Goal: Obtain resource: Obtain resource

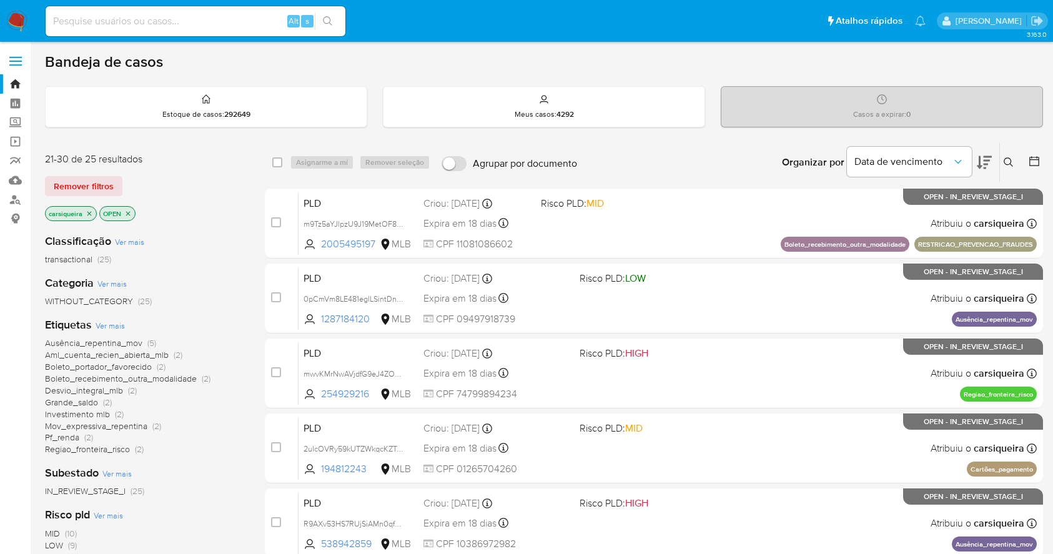
scroll to position [83, 0]
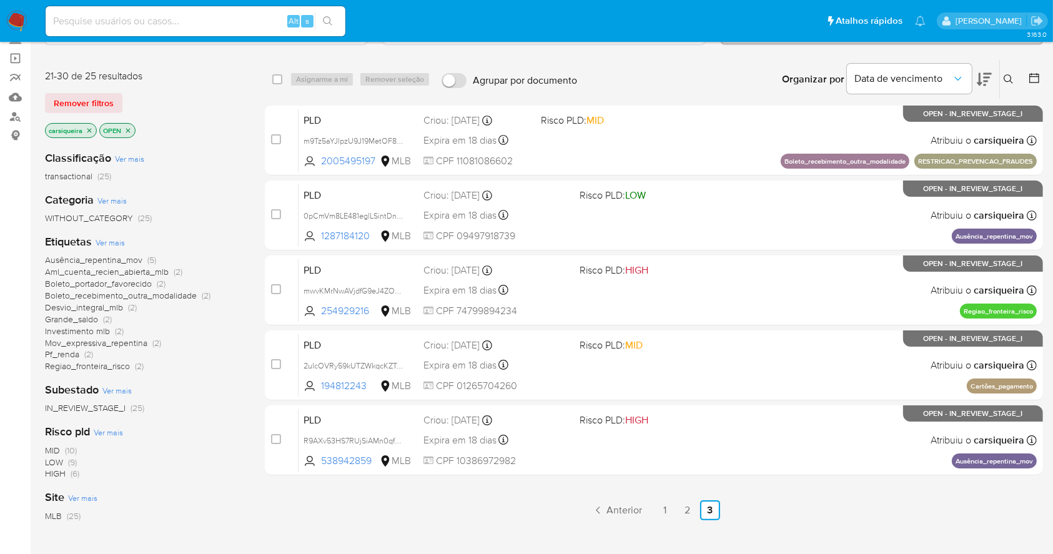
click at [18, 24] on img at bounding box center [16, 21] width 21 height 21
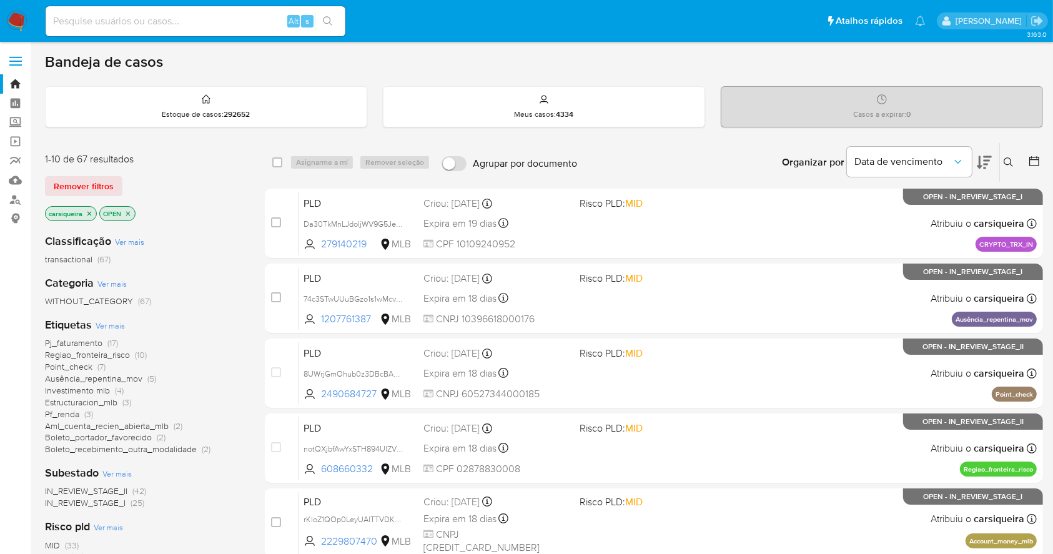
click at [91, 214] on icon "close-filter" at bounding box center [89, 213] width 4 height 4
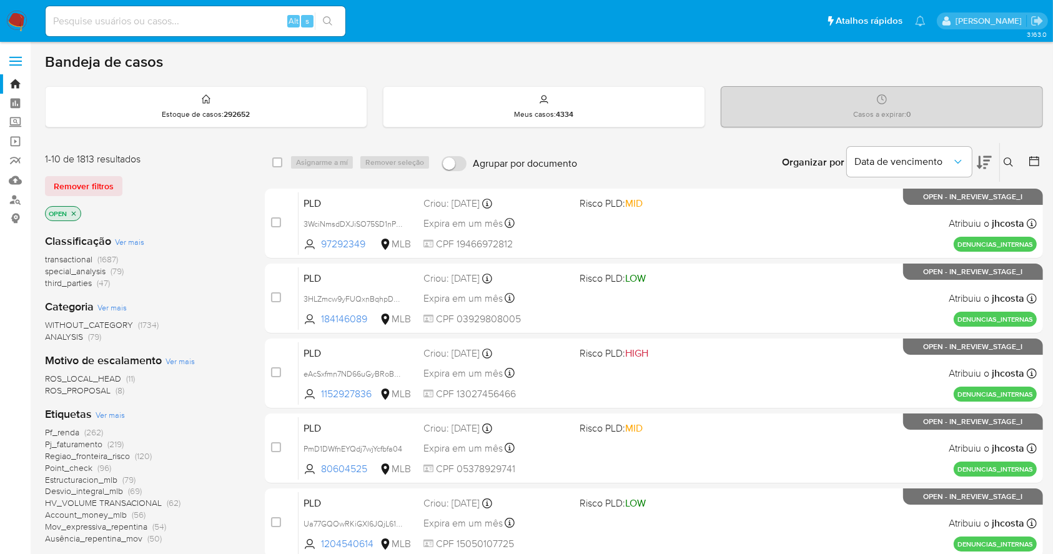
click at [212, 482] on div "Pf_renda (262) Pj_faturamento (219) Regiao_fronteira_risco (120) Point_check (9…" at bounding box center [145, 486] width 200 height 118
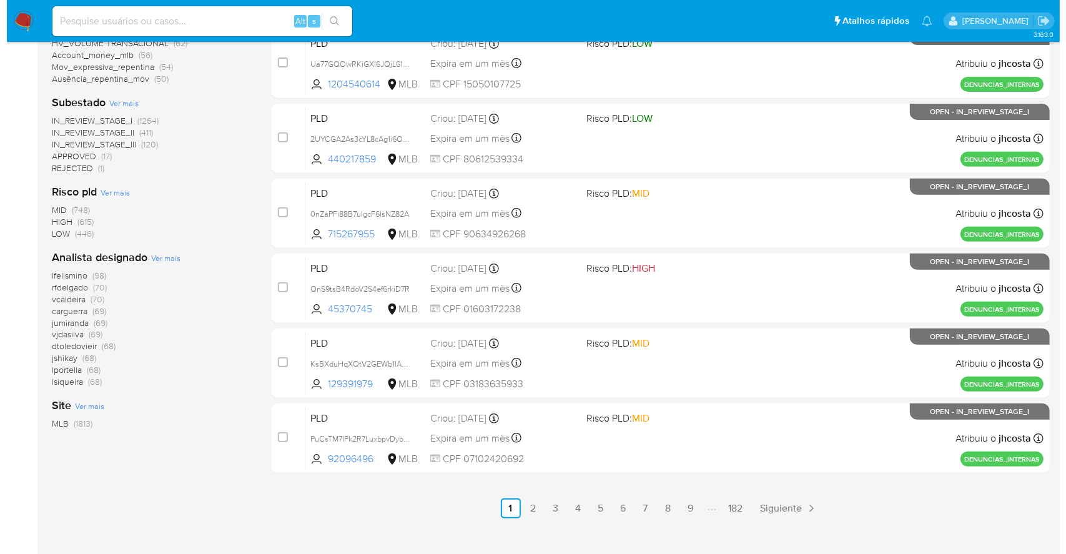
scroll to position [476, 0]
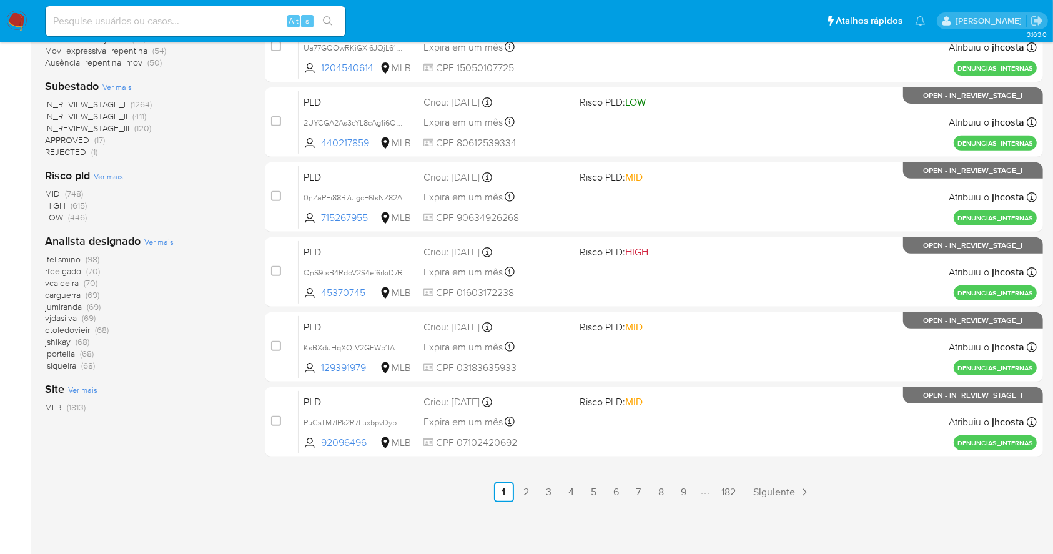
click at [161, 241] on span "Ver mais" at bounding box center [158, 241] width 29 height 11
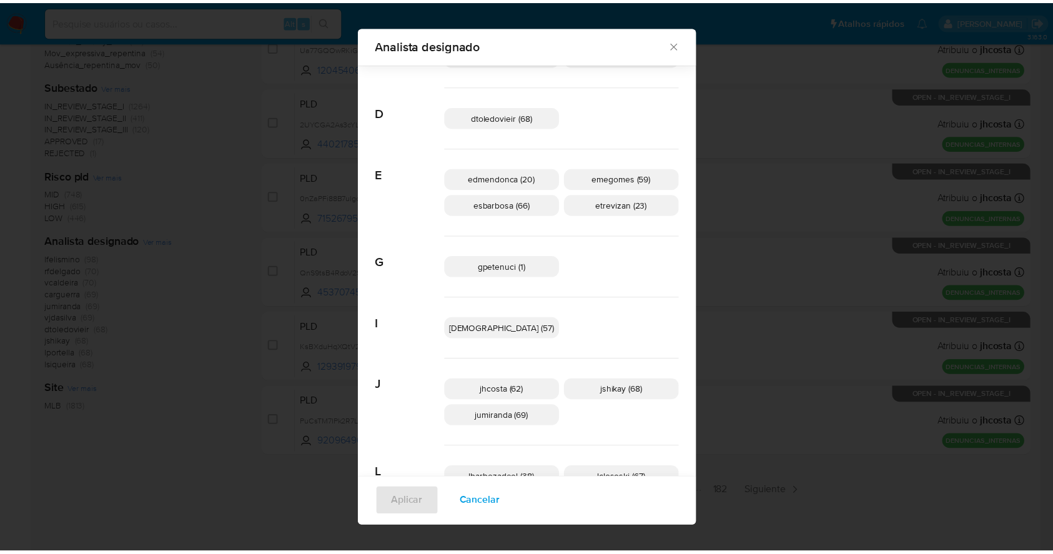
scroll to position [0, 0]
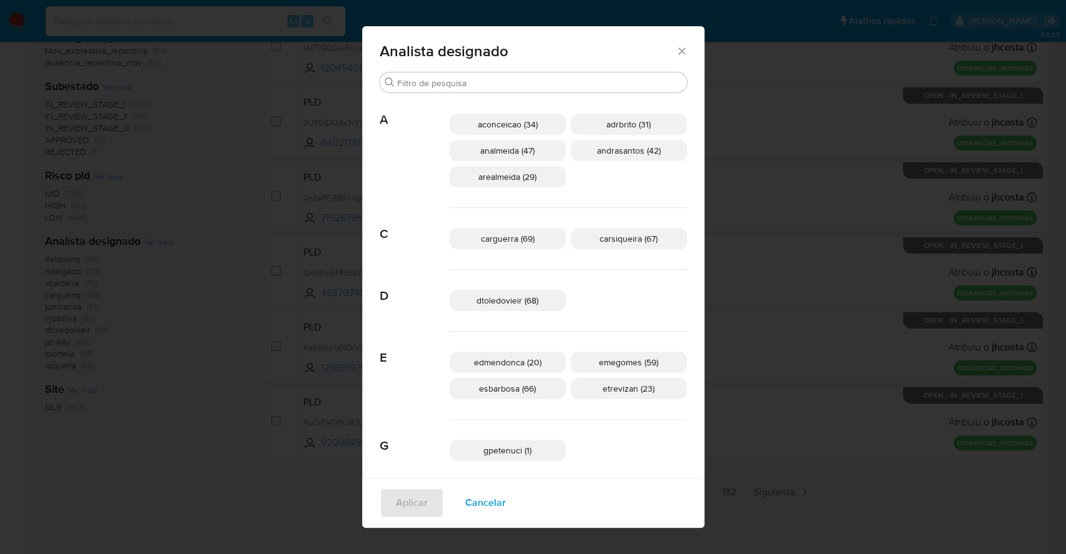
click at [506, 503] on span "Cancelar" at bounding box center [485, 502] width 41 height 27
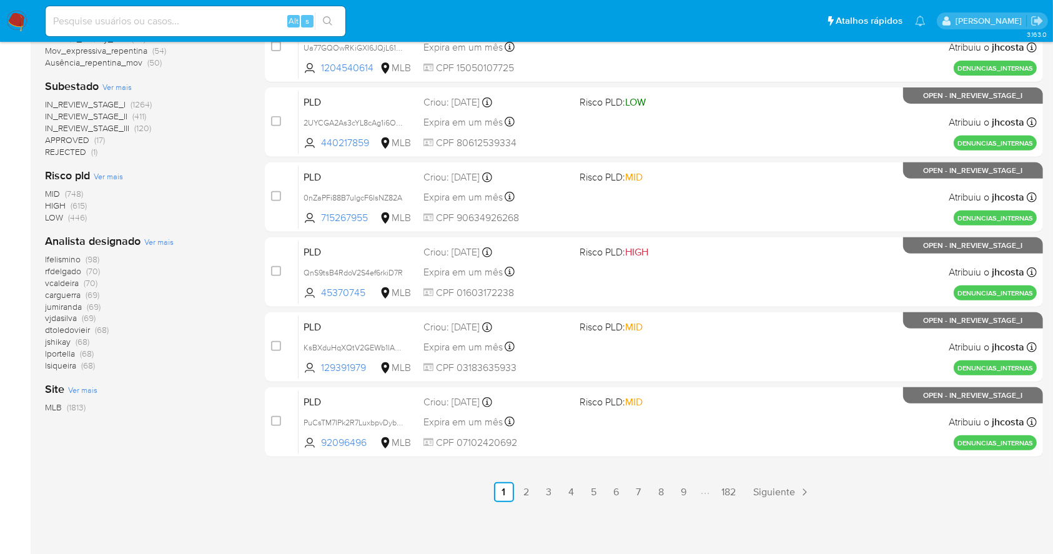
click at [182, 358] on div "lfelismino (98) rfdelgado (70) vcaldeira (70) carguerra (69) jumiranda (69) vjd…" at bounding box center [145, 313] width 200 height 118
click at [20, 12] on img at bounding box center [16, 21] width 21 height 21
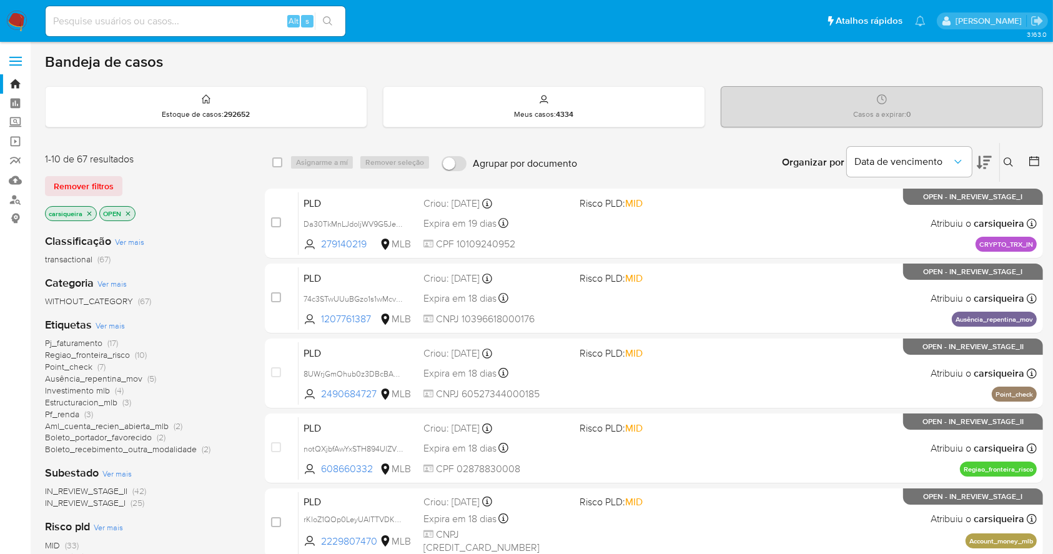
click at [113, 326] on span "Ver mais" at bounding box center [110, 325] width 29 height 11
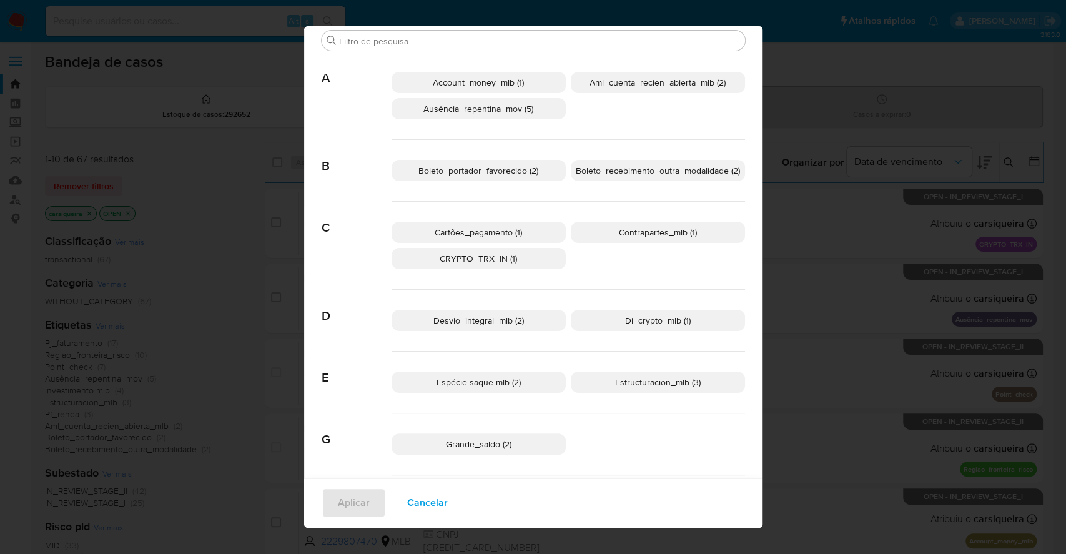
scroll to position [45, 0]
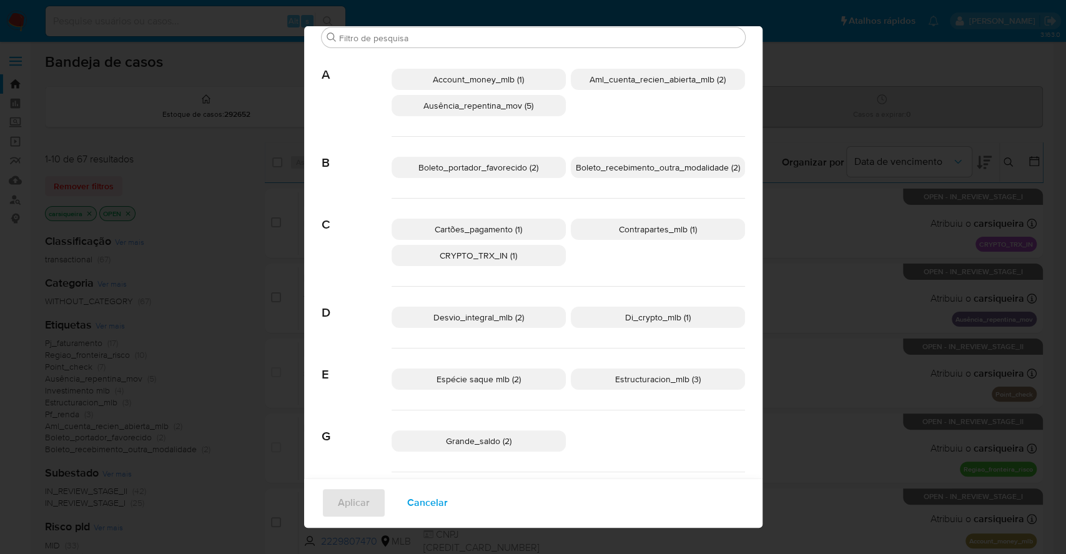
click at [615, 377] on span "Estructuracion_mlb (3)" at bounding box center [658, 379] width 86 height 12
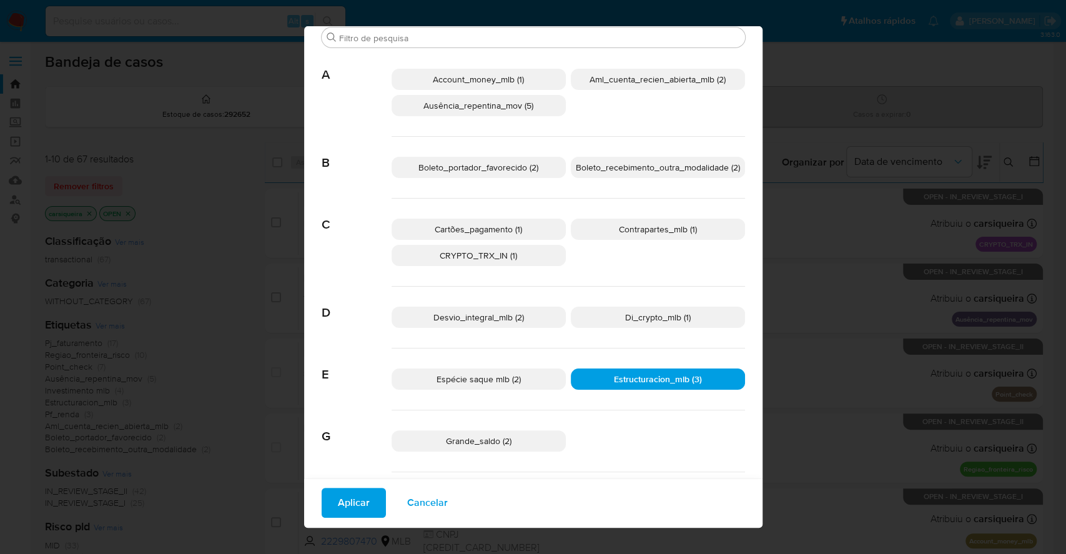
click at [486, 382] on span "Espécie saque mlb (2)" at bounding box center [479, 379] width 84 height 12
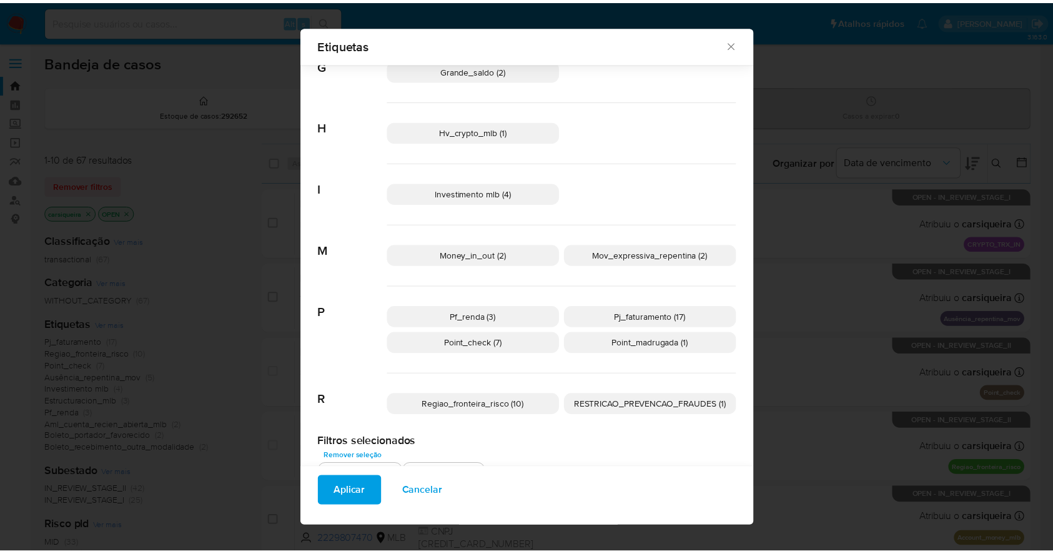
scroll to position [425, 0]
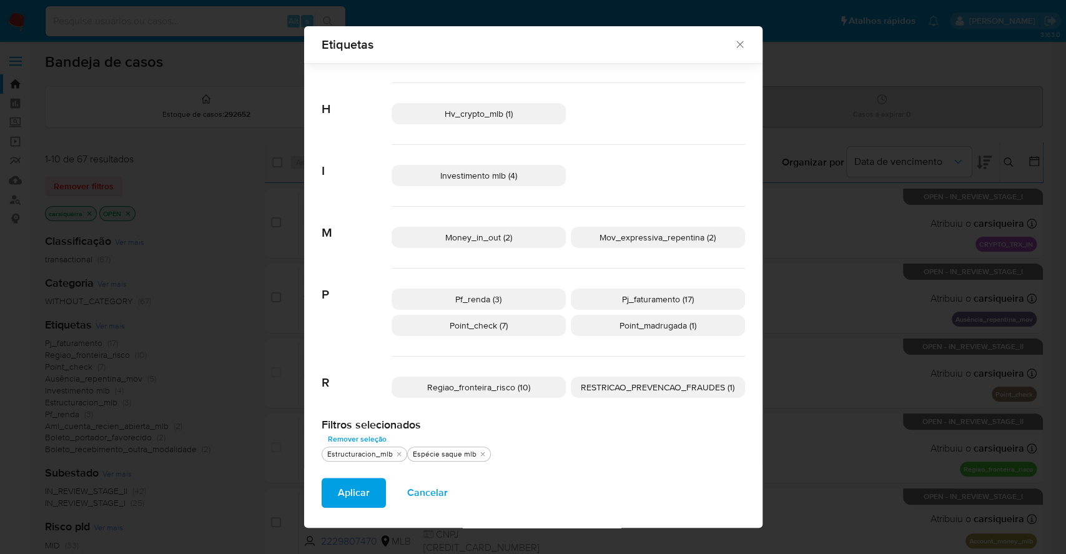
click at [514, 327] on p "Point_check (7)" at bounding box center [479, 325] width 174 height 21
click at [338, 493] on span "Aplicar" at bounding box center [354, 492] width 32 height 27
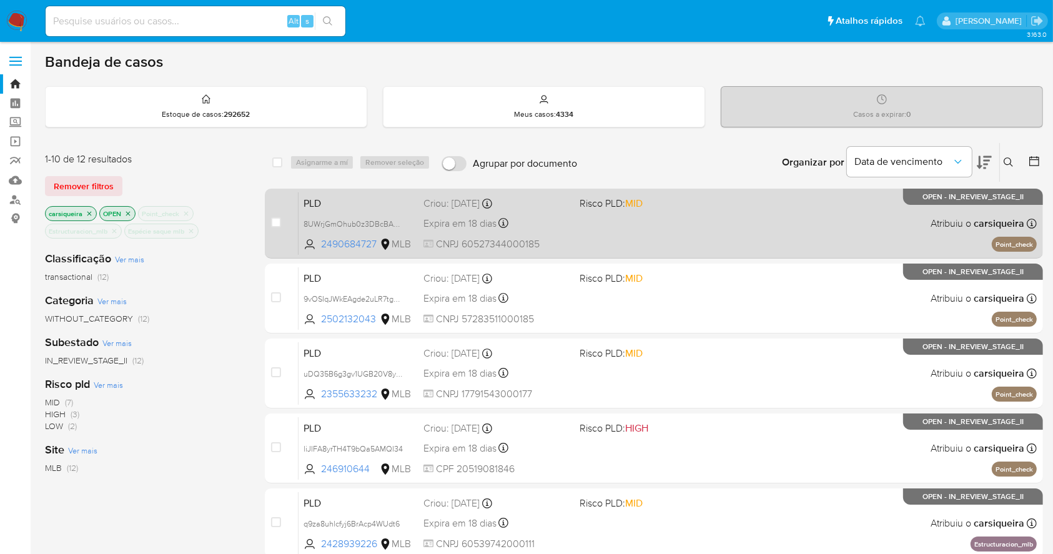
click at [747, 232] on div "PLD 8UWrjGmOhub0z3DBcBA7R8no 2490684727 MLB Risco PLD: MID Criou: 12/09/2025 Cr…" at bounding box center [668, 223] width 738 height 63
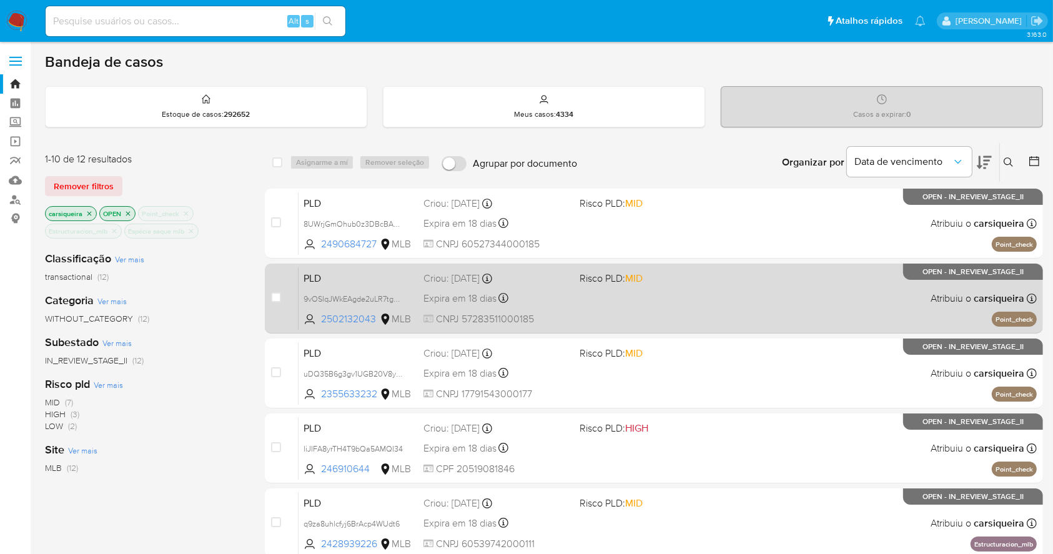
click at [710, 322] on div "PLD 9vOSIqJWkEAgde2uLR7tgh8z 2502132043 MLB Risco PLD: MID Criou: 12/09/2025 Cr…" at bounding box center [668, 298] width 738 height 63
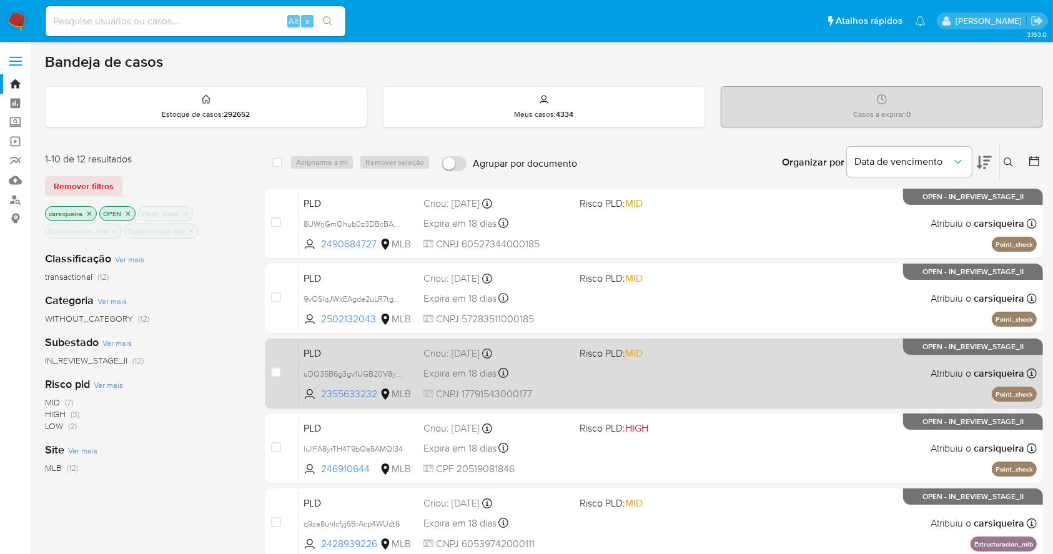
click at [678, 376] on div "PLD uDQ35B6g3gv1UGB20V8yKYX5 2355633232 MLB Risco PLD: MID Criou: 12/09/2025 Cr…" at bounding box center [668, 373] width 738 height 63
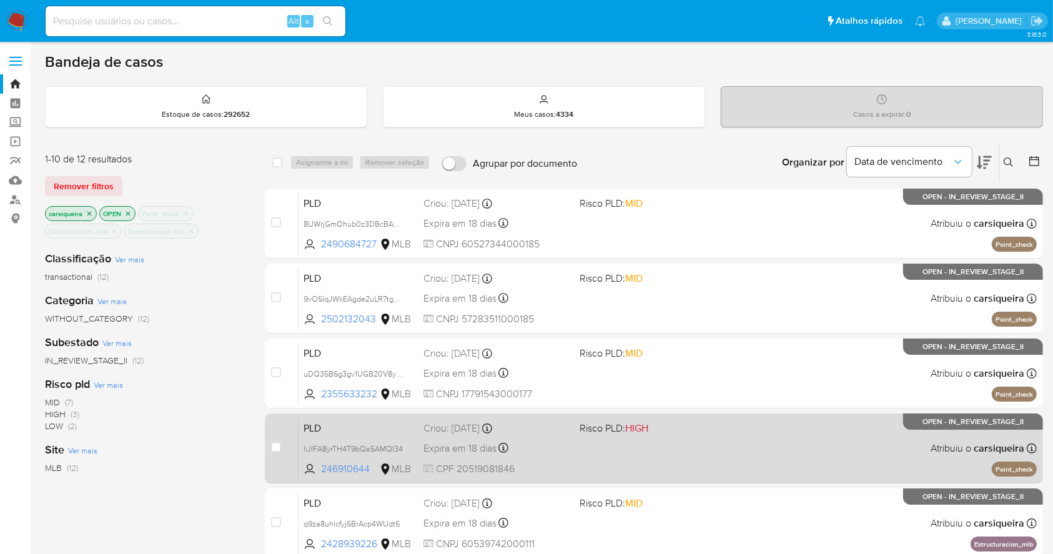
click at [680, 438] on div "PLD liJIFA8yrTH4T9bQa5AMQI34 246910644 MLB Risco PLD: HIGH Criou: 12/09/2025 Cr…" at bounding box center [668, 448] width 738 height 63
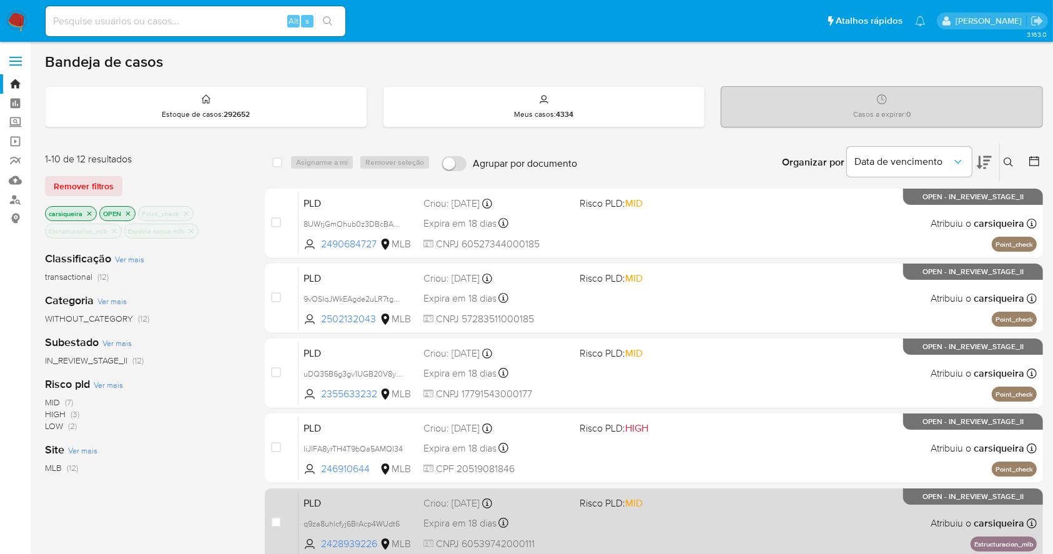
click at [739, 509] on div "PLD q9za8uhlcfyj6BrAcp4WUdt6 2428939226 MLB Risco PLD: MID Criou: 12/09/2025 Cr…" at bounding box center [668, 523] width 738 height 63
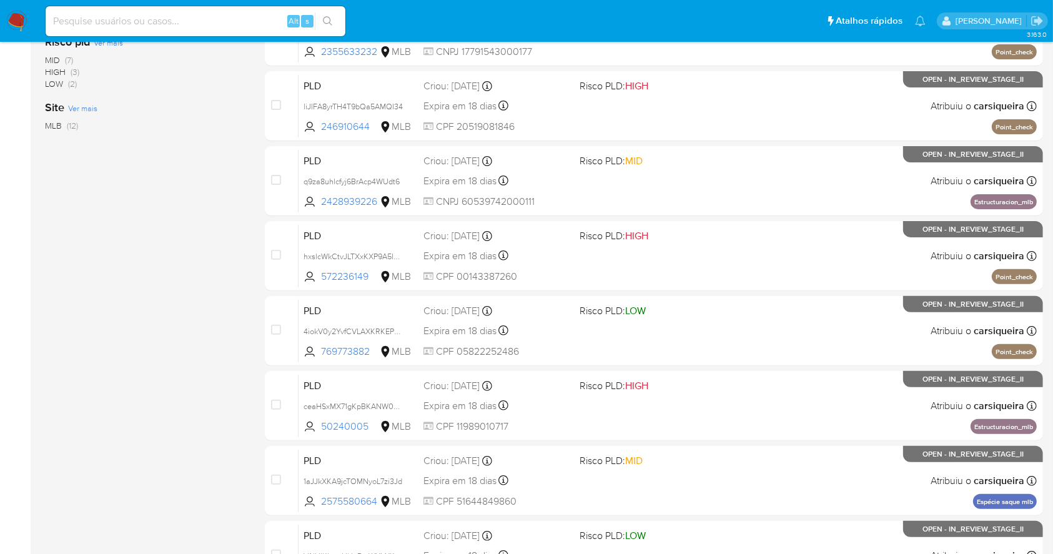
scroll to position [476, 0]
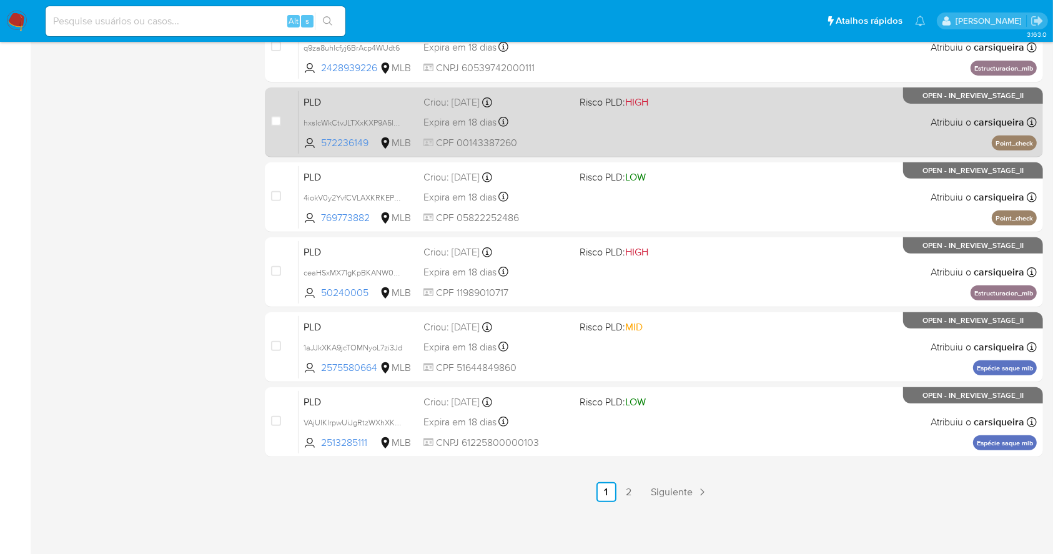
click at [844, 99] on div "PLD hxslcWkCtvJLTXxKXP9A5lAw 572236149 MLB Risco PLD: HIGH Criou: 12/09/2025 Cr…" at bounding box center [668, 122] width 738 height 63
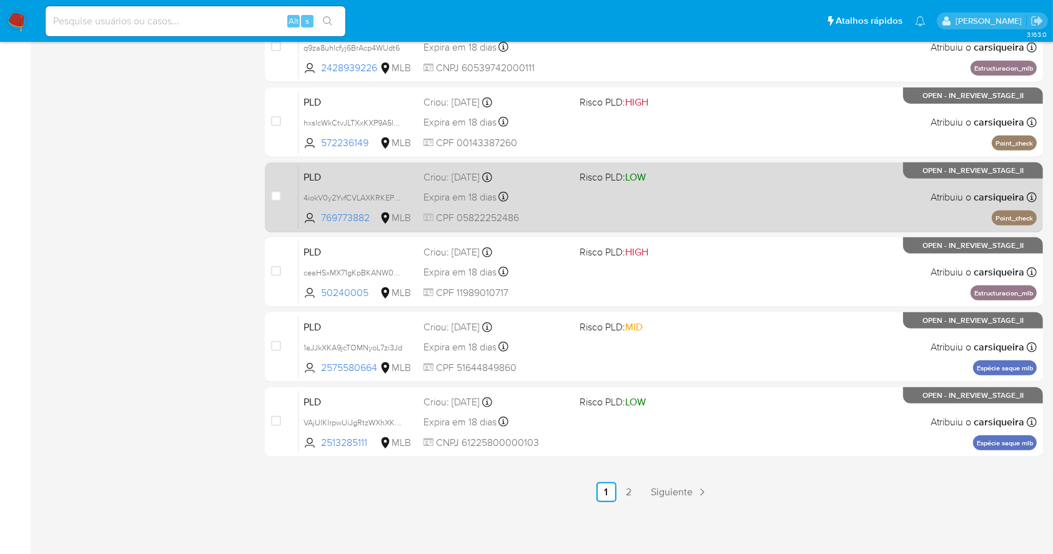
click at [665, 184] on div "PLD 4iokV0y2YvfCVLAXKRKEPREu 769773882 MLB Risco PLD: LOW Criou: 12/09/2025 Cri…" at bounding box center [668, 197] width 738 height 63
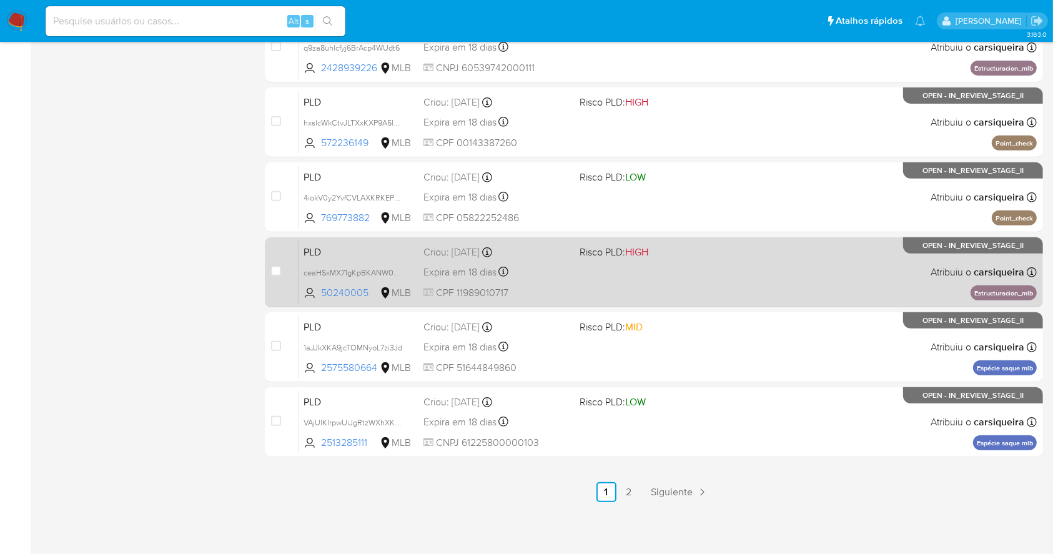
click at [796, 272] on div "PLD ceaHSxMX71gKpBKANW0bqwic 50240005 MLB Risco PLD: HIGH Criou: 12/09/2025 Cri…" at bounding box center [668, 271] width 738 height 63
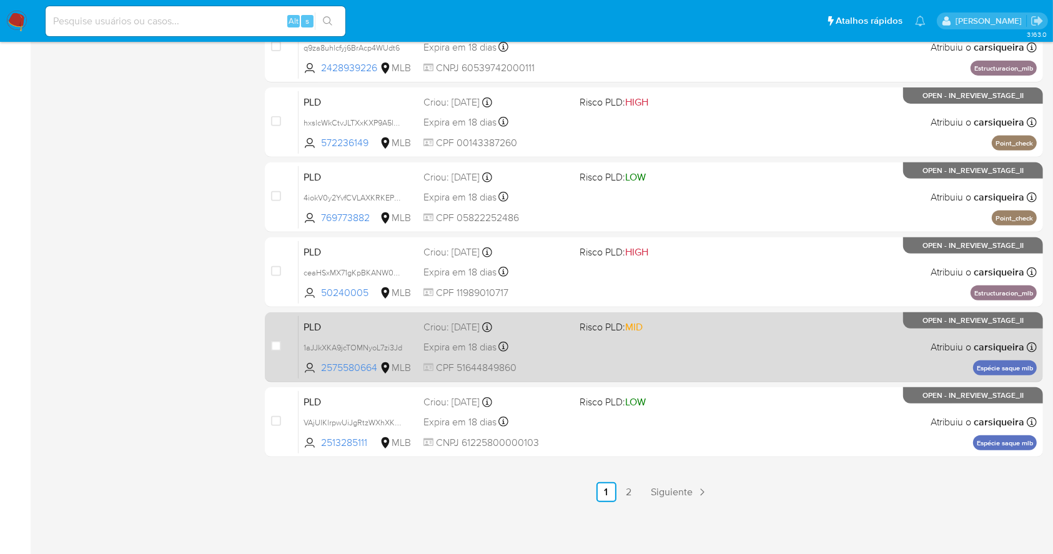
click at [698, 335] on div "PLD 1aJJkXKA9jcTOMNyoL7zi3Jd 2575580664 MLB Risco PLD: MID Criou: 12/09/2025 Cr…" at bounding box center [668, 346] width 738 height 63
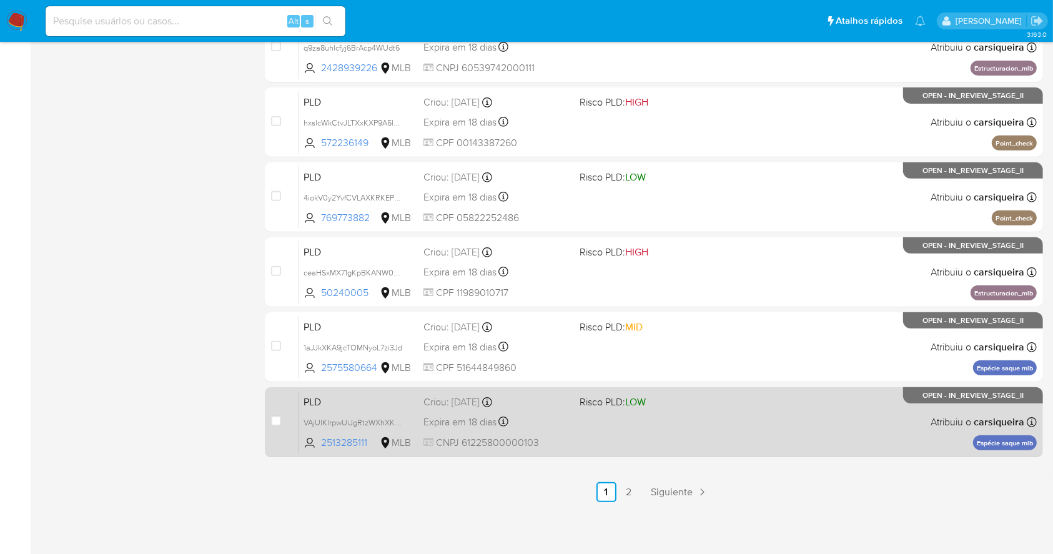
click at [763, 392] on div "PLD VAjUIKlrpwUiJgRtzWXhXKXW 2513285111 MLB Risco PLD: LOW Criou: 12/09/2025 Cr…" at bounding box center [668, 421] width 738 height 63
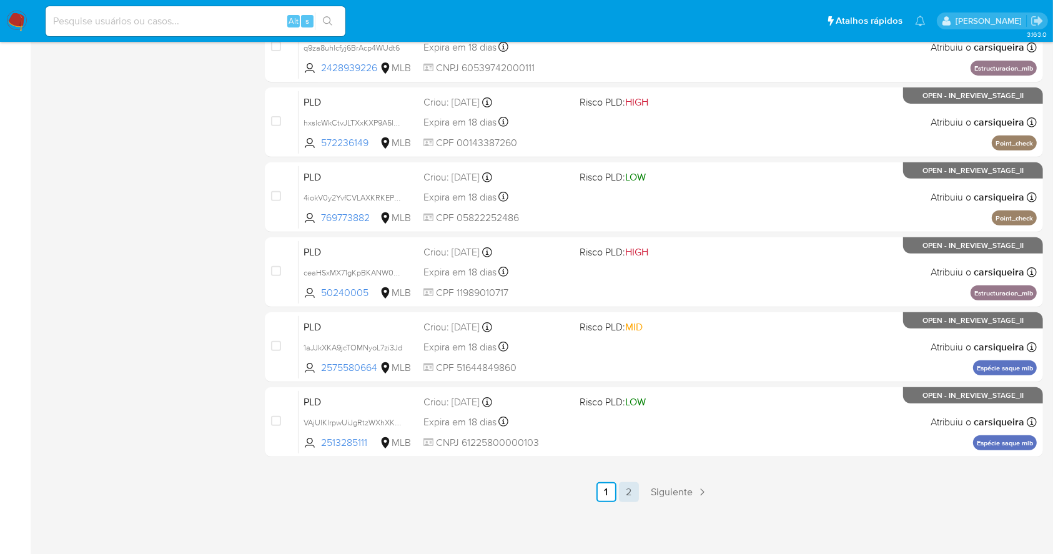
click at [635, 482] on link "2" at bounding box center [629, 492] width 20 height 20
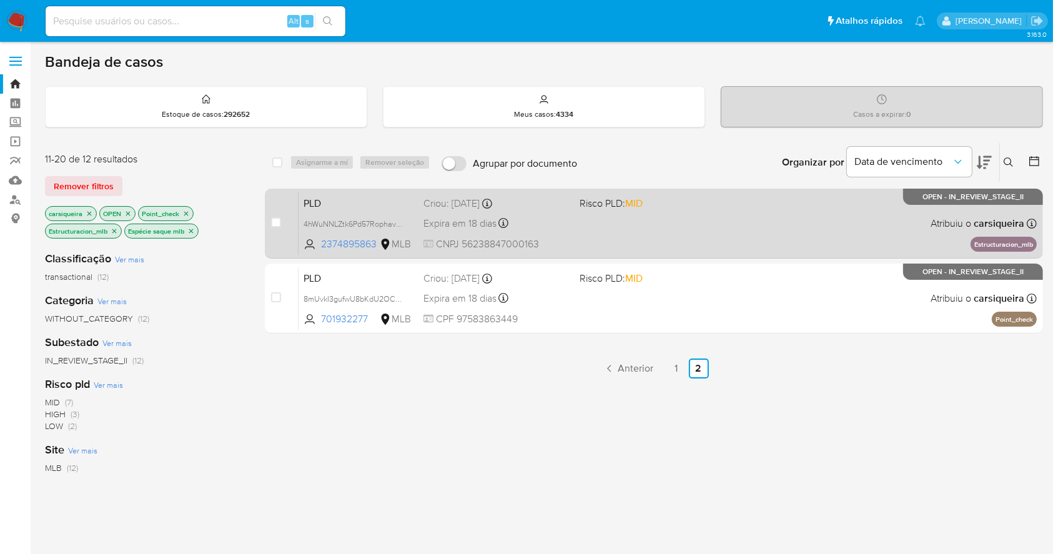
click at [678, 230] on div "PLD 4hWuNNLZtk6Pd57RophavZ9w 2374895863 MLB Risco PLD: MID Criou: 12/09/2025 Cr…" at bounding box center [668, 223] width 738 height 63
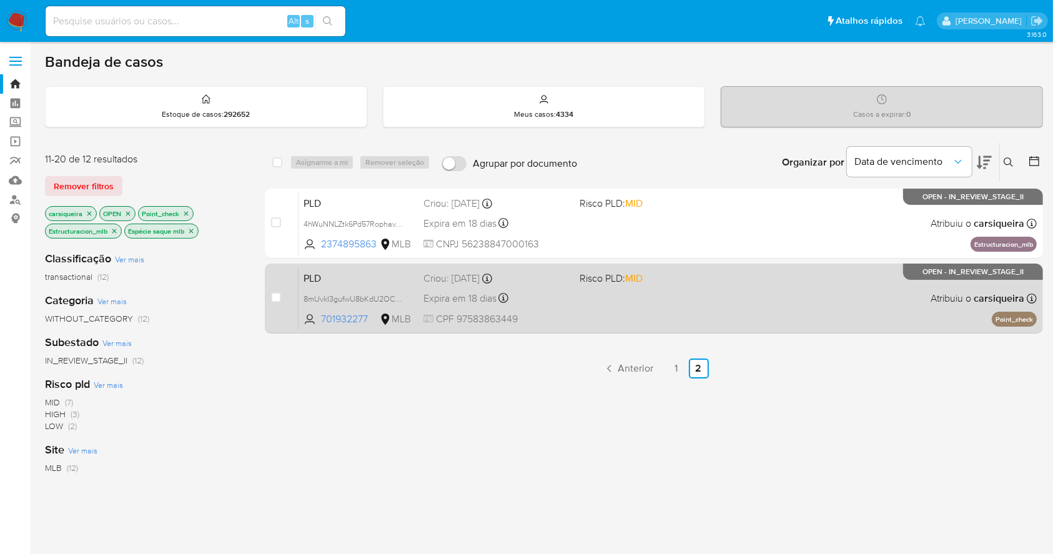
click at [621, 297] on span at bounding box center [653, 298] width 146 height 2
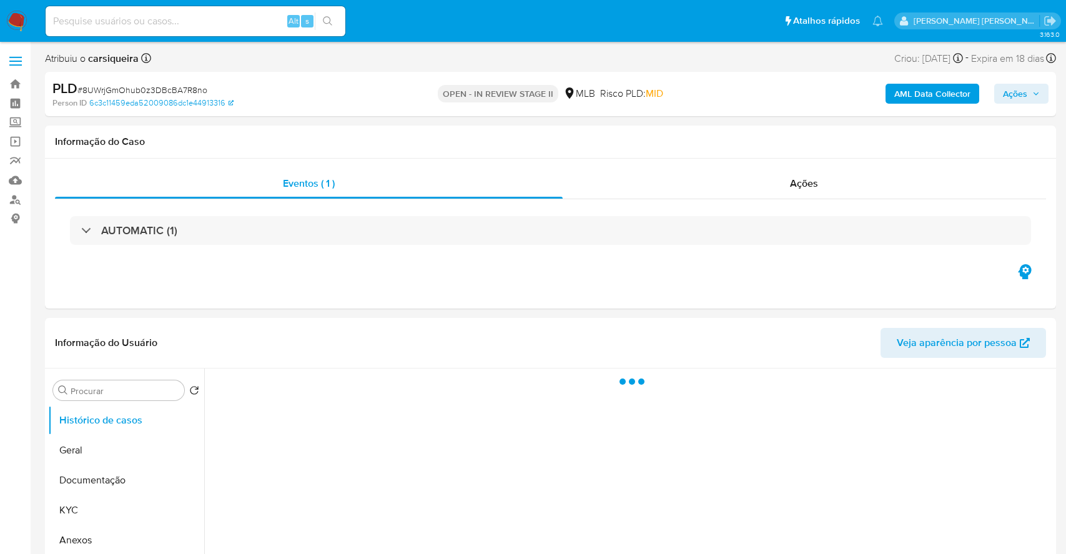
select select "10"
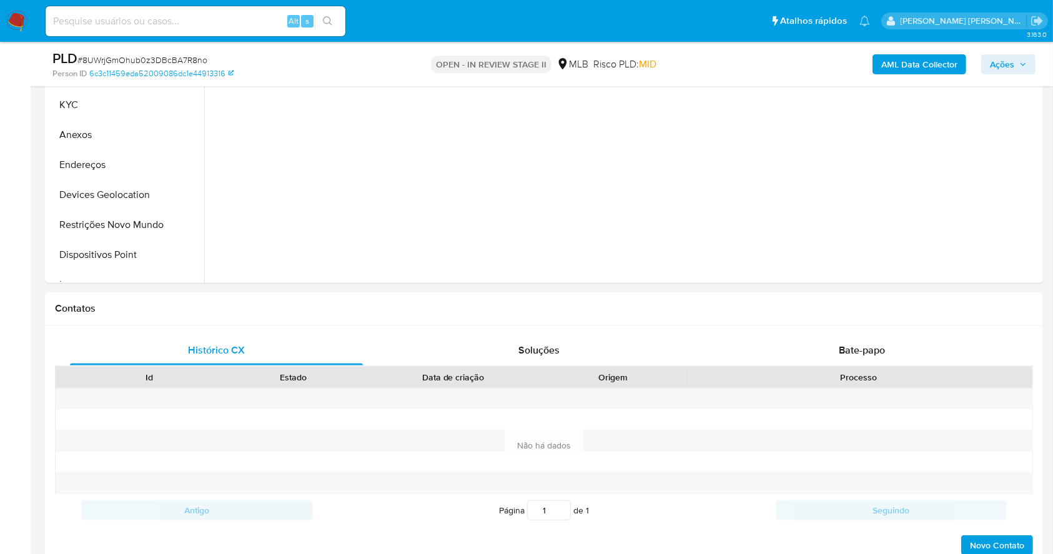
scroll to position [364, 0]
click at [844, 358] on div "Bate-papo" at bounding box center [862, 348] width 293 height 30
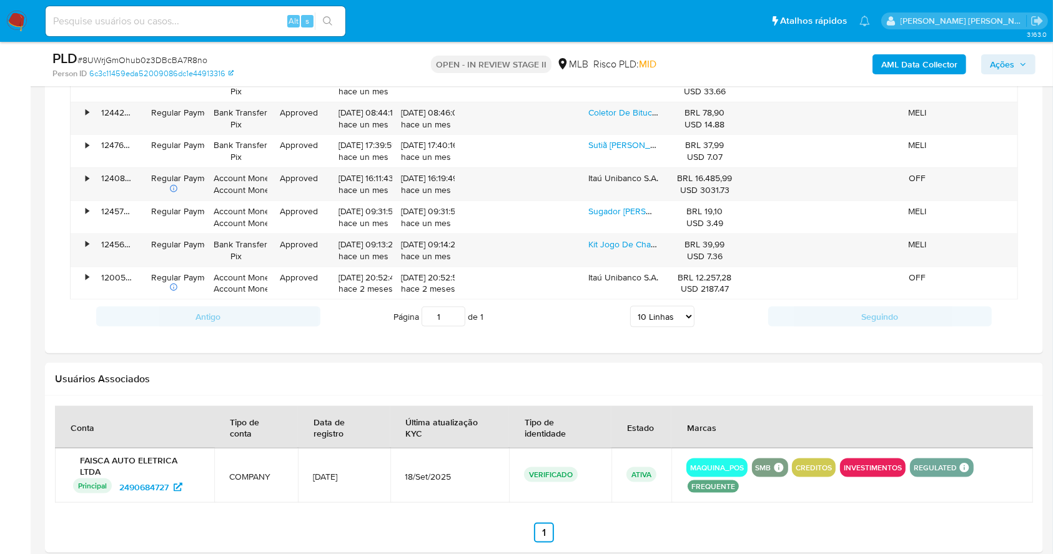
scroll to position [1557, 0]
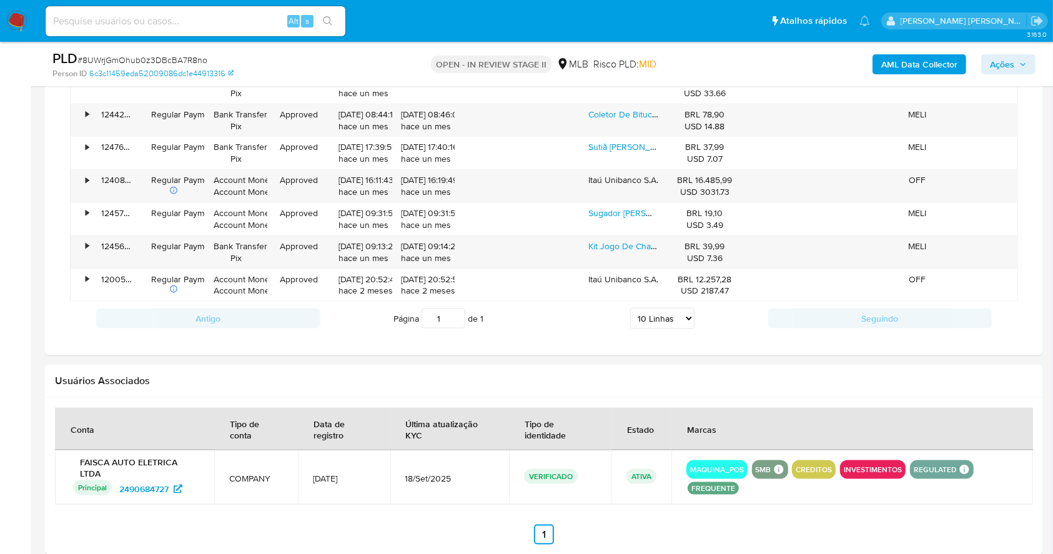
click at [560, 365] on div "Usuários Associados" at bounding box center [544, 381] width 998 height 33
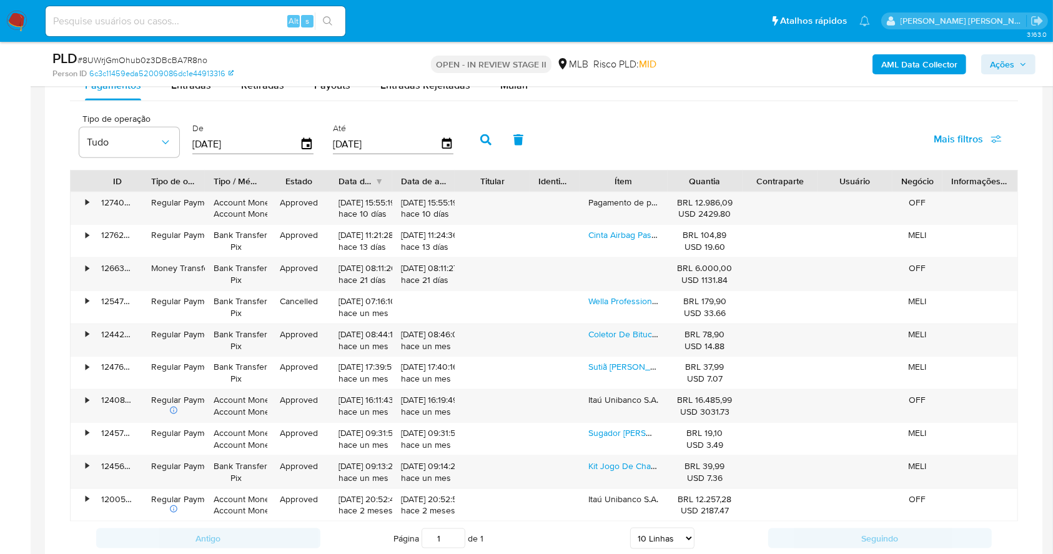
scroll to position [1304, 0]
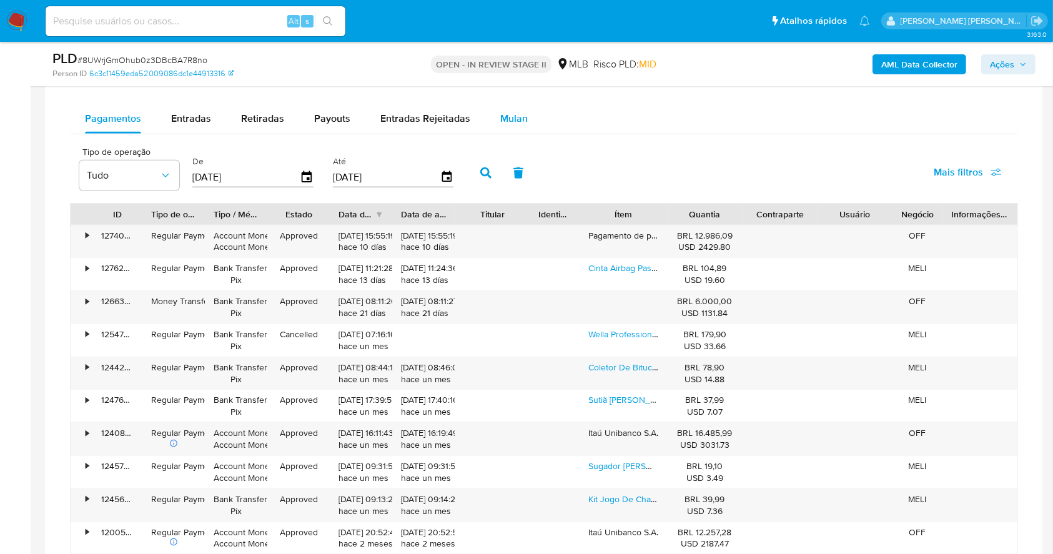
click at [512, 104] on div "Mulan" at bounding box center [513, 119] width 27 height 30
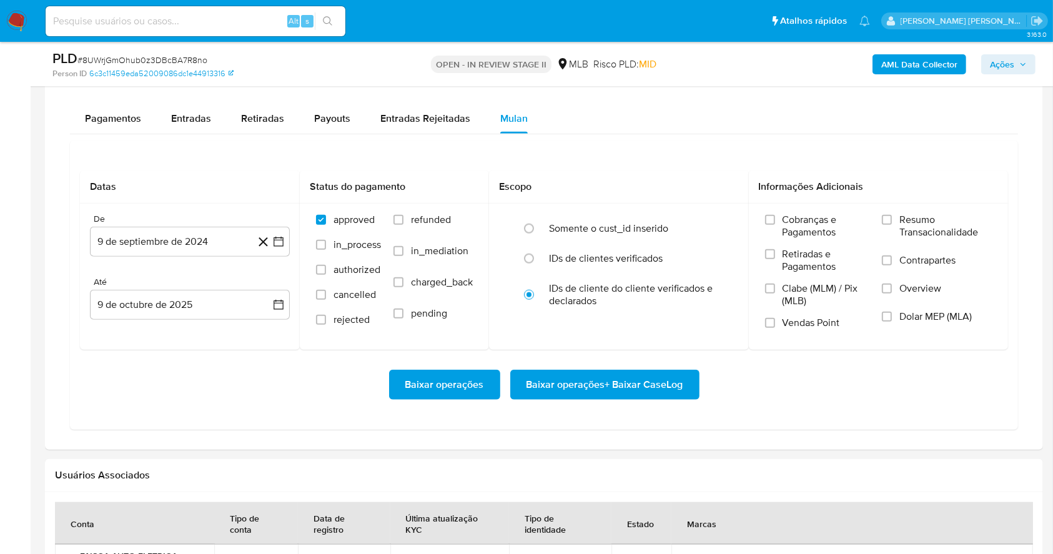
click at [728, 132] on div "Pagamentos Entradas Retiradas Payouts Entradas Rejeitadas Mulan" at bounding box center [544, 119] width 948 height 30
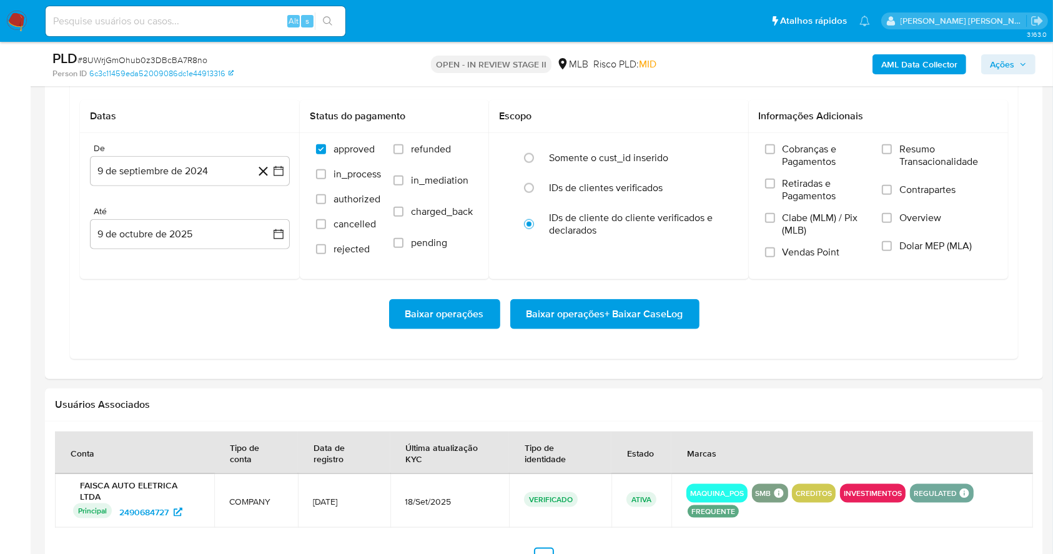
scroll to position [1370, 0]
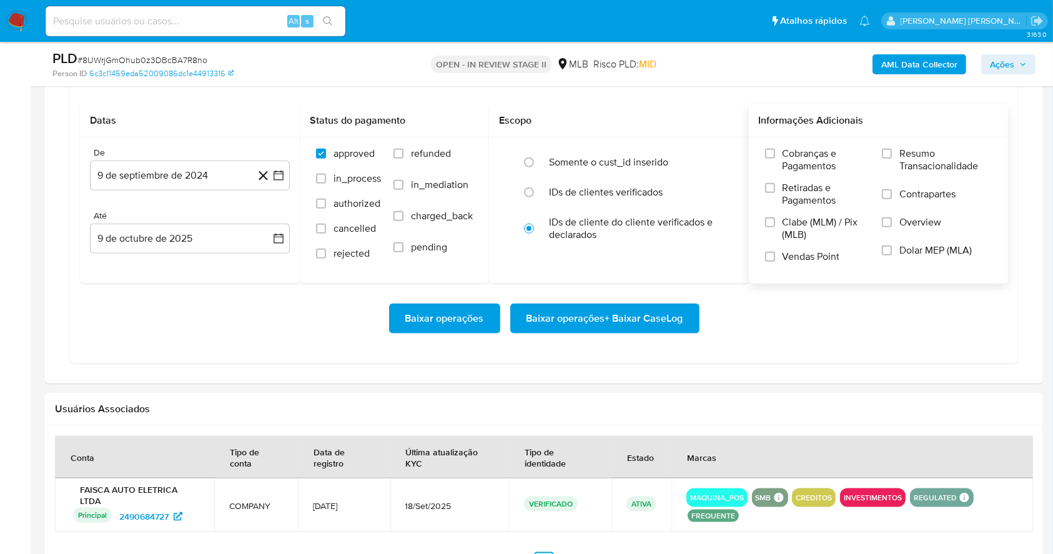
click at [889, 157] on label "Resumo Transacionalidade" at bounding box center [937, 167] width 110 height 41
click at [889, 157] on input "Resumo Transacionalidade" at bounding box center [887, 154] width 10 height 10
click at [776, 256] on label "Vendas Point" at bounding box center [817, 261] width 105 height 22
click at [775, 256] on input "Vendas Point" at bounding box center [770, 257] width 10 height 10
click at [284, 172] on icon "button" at bounding box center [278, 175] width 12 height 12
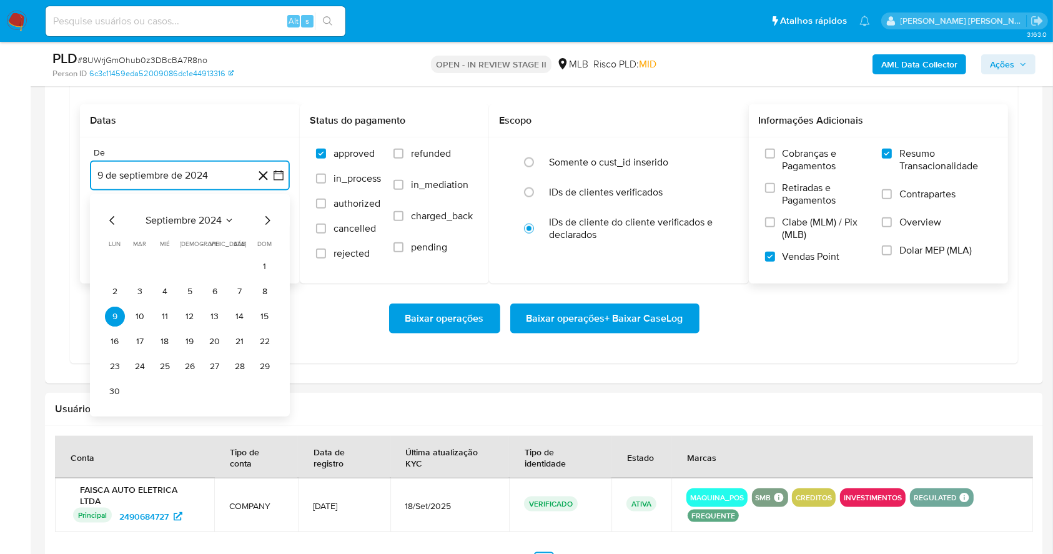
click at [269, 218] on icon "Mes siguiente" at bounding box center [267, 220] width 5 height 9
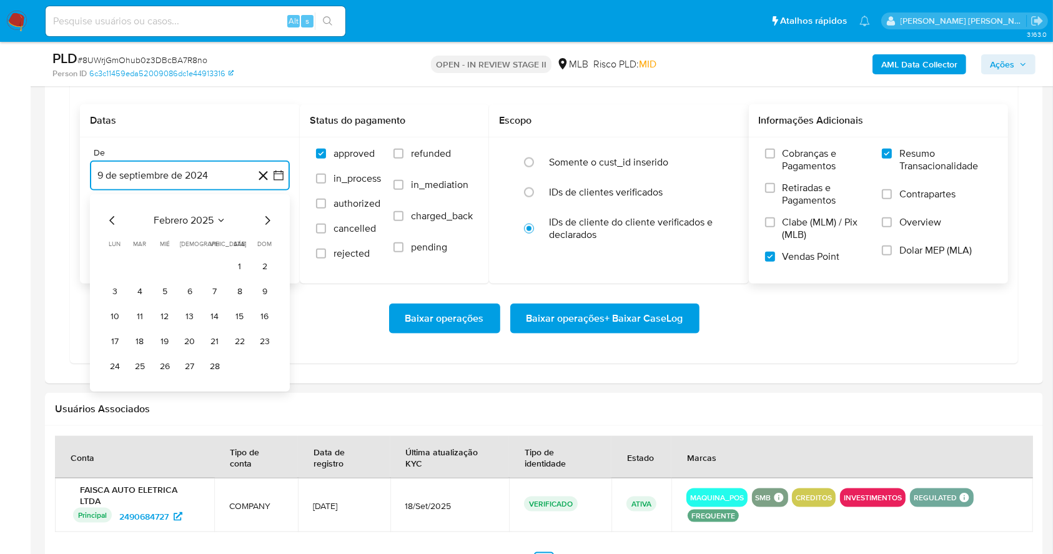
click at [269, 218] on icon "Mes siguiente" at bounding box center [267, 220] width 5 height 9
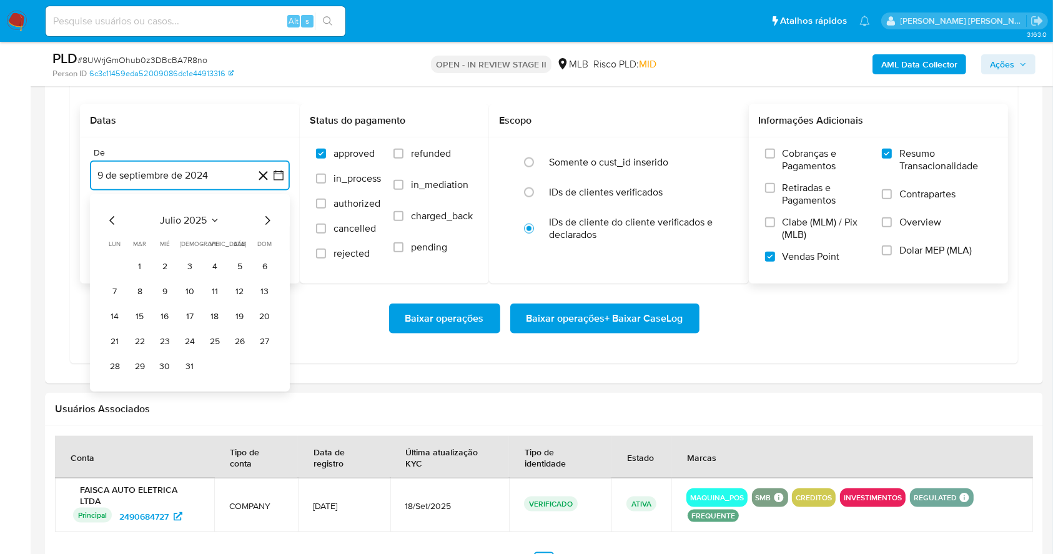
click at [269, 218] on icon "Mes siguiente" at bounding box center [267, 220] width 5 height 9
click at [214, 262] on button "1" at bounding box center [215, 267] width 20 height 20
click at [235, 237] on button "9 de octubre de 2025" at bounding box center [190, 239] width 200 height 30
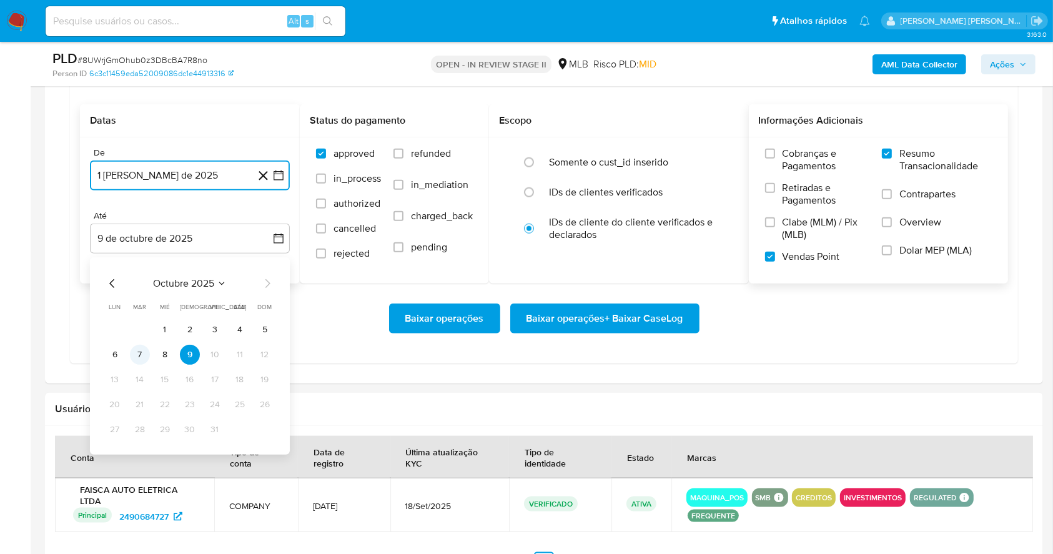
click at [139, 352] on button "7" at bounding box center [140, 355] width 20 height 20
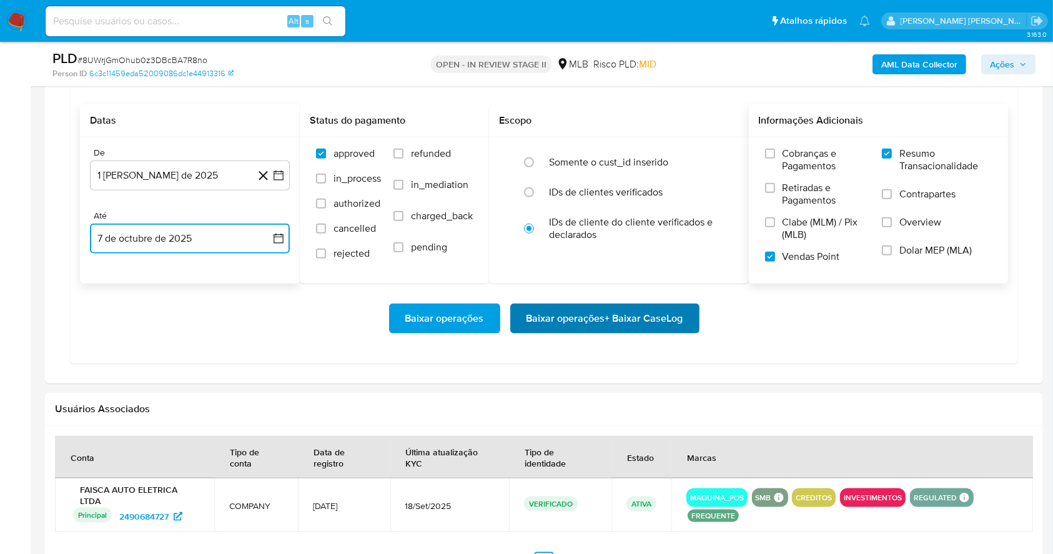
click at [608, 317] on span "Baixar operações + Baixar CaseLog" at bounding box center [605, 318] width 157 height 27
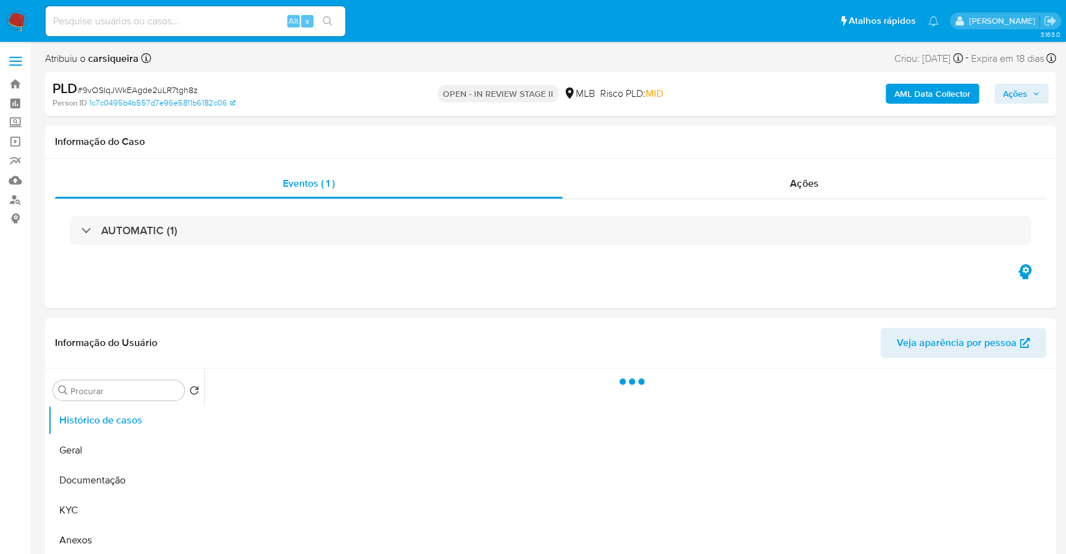
select select "10"
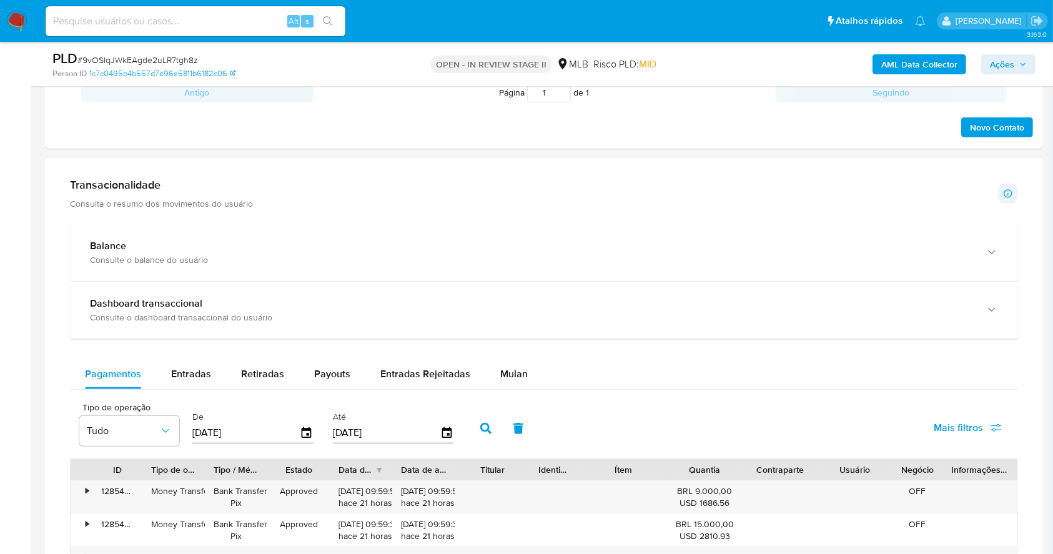
scroll to position [937, 0]
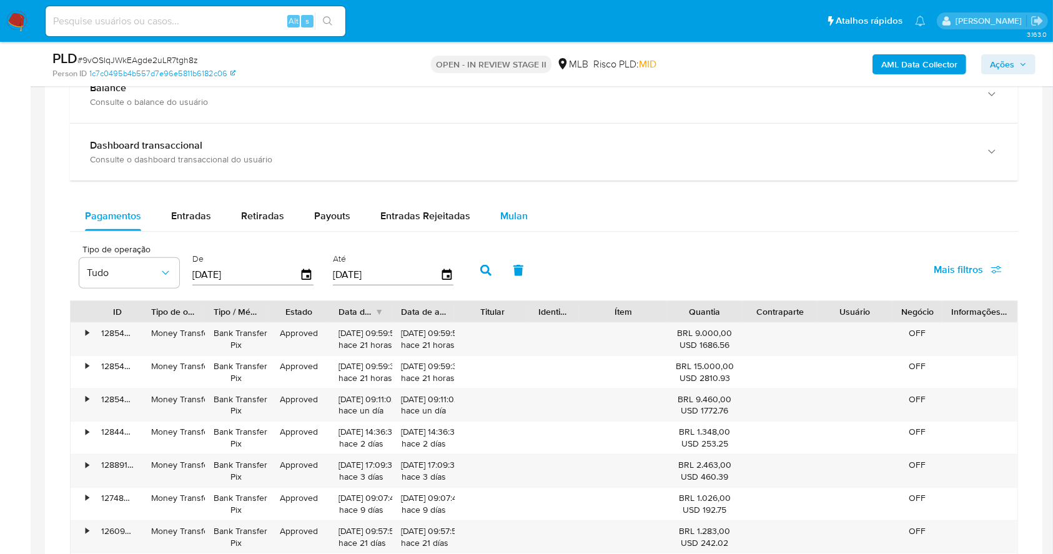
click at [507, 210] on span "Mulan" at bounding box center [513, 216] width 27 height 14
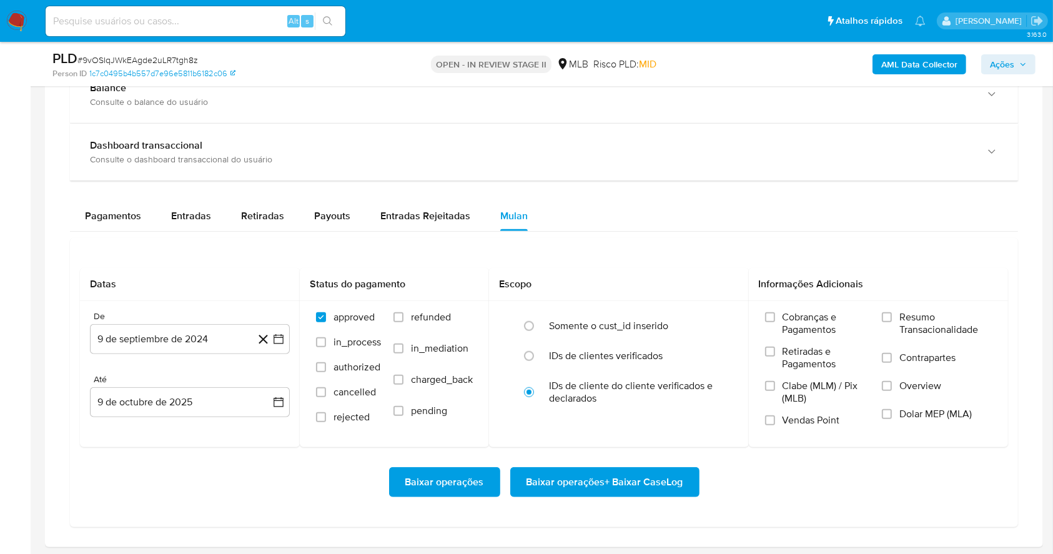
click at [633, 259] on div "Datas De 9 de septiembre de 2024 [DATE] [GEOGRAPHIC_DATA] 9 de octubre de 2025 …" at bounding box center [544, 382] width 948 height 289
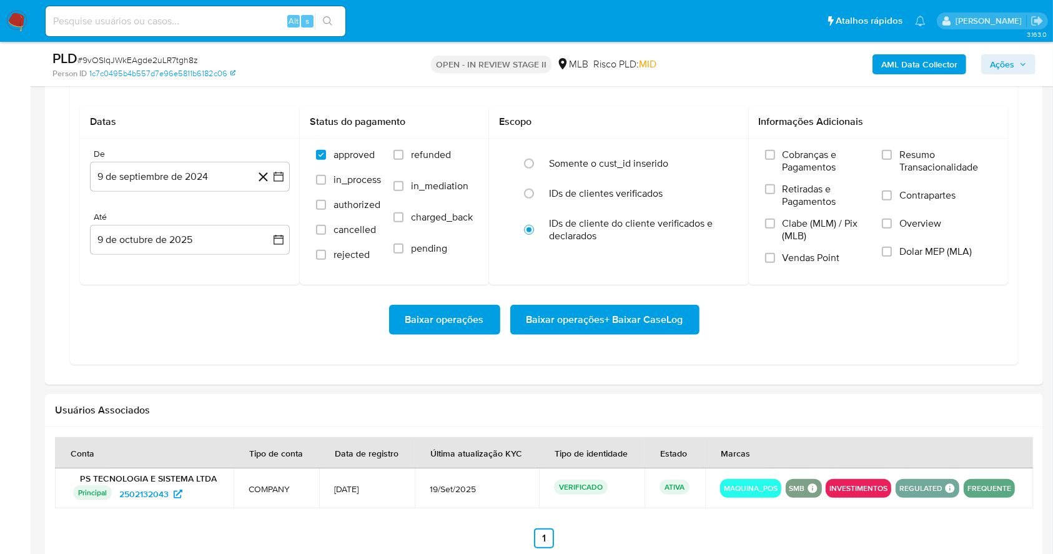
scroll to position [1104, 0]
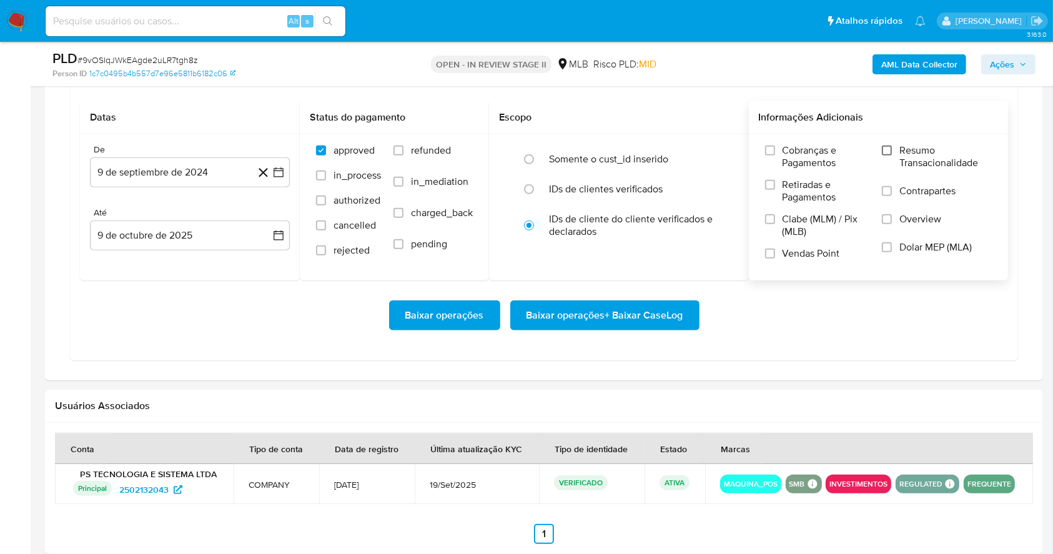
click at [892, 146] on input "Resumo Transacionalidade" at bounding box center [887, 151] width 10 height 10
click at [767, 258] on label "Vendas Point" at bounding box center [817, 258] width 105 height 22
click at [767, 258] on input "Vendas Point" at bounding box center [770, 254] width 10 height 10
click at [274, 167] on icon "button" at bounding box center [278, 172] width 12 height 12
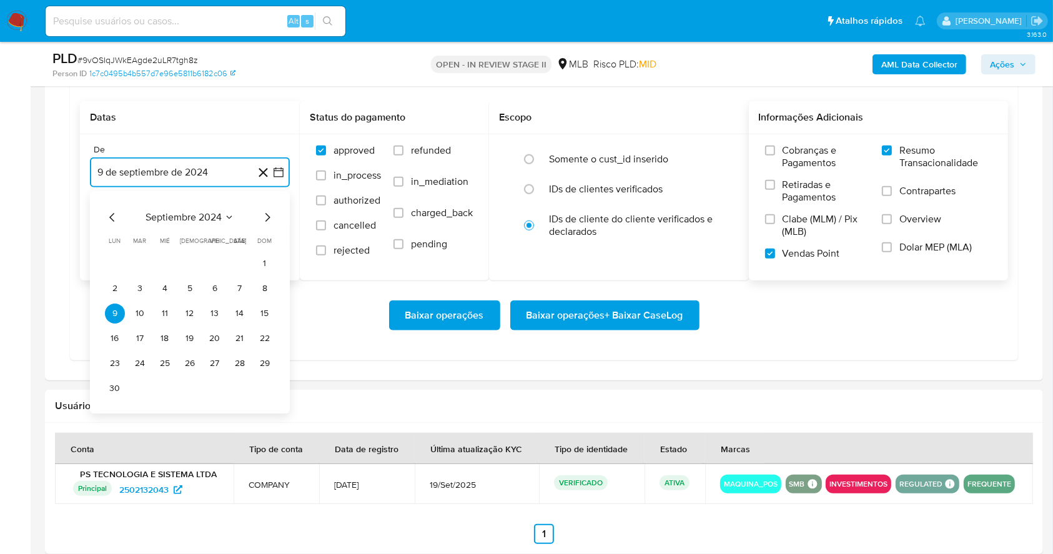
click at [264, 217] on icon "Mes siguiente" at bounding box center [267, 217] width 15 height 15
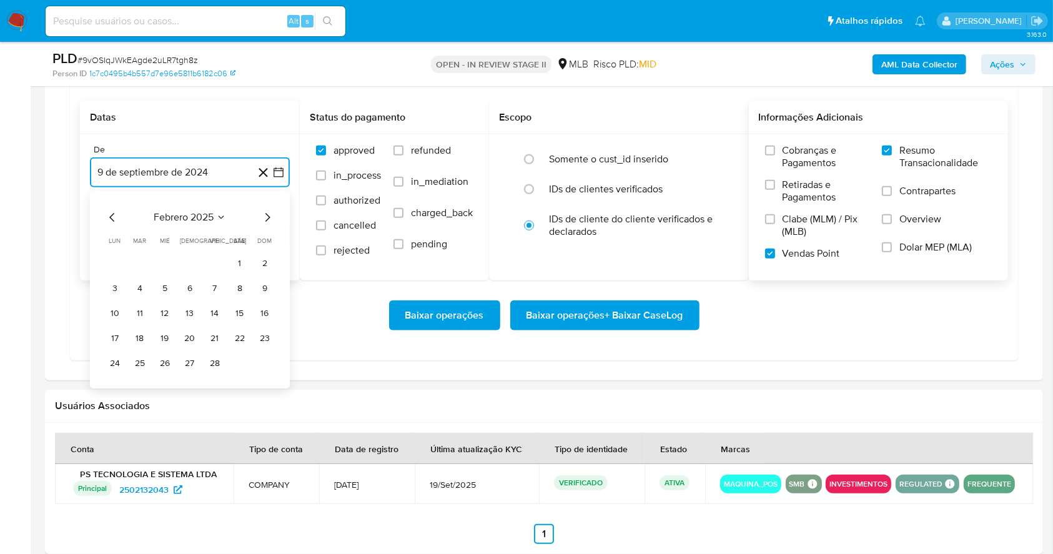
click at [264, 217] on icon "Mes siguiente" at bounding box center [267, 217] width 15 height 15
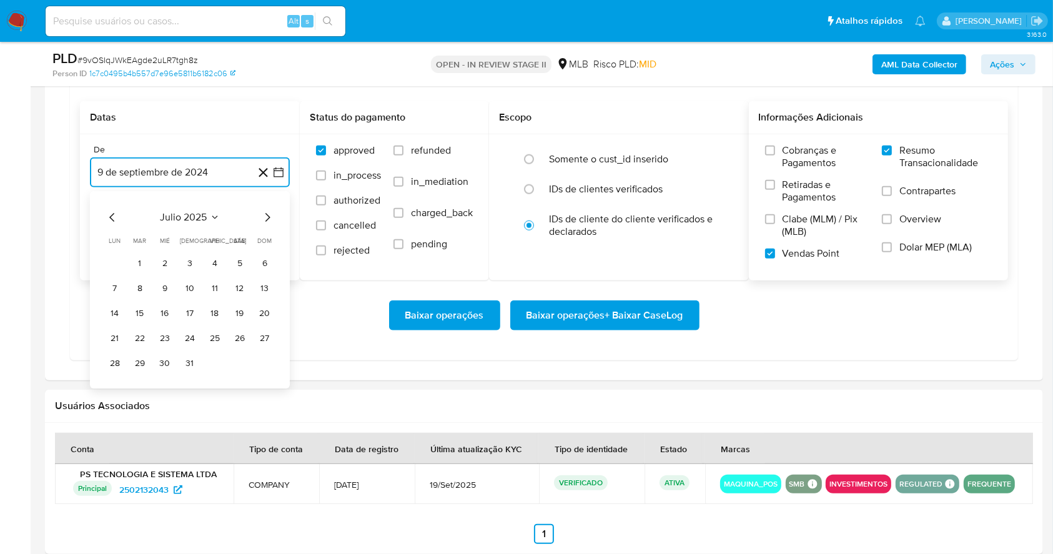
click at [264, 217] on icon "Mes siguiente" at bounding box center [267, 217] width 15 height 15
click at [219, 264] on button "1" at bounding box center [215, 264] width 20 height 20
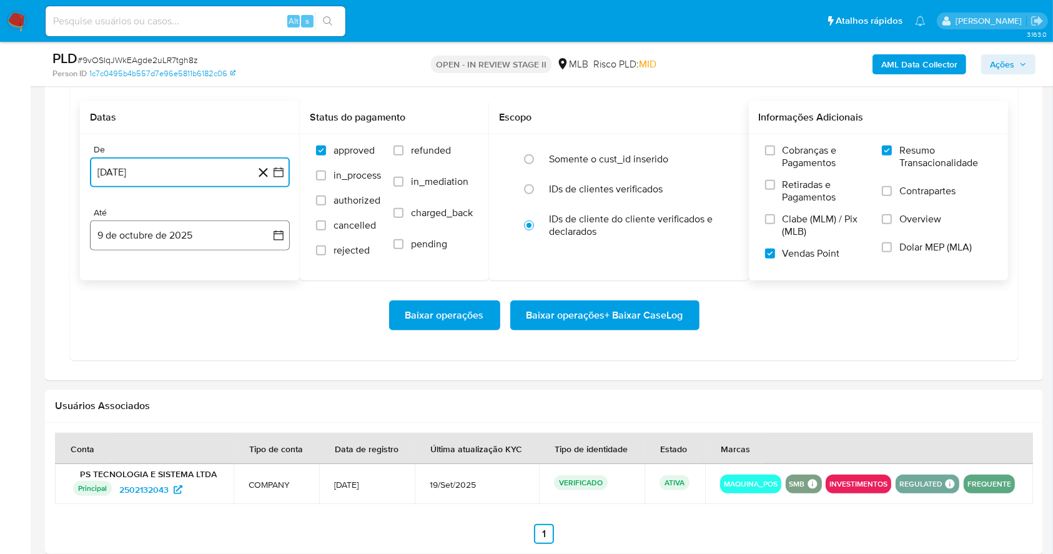
click at [197, 237] on button "9 de octubre de 2025" at bounding box center [190, 235] width 200 height 30
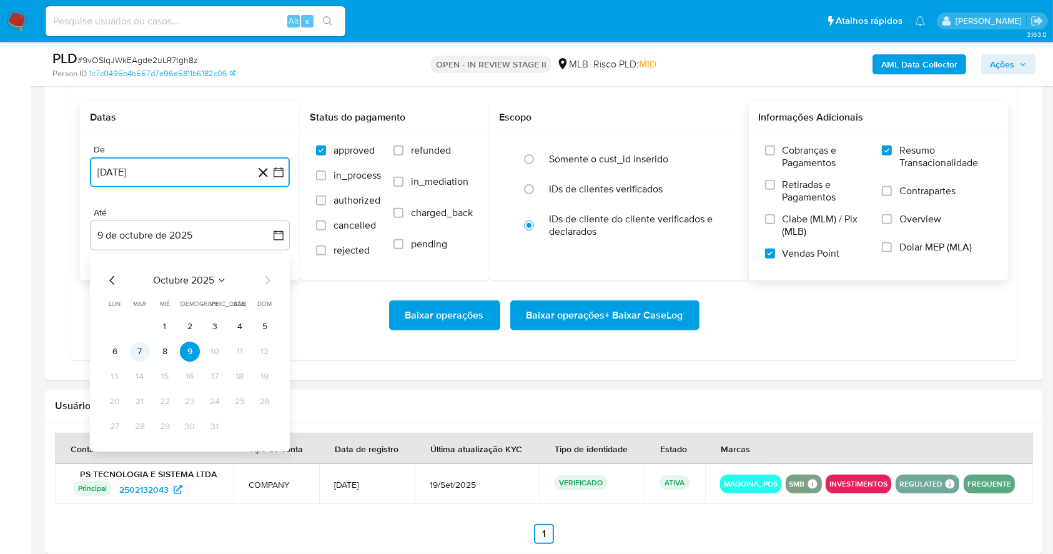
click at [135, 351] on button "7" at bounding box center [140, 352] width 20 height 20
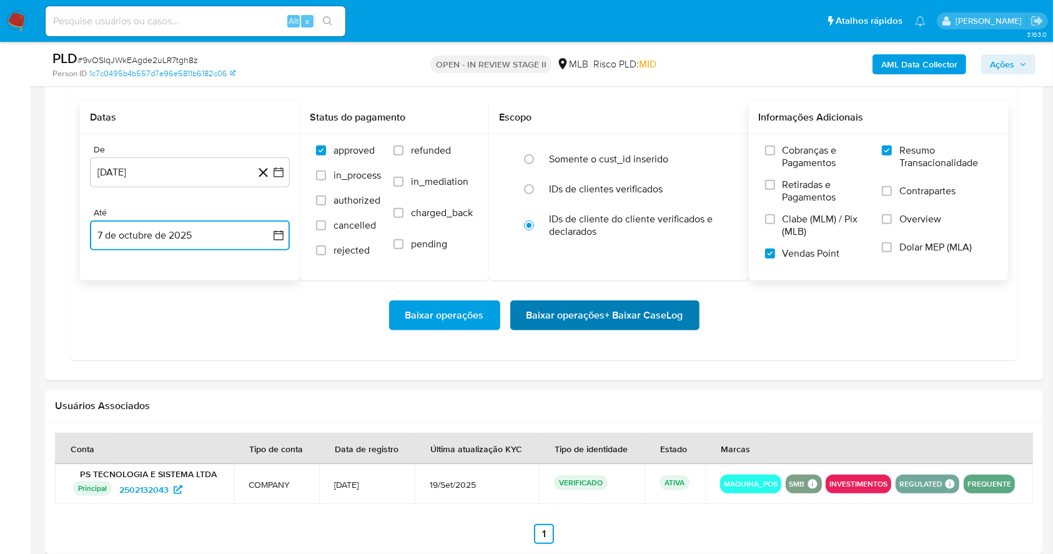
click at [542, 312] on span "Baixar operações + Baixar CaseLog" at bounding box center [605, 315] width 157 height 27
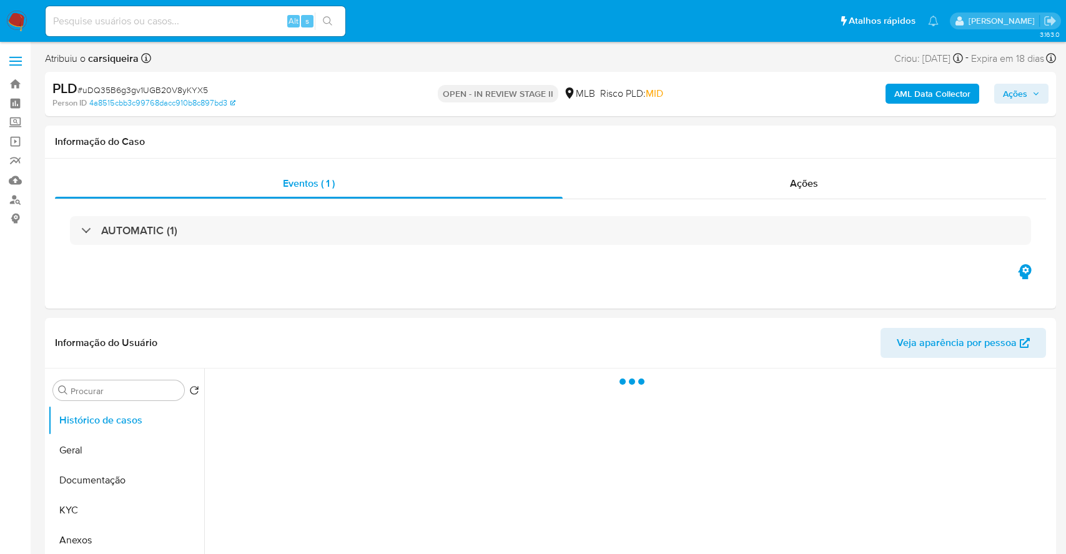
select select "10"
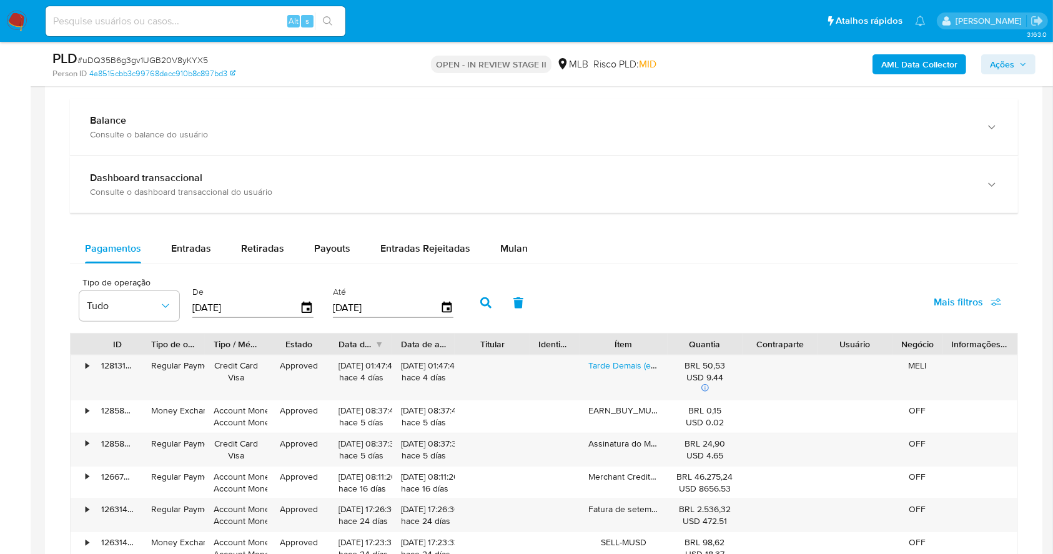
scroll to position [824, 0]
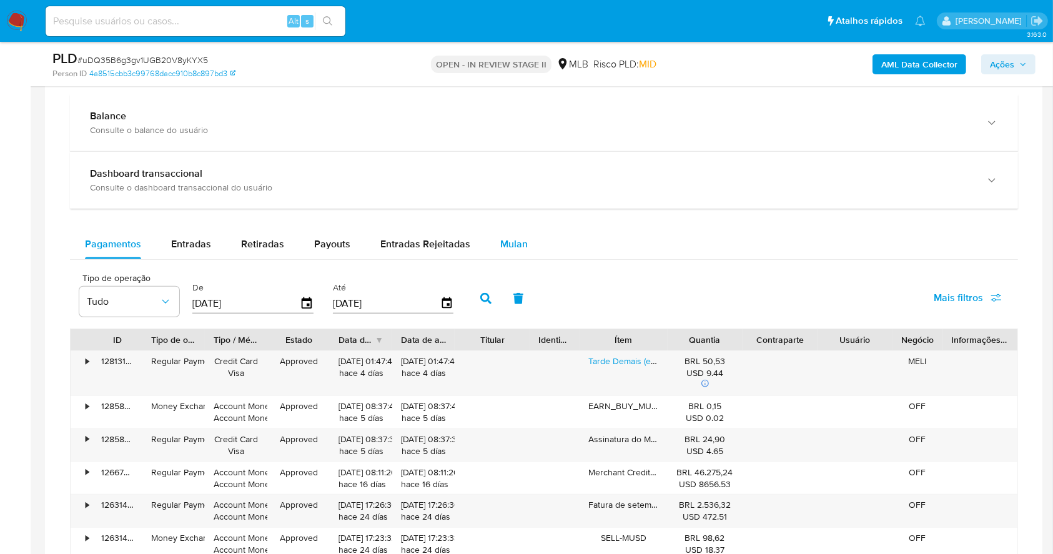
click at [514, 236] on div "Mulan" at bounding box center [513, 244] width 27 height 30
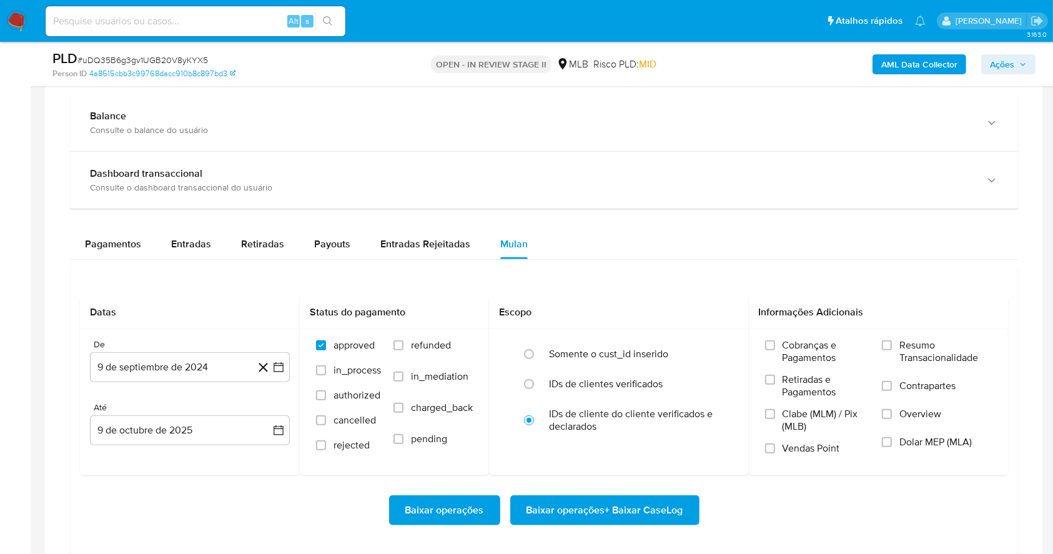
click at [650, 269] on div "Datas De 9 de septiembre de 2024 9-09-2024 Até 9 de octubre de 2025 9-10-2025 S…" at bounding box center [544, 410] width 948 height 289
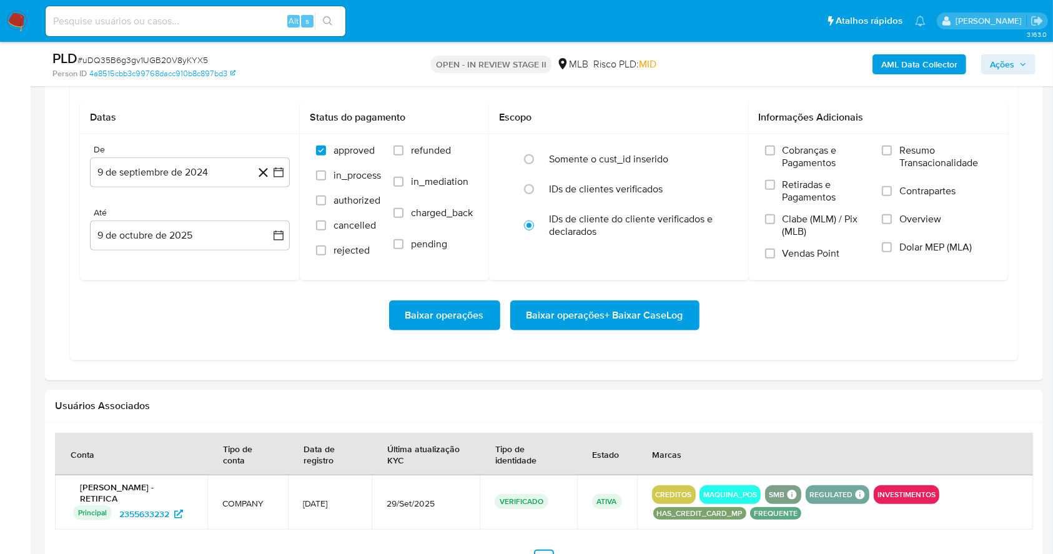
scroll to position [1024, 0]
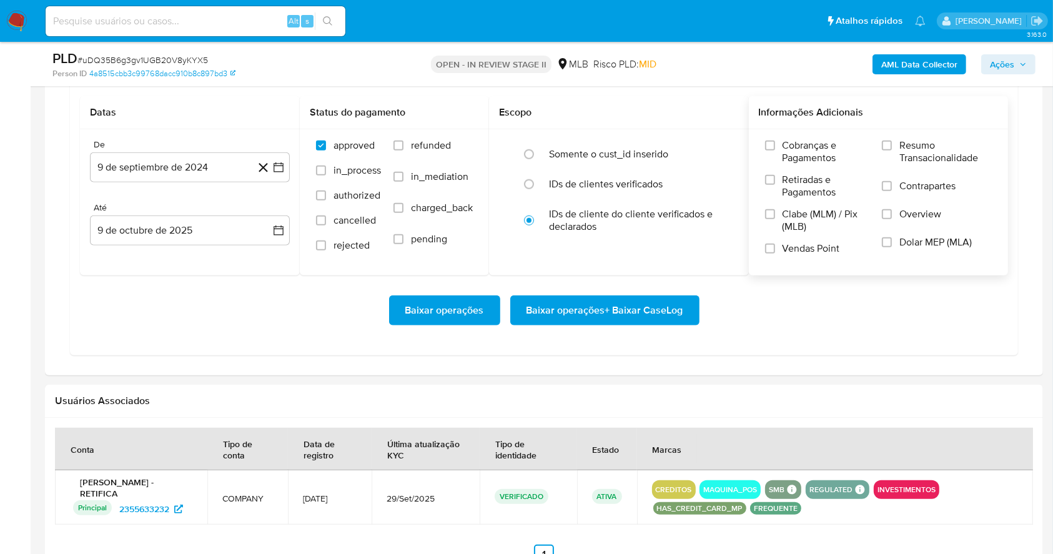
click at [879, 141] on div "Cobranças e Pagamentos Retiradas e Pagamentos Clabe (MLM) / Pix (MLB) Vendas Po…" at bounding box center [879, 201] width 240 height 125
click at [887, 146] on input "Resumo Transacionalidade" at bounding box center [887, 146] width 10 height 10
click at [768, 250] on input "Vendas Point" at bounding box center [770, 249] width 10 height 10
click at [274, 162] on icon "button" at bounding box center [278, 167] width 12 height 12
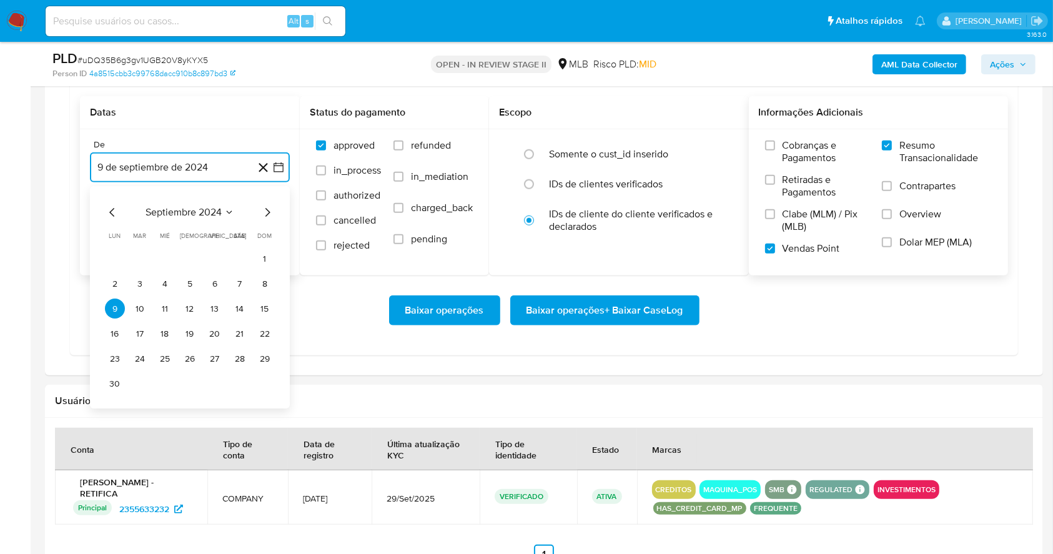
click at [269, 214] on icon "Mes siguiente" at bounding box center [267, 212] width 15 height 15
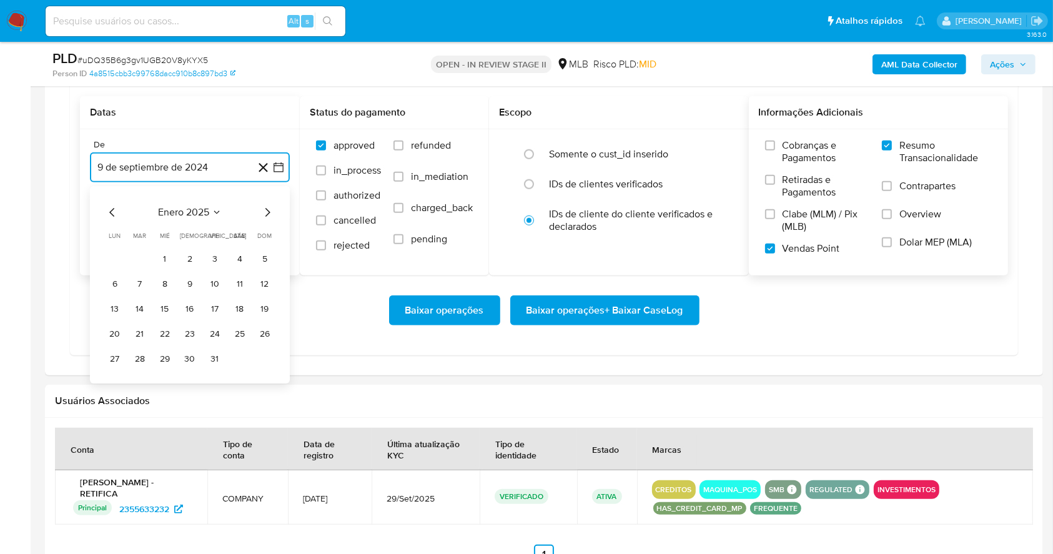
click at [269, 214] on icon "Mes siguiente" at bounding box center [267, 212] width 15 height 15
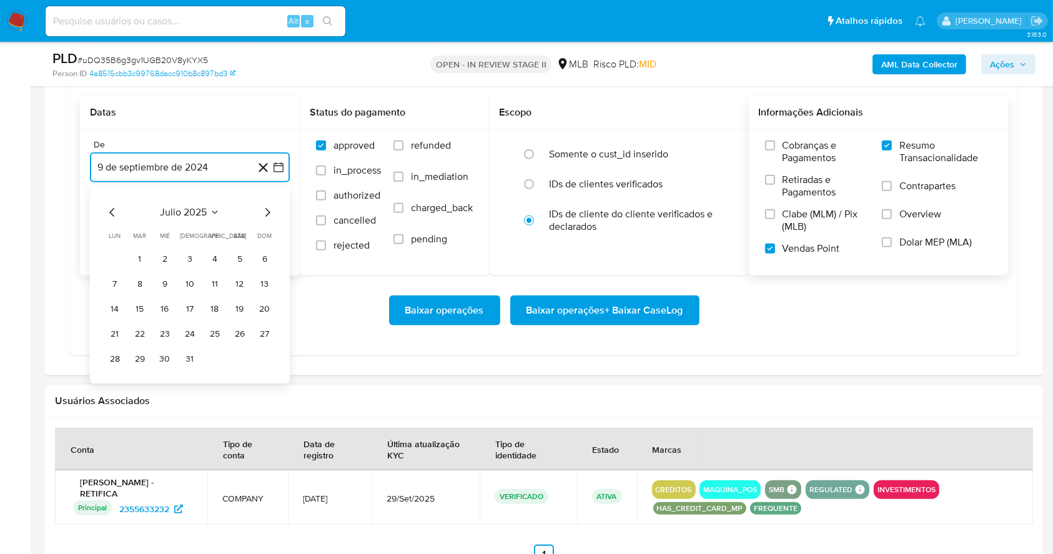
click at [269, 214] on icon "Mes siguiente" at bounding box center [267, 212] width 15 height 15
click at [212, 254] on button "1" at bounding box center [215, 259] width 20 height 20
click at [177, 234] on button "9 de octubre de 2025" at bounding box center [190, 230] width 200 height 30
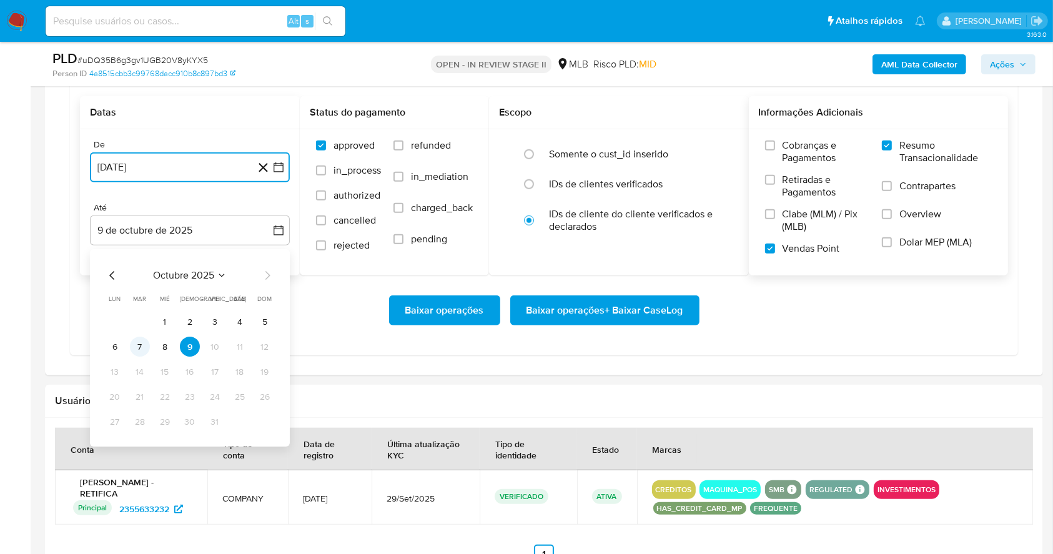
click at [142, 342] on button "7" at bounding box center [140, 347] width 20 height 20
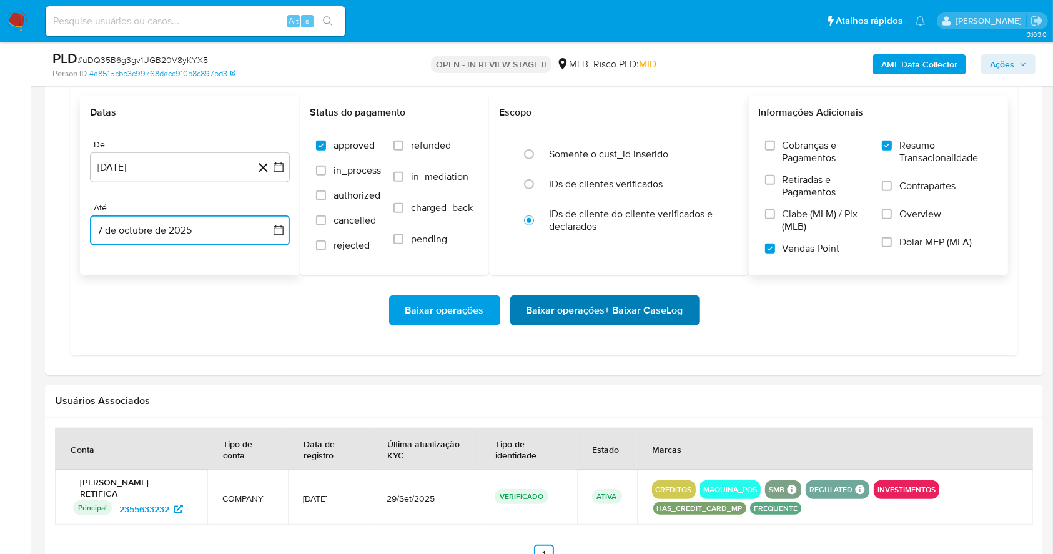
click at [548, 316] on span "Baixar operações + Baixar CaseLog" at bounding box center [605, 310] width 157 height 27
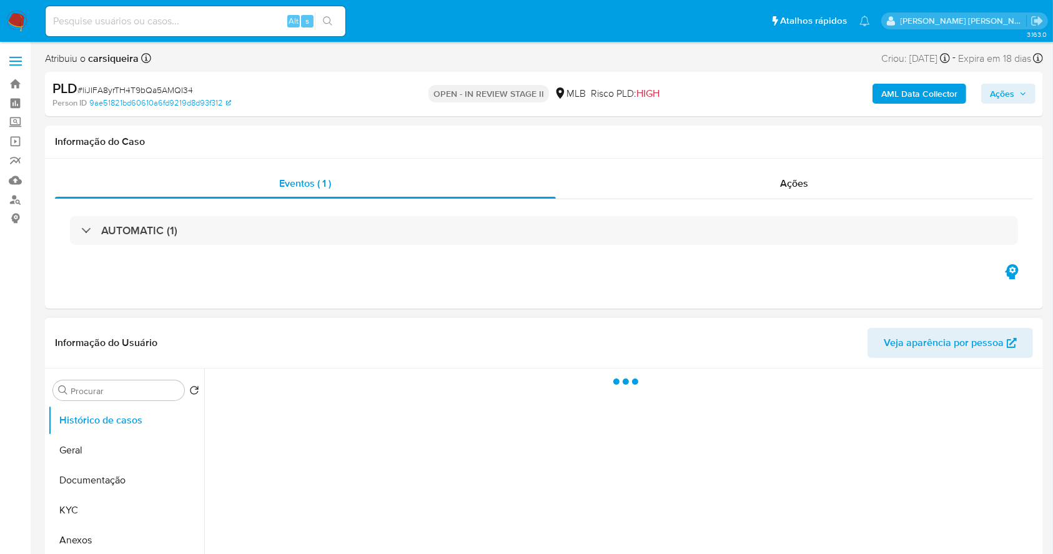
select select "10"
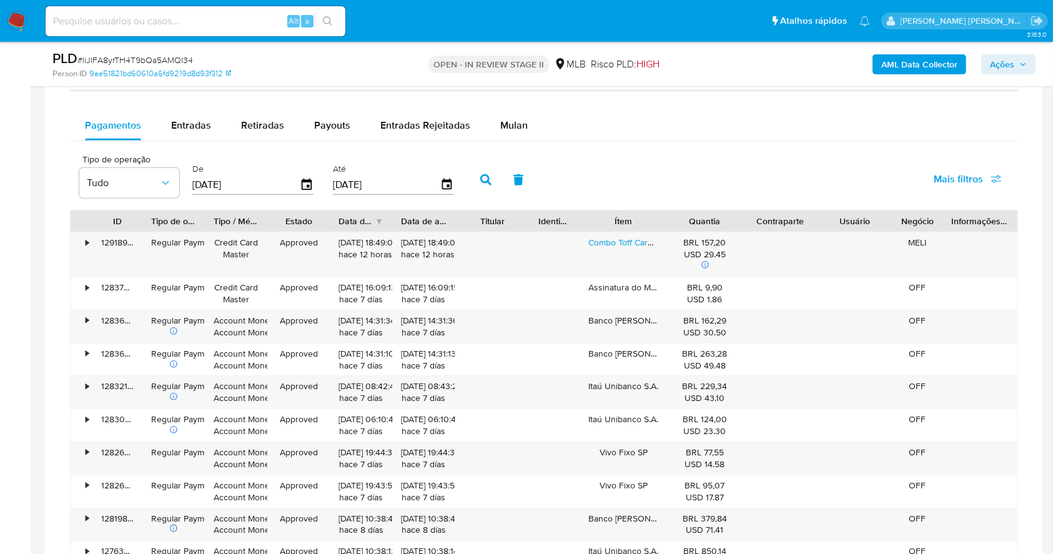
scroll to position [915, 0]
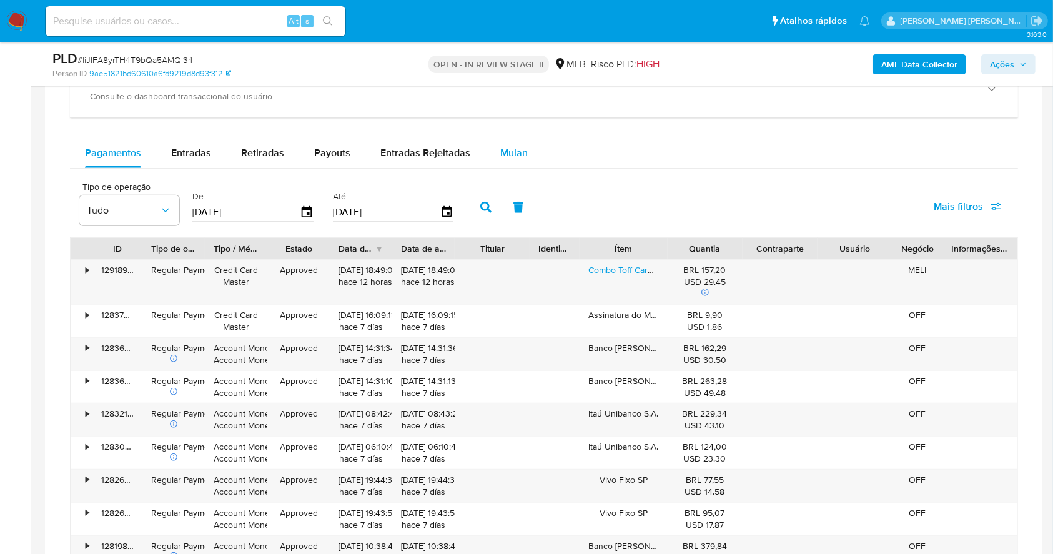
click at [505, 142] on div "Mulan" at bounding box center [513, 153] width 27 height 30
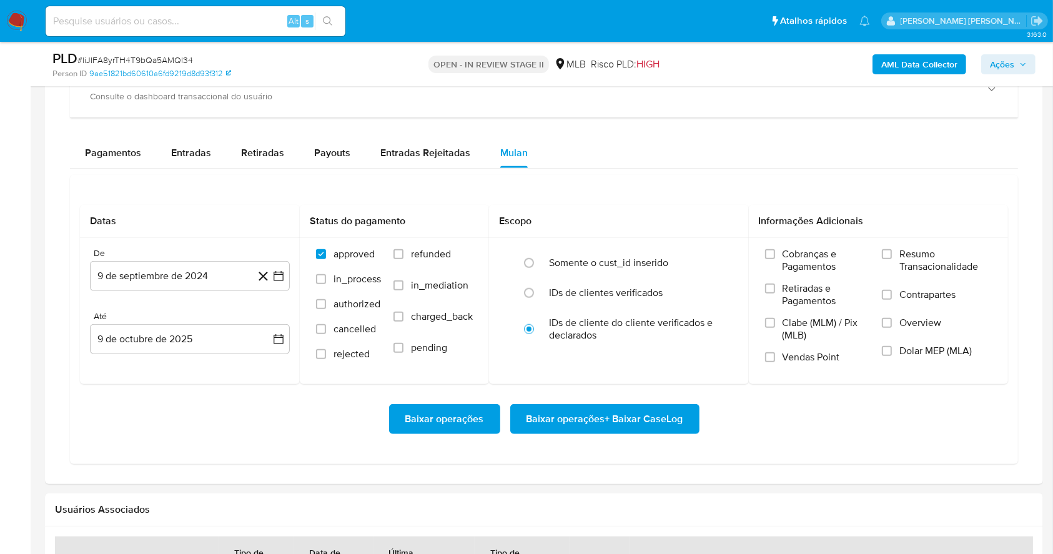
click at [663, 153] on div "Pagamentos Entradas Retiradas Payouts Entradas Rejeitadas Mulan" at bounding box center [544, 153] width 948 height 30
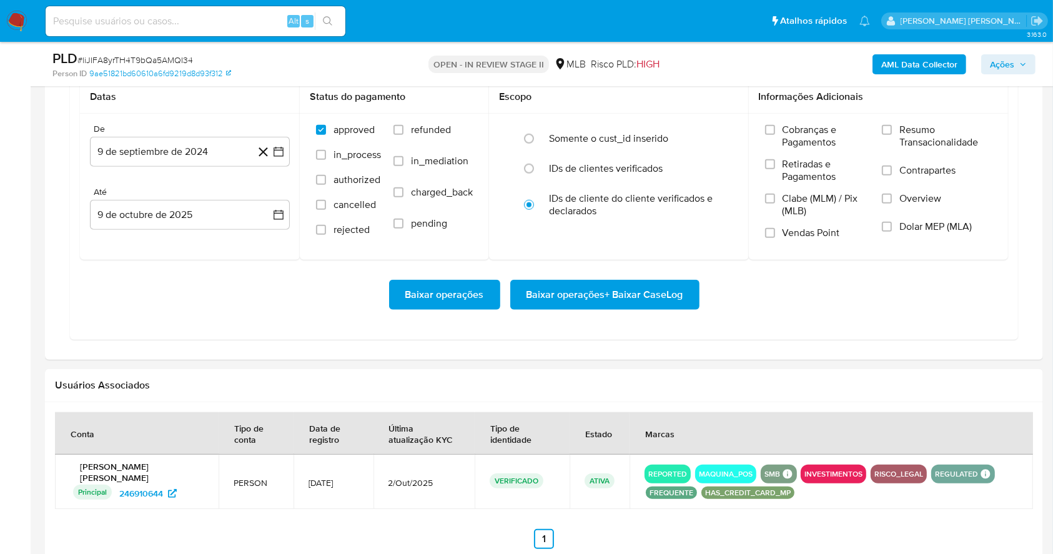
scroll to position [1049, 0]
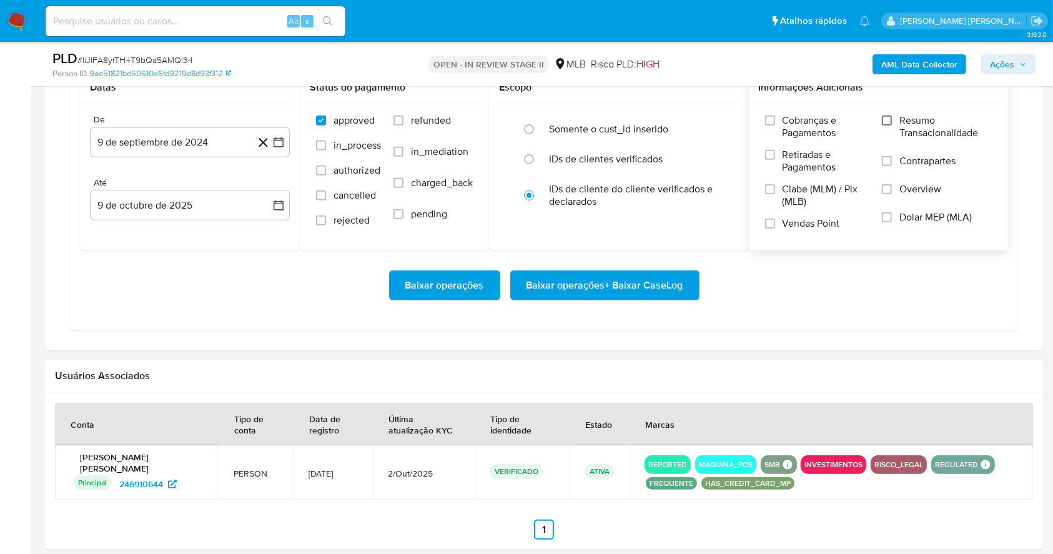
click at [890, 116] on input "Resumo Transacionalidade" at bounding box center [887, 121] width 10 height 10
click at [774, 228] on input "Vendas Point" at bounding box center [770, 224] width 10 height 10
click at [277, 141] on icon "button" at bounding box center [278, 142] width 12 height 12
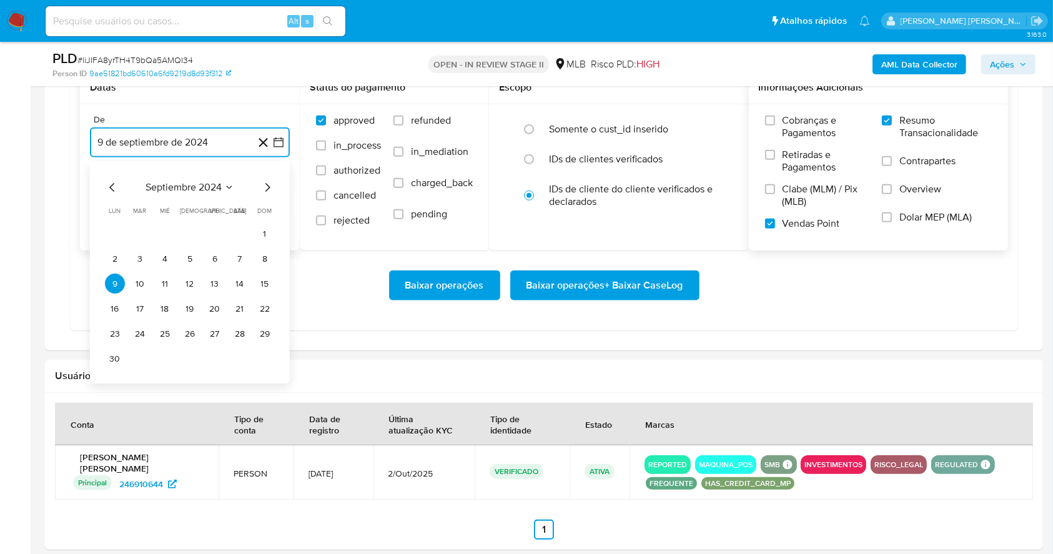
click at [270, 192] on icon "Mes siguiente" at bounding box center [267, 188] width 15 height 15
click at [267, 190] on icon "Mes siguiente" at bounding box center [267, 188] width 5 height 9
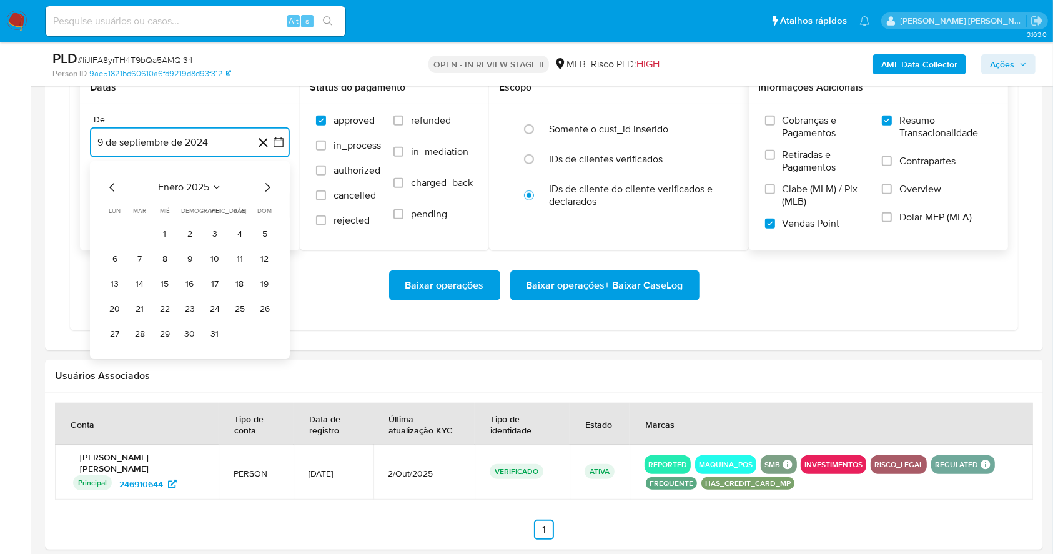
click at [267, 190] on icon "Mes siguiente" at bounding box center [267, 188] width 5 height 9
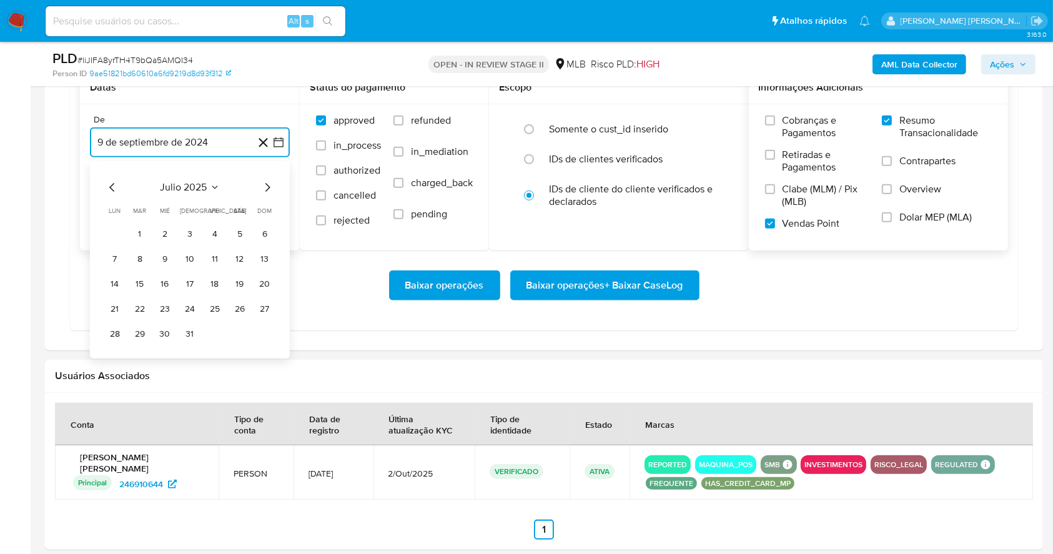
click at [267, 190] on icon "Mes siguiente" at bounding box center [267, 188] width 5 height 9
click at [212, 230] on button "1" at bounding box center [215, 234] width 20 height 20
click at [204, 202] on button "9 de octubre de 2025" at bounding box center [190, 205] width 200 height 30
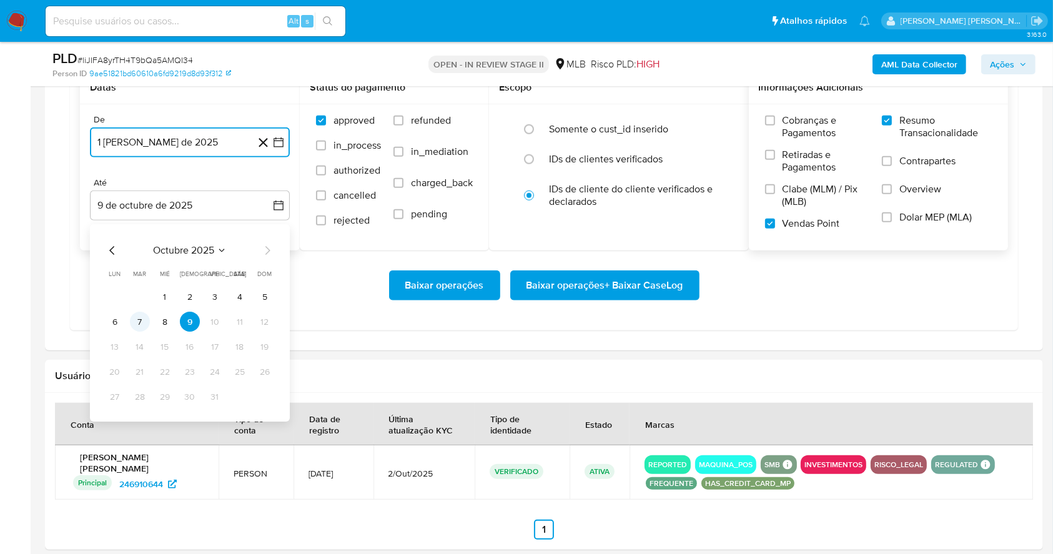
click at [136, 321] on button "7" at bounding box center [140, 322] width 20 height 20
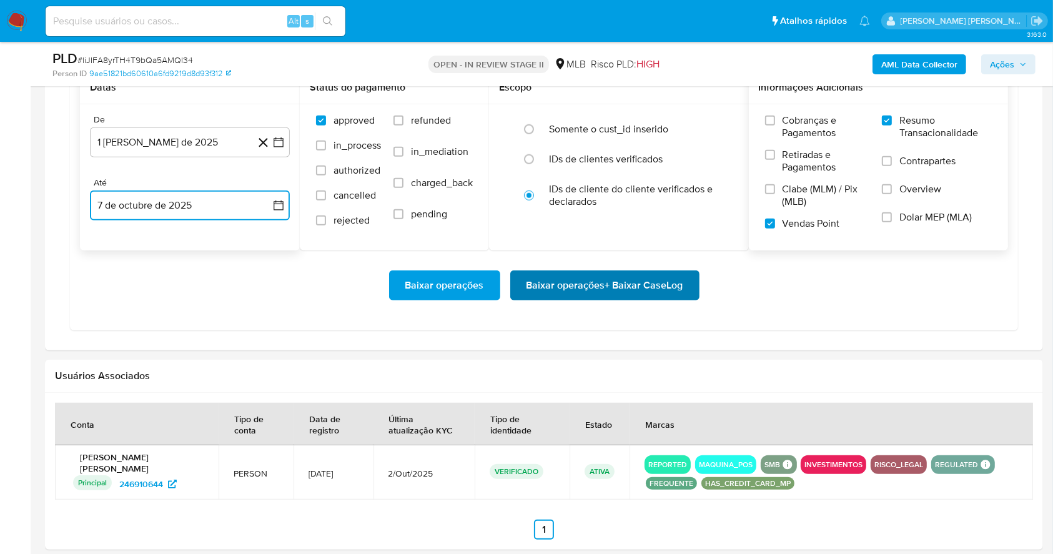
click at [577, 292] on span "Baixar operações + Baixar CaseLog" at bounding box center [605, 285] width 157 height 27
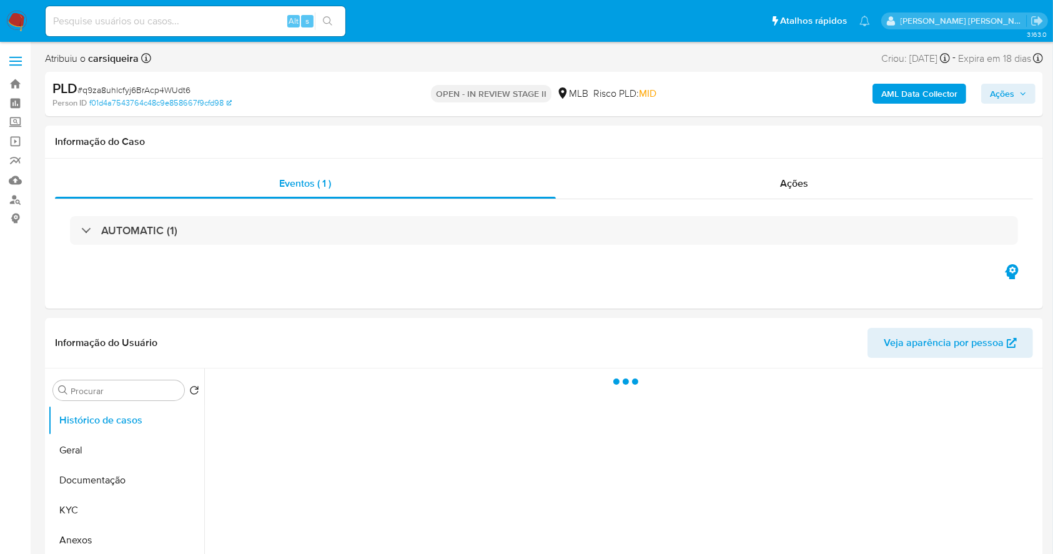
select select "10"
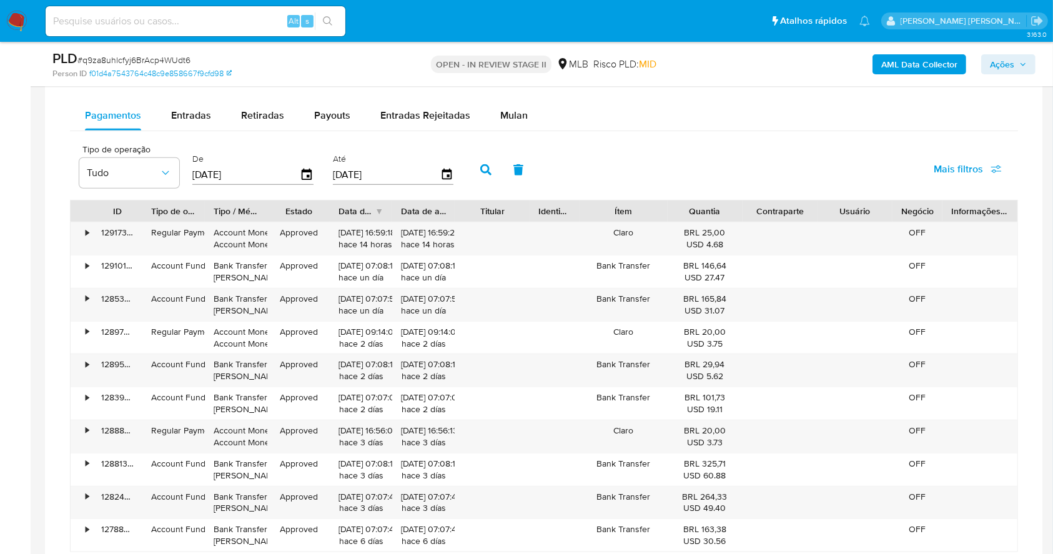
scroll to position [957, 0]
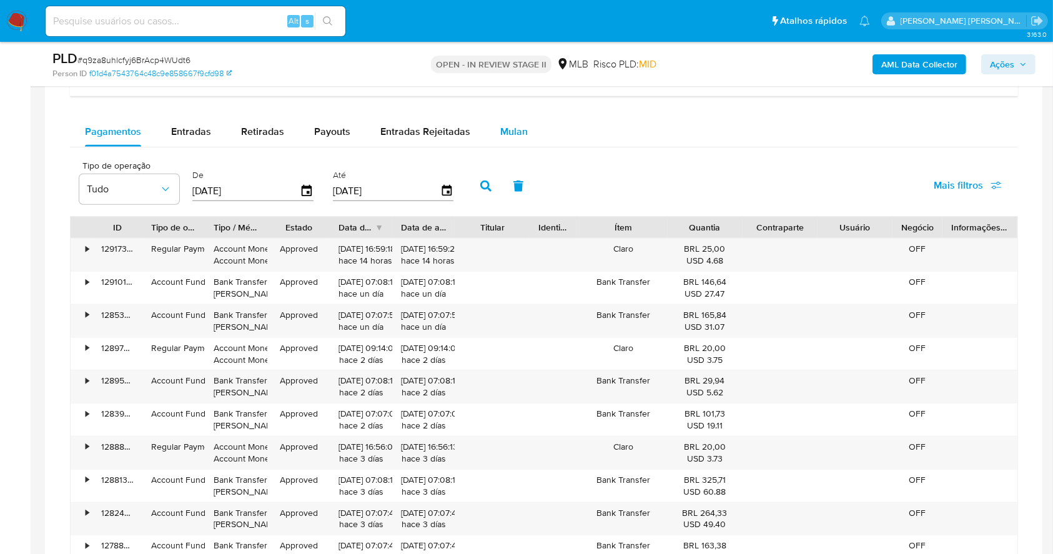
click at [506, 126] on span "Mulan" at bounding box center [513, 131] width 27 height 14
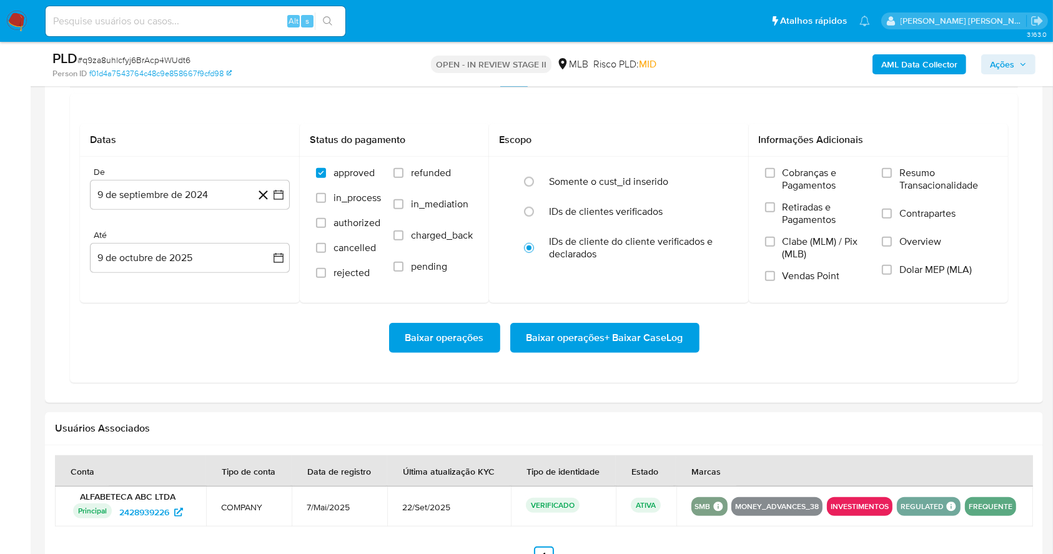
scroll to position [1026, 0]
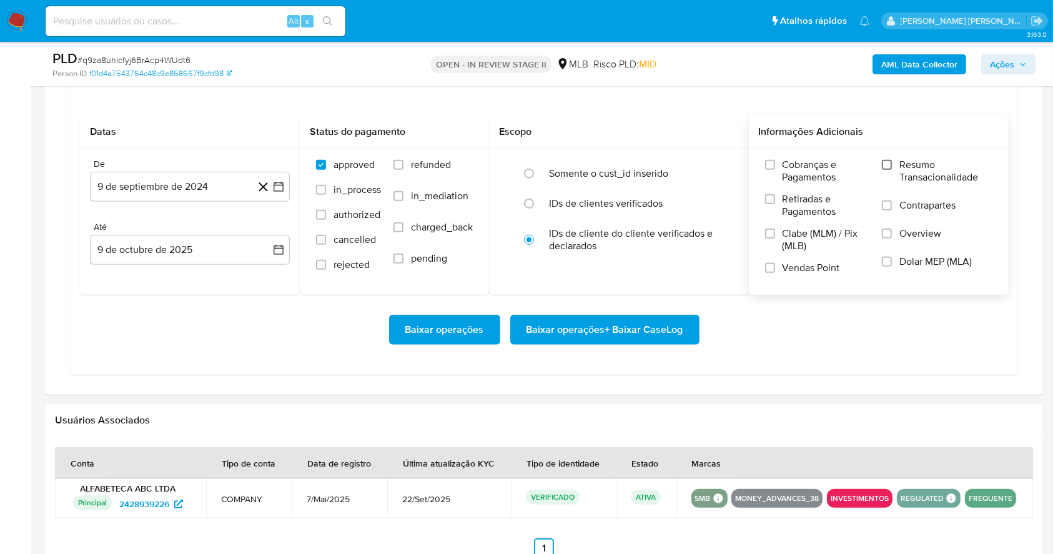
click at [891, 166] on input "Resumo Transacionalidade" at bounding box center [887, 165] width 10 height 10
click at [777, 262] on label "Vendas Point" at bounding box center [817, 273] width 105 height 22
click at [775, 263] on input "Vendas Point" at bounding box center [770, 268] width 10 height 10
click at [270, 190] on icon at bounding box center [263, 187] width 16 height 16
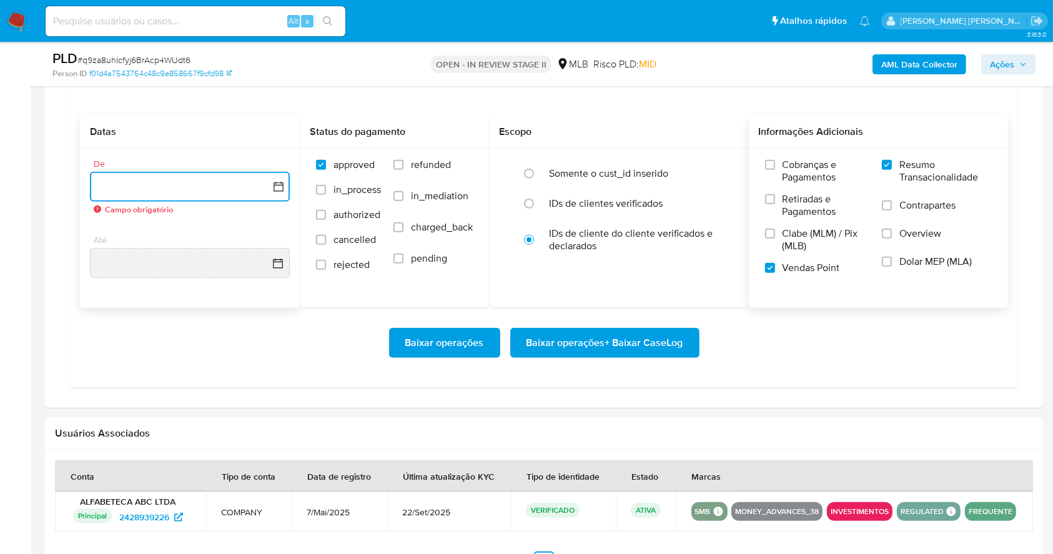
click at [270, 190] on button "button" at bounding box center [190, 187] width 200 height 30
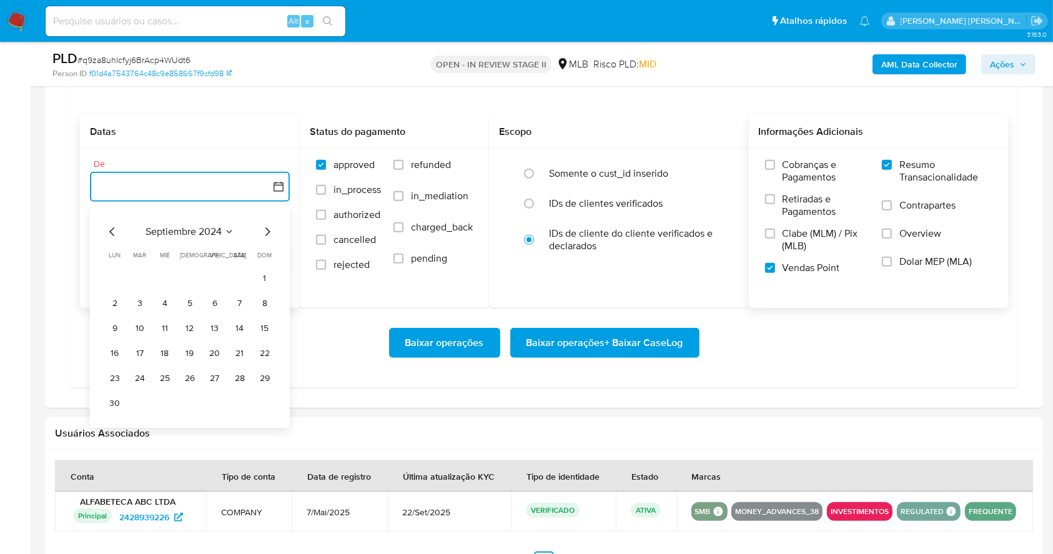
click at [265, 233] on icon "Mes siguiente" at bounding box center [267, 232] width 15 height 15
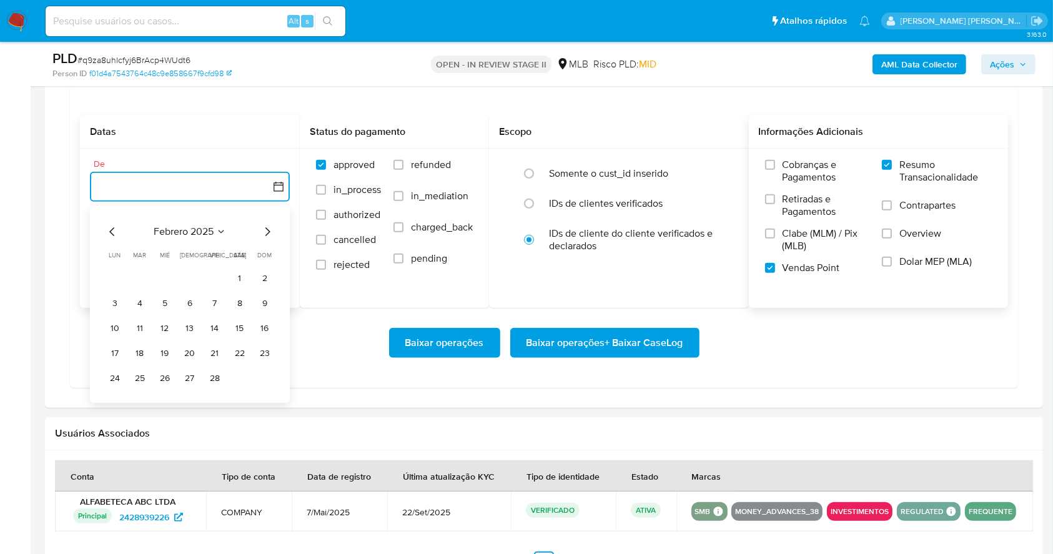
click at [265, 233] on icon "Mes siguiente" at bounding box center [267, 232] width 15 height 15
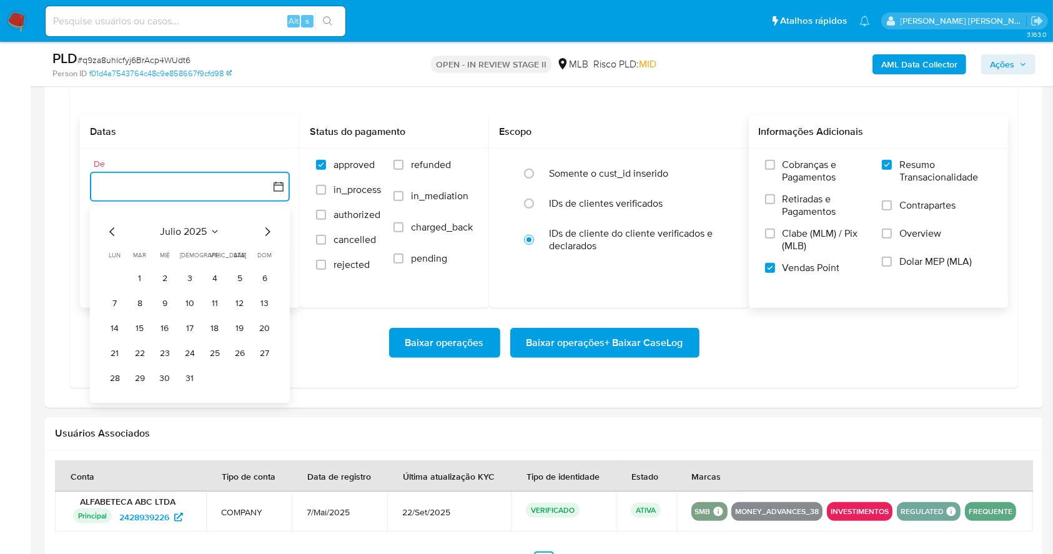
click at [265, 233] on icon "Mes siguiente" at bounding box center [267, 232] width 15 height 15
click at [215, 277] on button "1" at bounding box center [215, 279] width 20 height 20
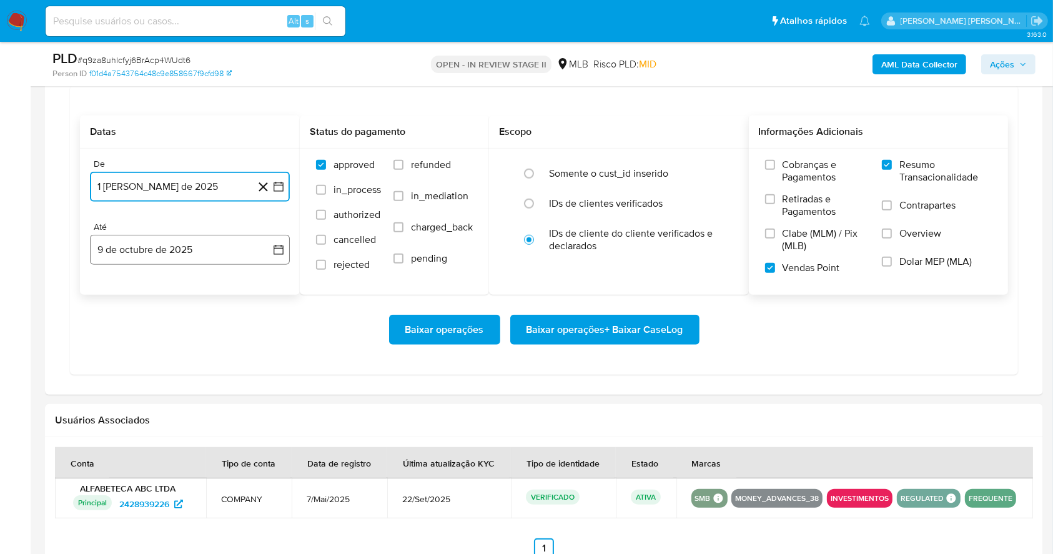
click at [198, 252] on button "9 de octubre de 2025" at bounding box center [190, 250] width 200 height 30
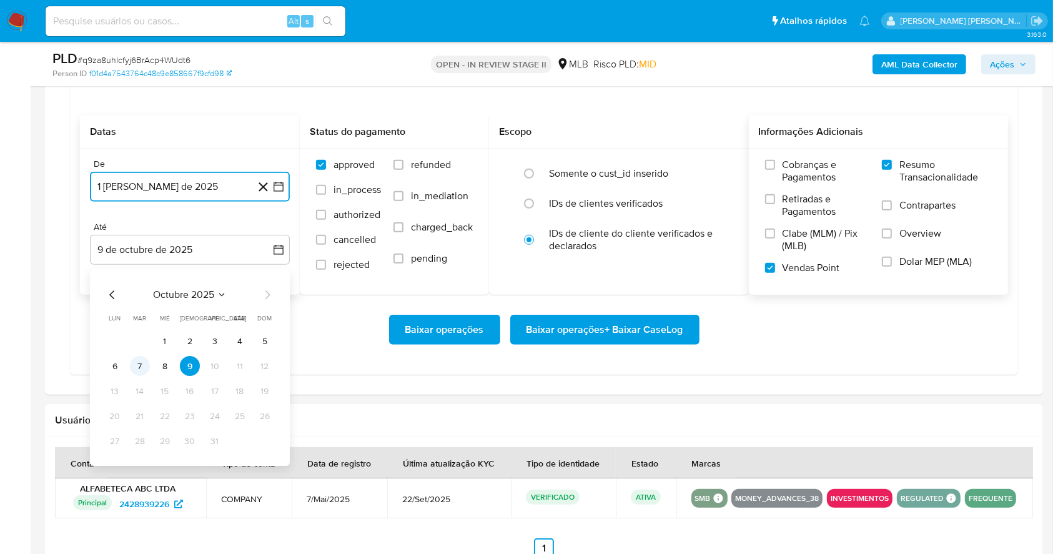
click at [141, 364] on button "7" at bounding box center [140, 367] width 20 height 20
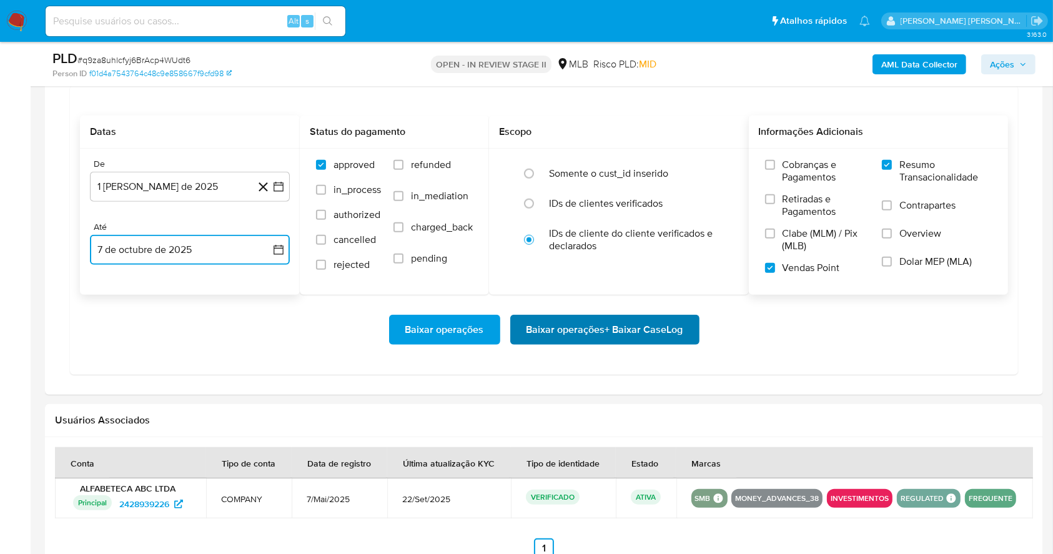
click at [587, 331] on span "Baixar operações + Baixar CaseLog" at bounding box center [605, 329] width 157 height 27
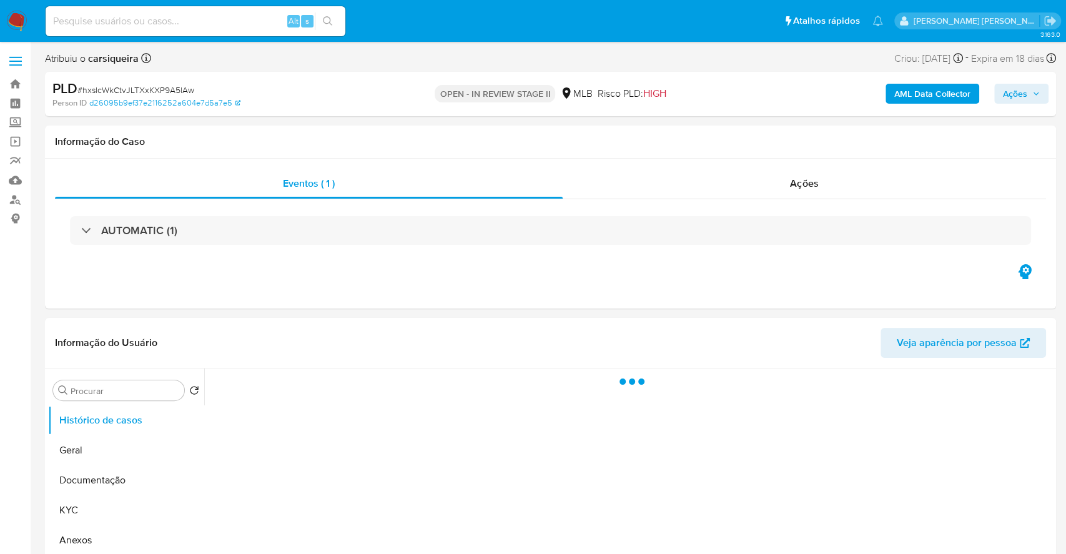
select select "10"
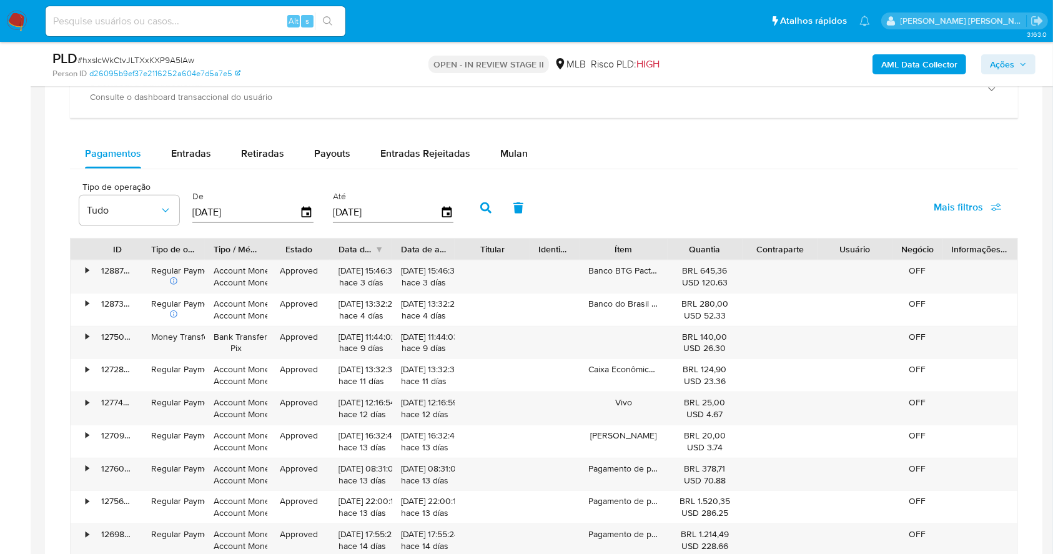
scroll to position [1011, 0]
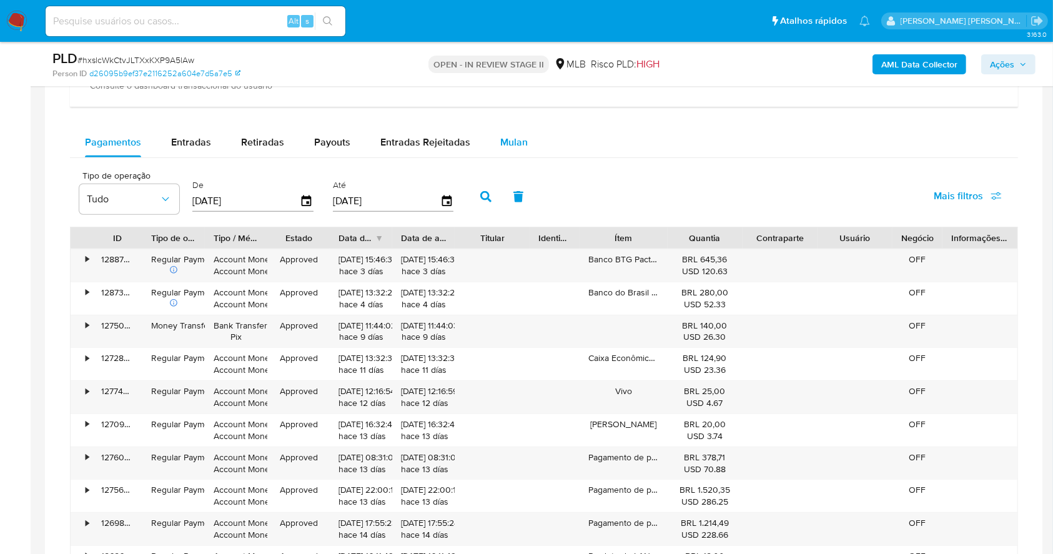
click at [495, 144] on button "Mulan" at bounding box center [513, 142] width 57 height 30
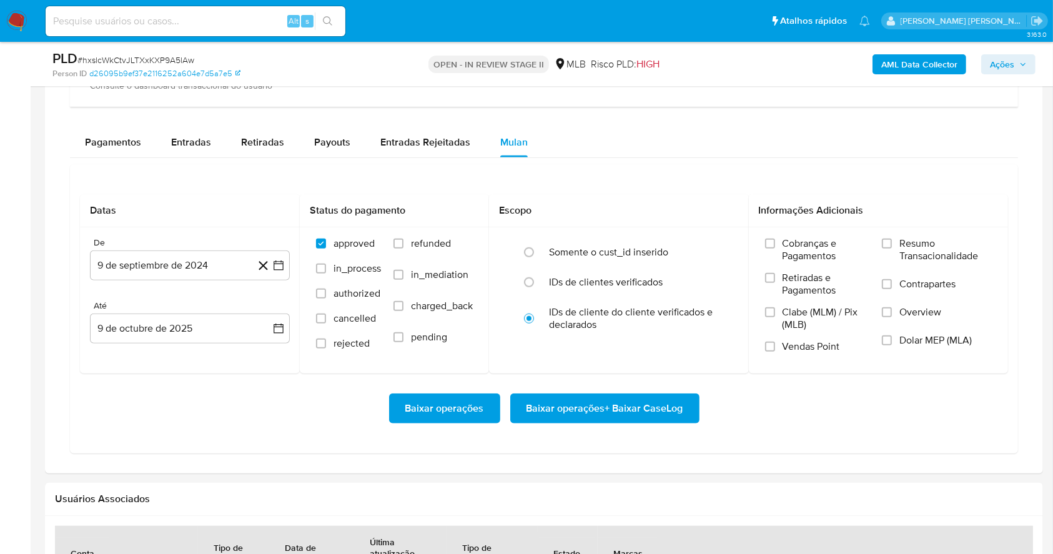
click at [763, 427] on div "Baixar operações Baixar operações + Baixar CaseLog" at bounding box center [544, 408] width 928 height 70
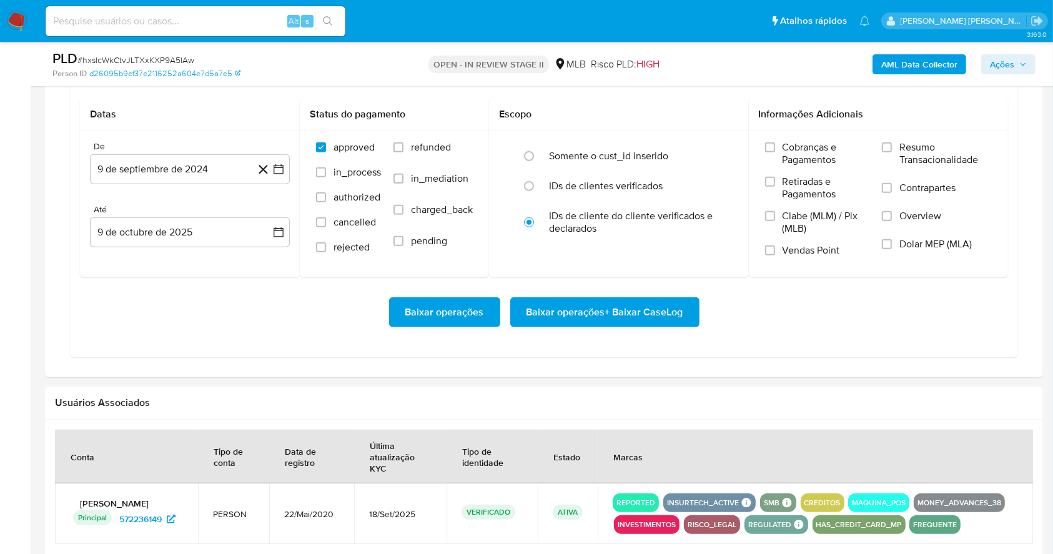
scroll to position [1110, 0]
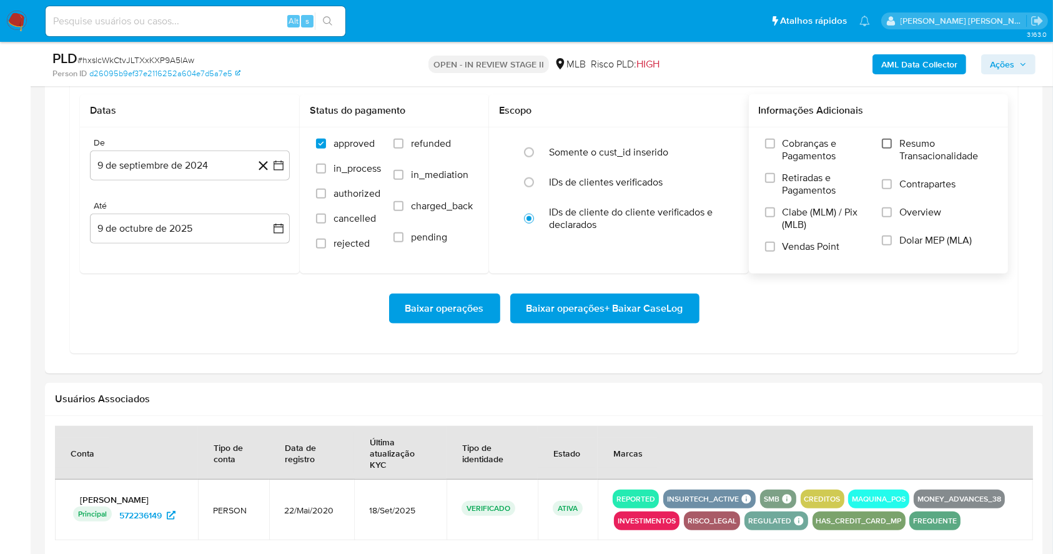
click at [884, 145] on input "Resumo Transacionalidade" at bounding box center [887, 144] width 10 height 10
click at [766, 251] on label "Vendas Point" at bounding box center [817, 251] width 105 height 22
click at [766, 251] on input "Vendas Point" at bounding box center [770, 247] width 10 height 10
click at [280, 162] on icon "button" at bounding box center [279, 166] width 10 height 10
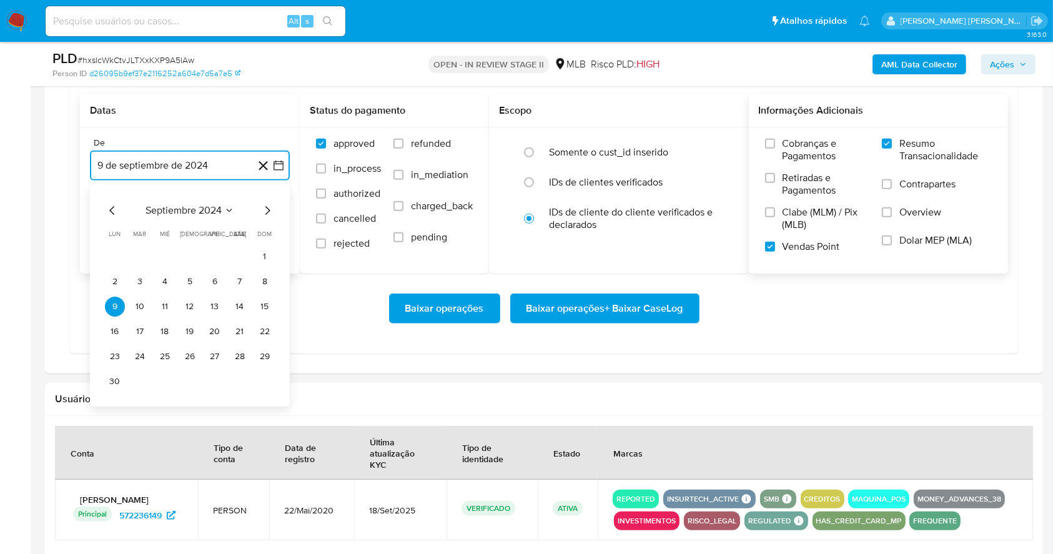
click at [268, 209] on icon "Mes siguiente" at bounding box center [267, 210] width 15 height 15
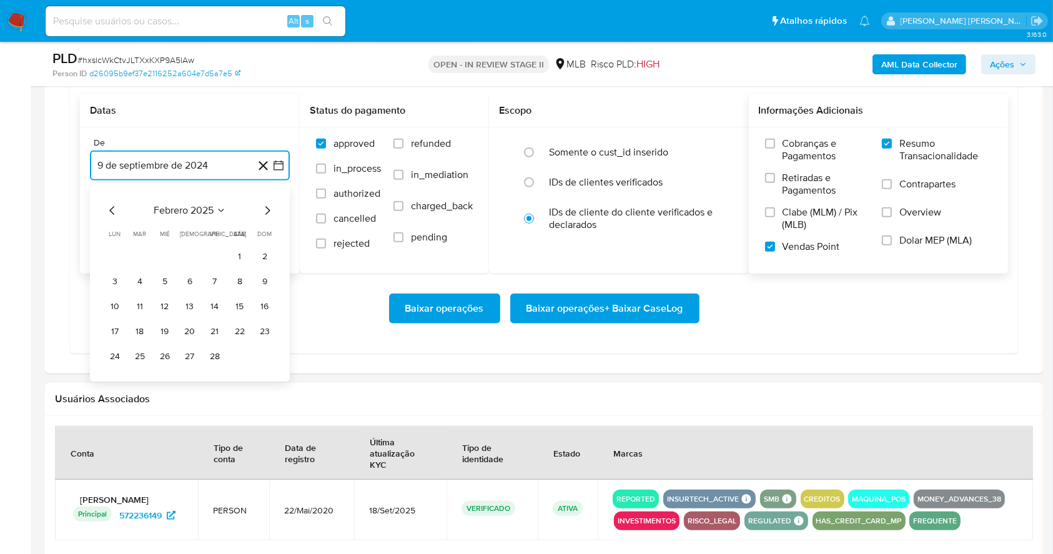
click at [268, 209] on icon "Mes siguiente" at bounding box center [267, 210] width 15 height 15
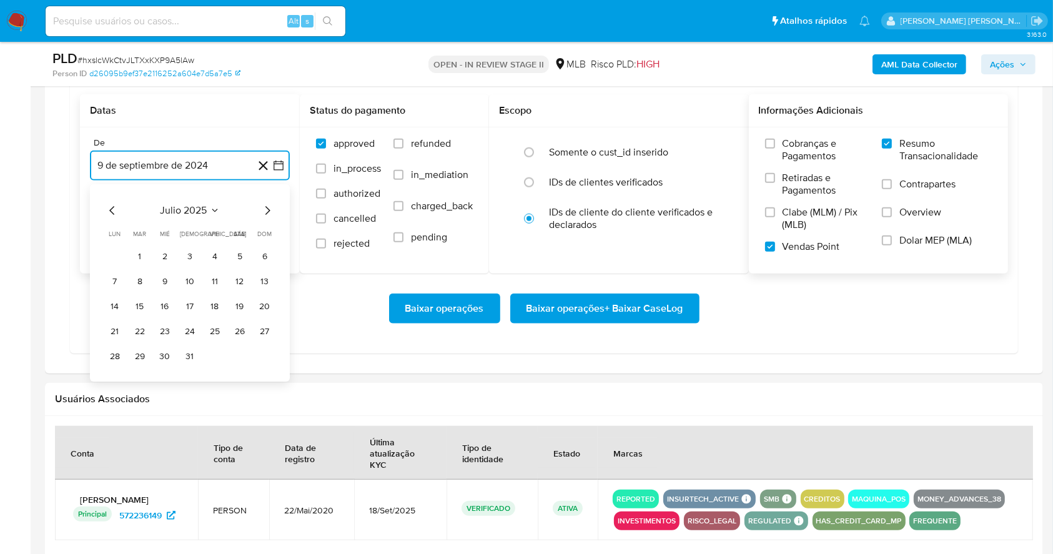
click at [268, 209] on icon "Mes siguiente" at bounding box center [267, 210] width 15 height 15
click at [209, 252] on button "1" at bounding box center [215, 257] width 20 height 20
click at [202, 226] on button "9 de octubre de 2025" at bounding box center [190, 229] width 200 height 30
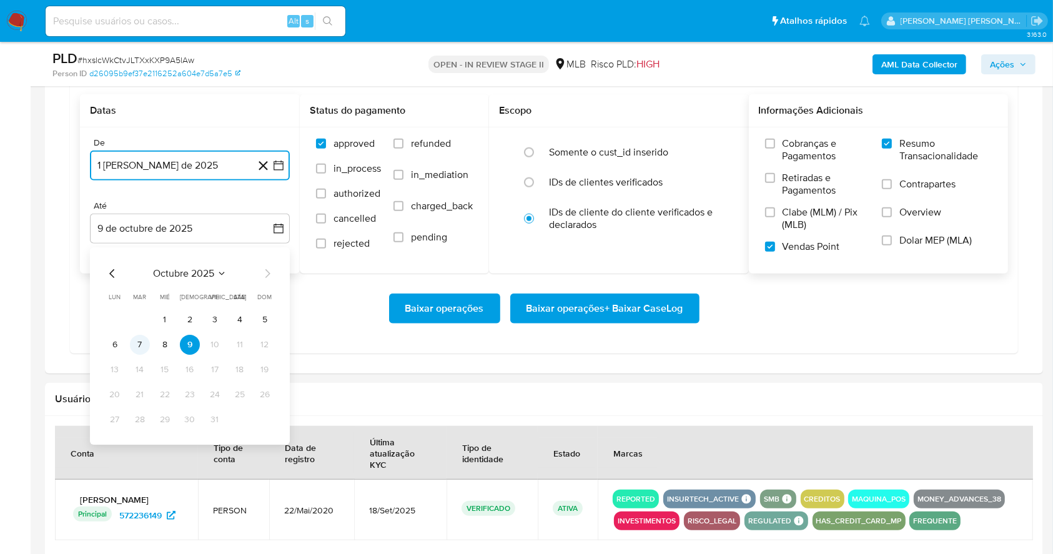
click at [134, 339] on button "7" at bounding box center [140, 345] width 20 height 20
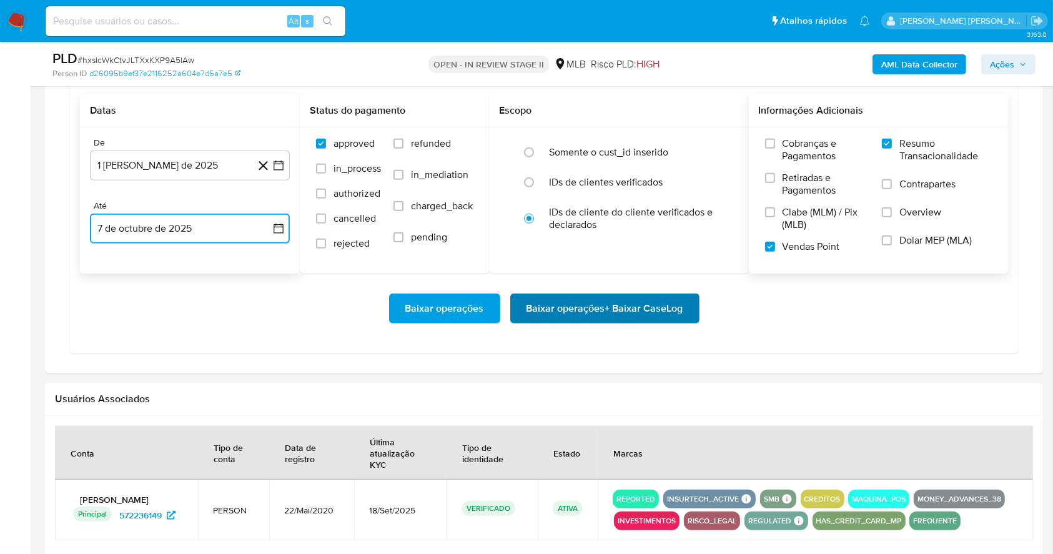
click at [658, 311] on span "Baixar operações + Baixar CaseLog" at bounding box center [605, 308] width 157 height 27
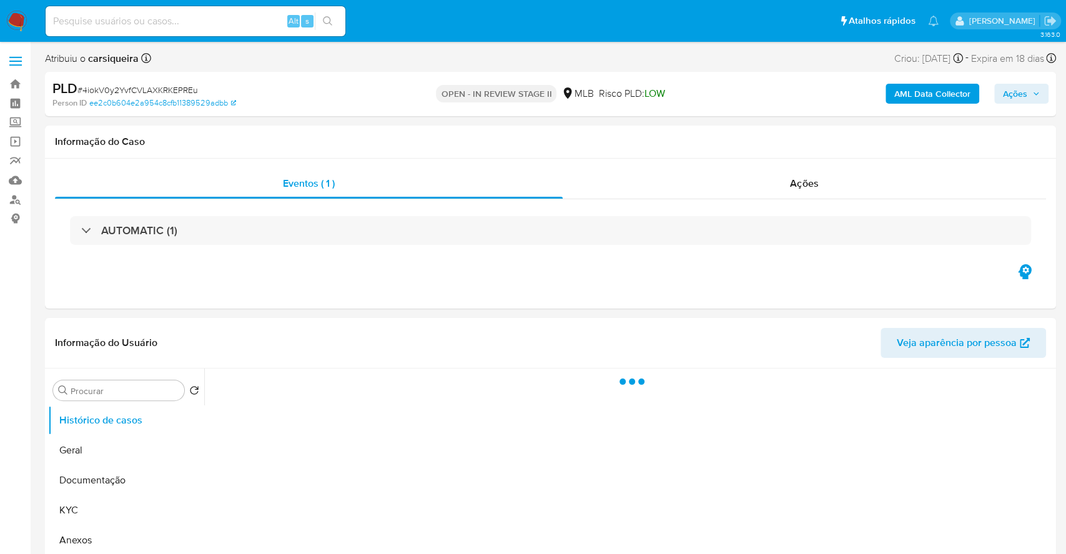
select select "10"
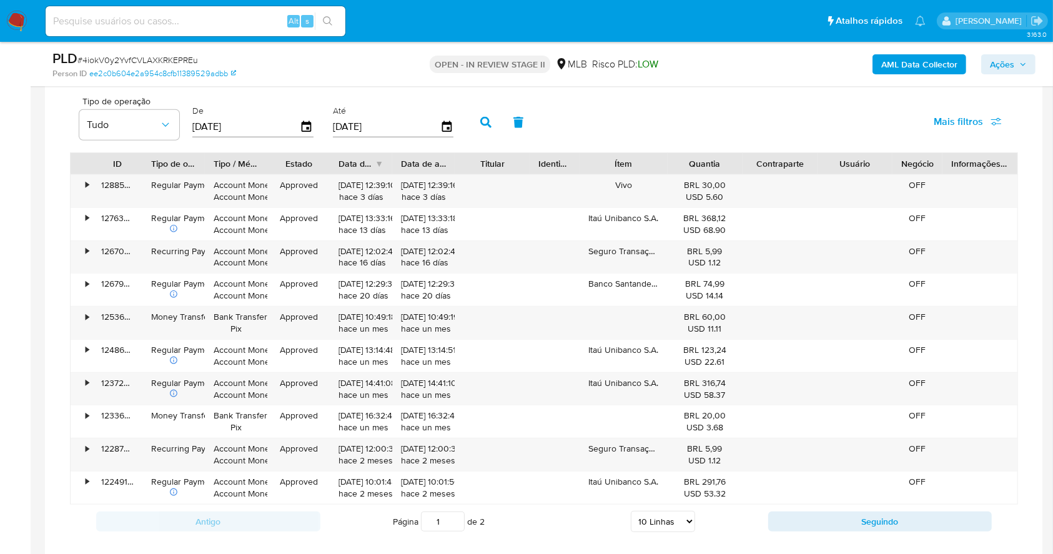
scroll to position [1057, 0]
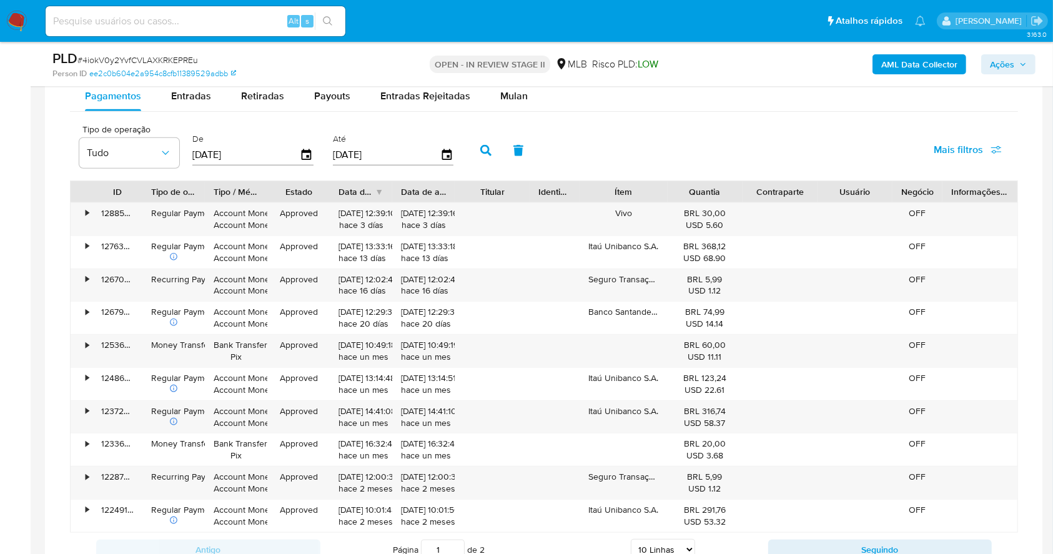
click at [512, 86] on div "PLD # 4iokV0y2YvfCVLAXKRKEPREu Person ID ee2c0b604e2a954c8cfb11389529adbb OPEN …" at bounding box center [544, 64] width 998 height 44
click at [517, 92] on span "Mulan" at bounding box center [513, 96] width 27 height 14
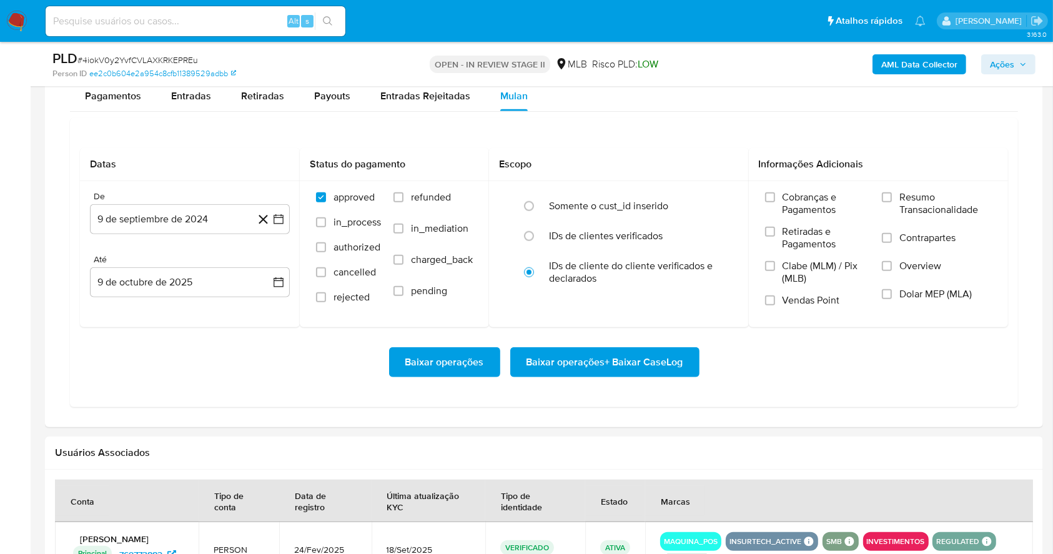
click at [694, 133] on div "Datas De 9 de septiembre de 2024 9-09-2024 Até 9 de octubre de 2025 9-10-2025 S…" at bounding box center [544, 262] width 948 height 289
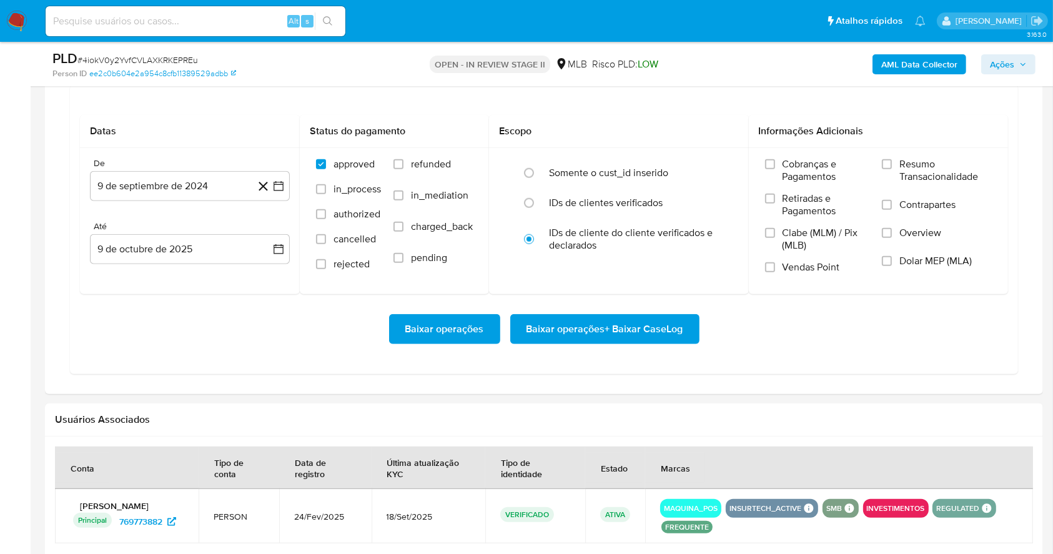
scroll to position [1124, 0]
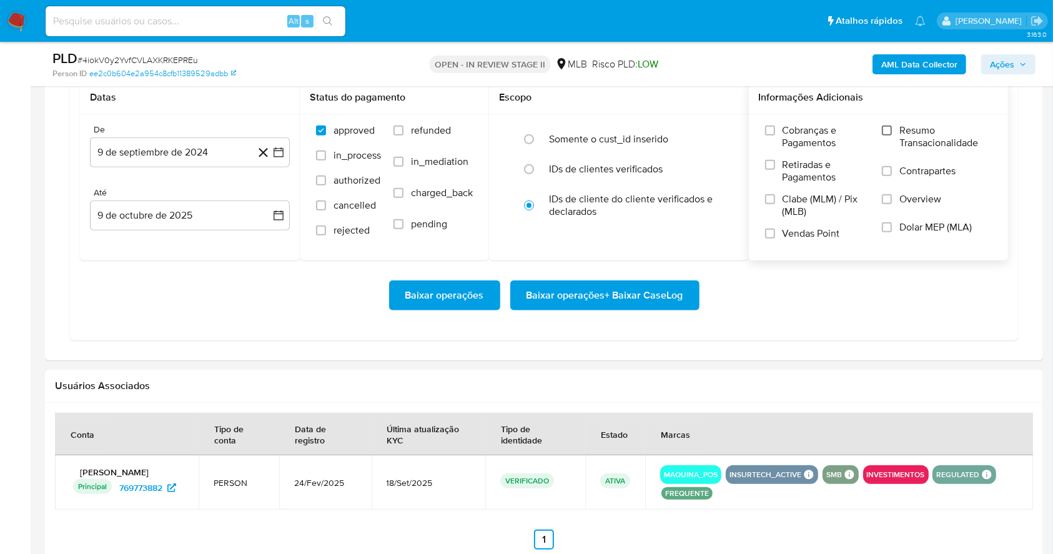
click at [888, 130] on input "Resumo Transacionalidade" at bounding box center [887, 131] width 10 height 10
click at [766, 238] on label "Vendas Point" at bounding box center [817, 238] width 105 height 22
click at [766, 238] on input "Vendas Point" at bounding box center [770, 234] width 10 height 10
click at [284, 151] on icon "button" at bounding box center [278, 152] width 12 height 12
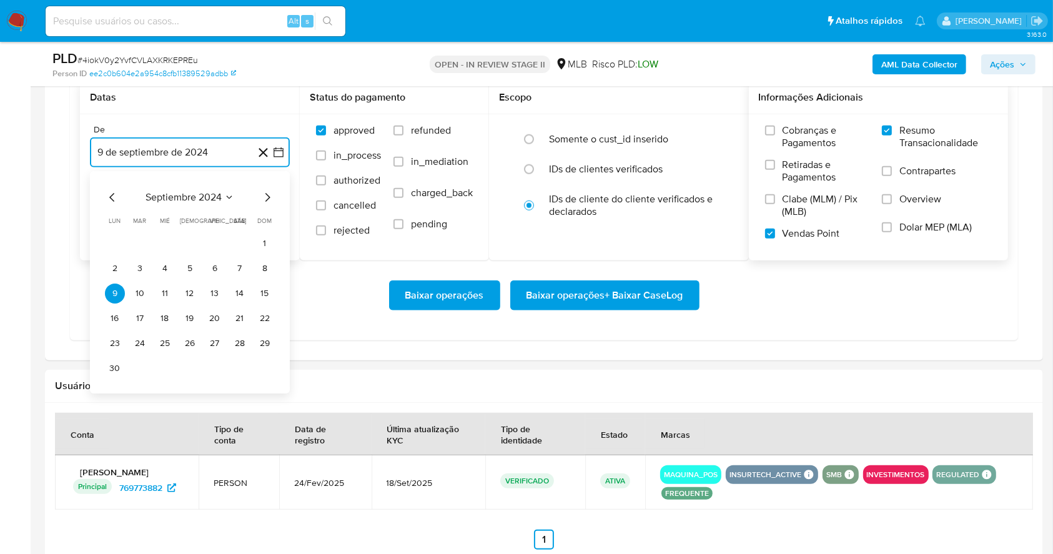
click at [284, 151] on icon "button" at bounding box center [278, 152] width 12 height 12
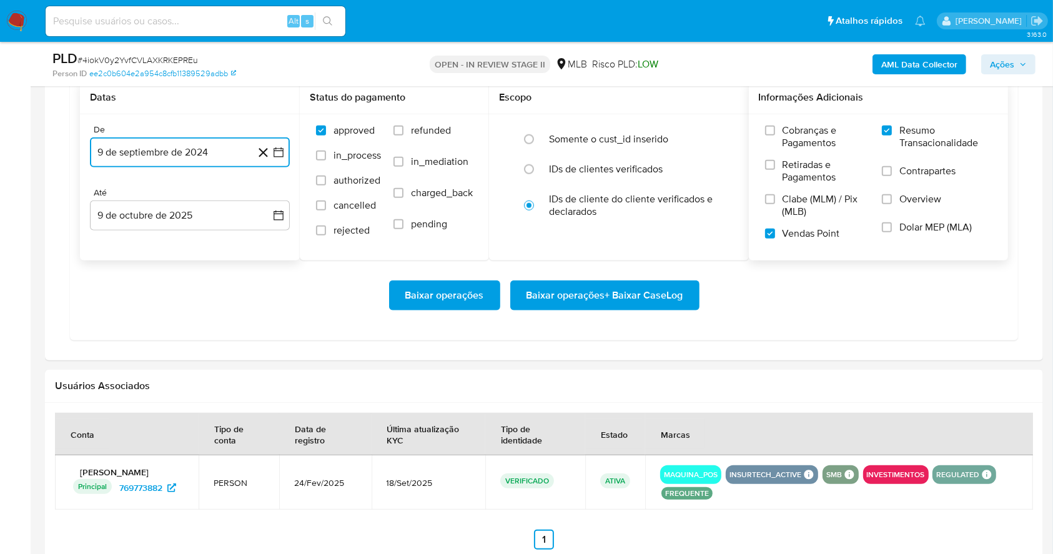
click at [284, 151] on icon "button" at bounding box center [278, 152] width 12 height 12
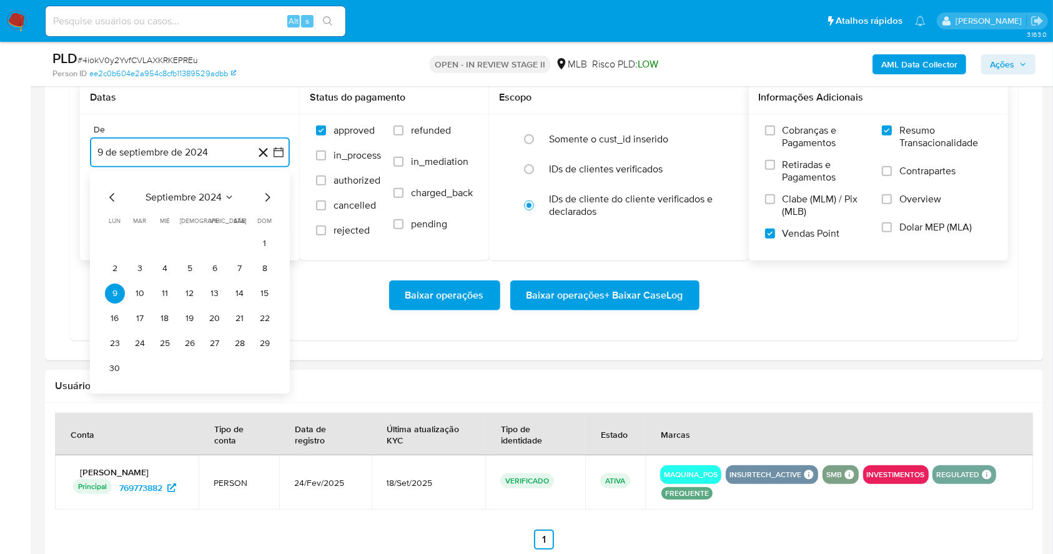
click at [267, 194] on icon "Mes siguiente" at bounding box center [267, 197] width 5 height 9
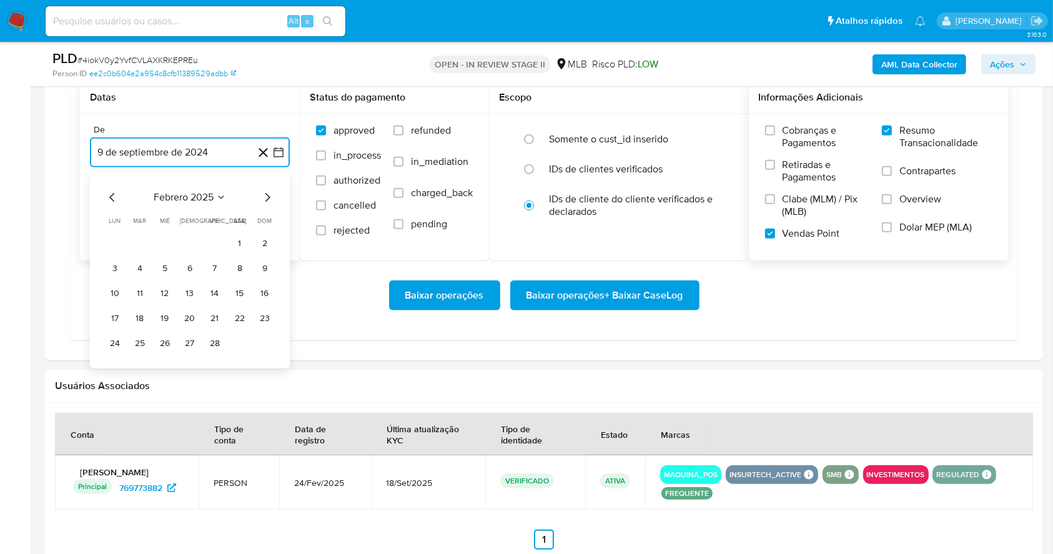
click at [267, 194] on icon "Mes siguiente" at bounding box center [267, 197] width 5 height 9
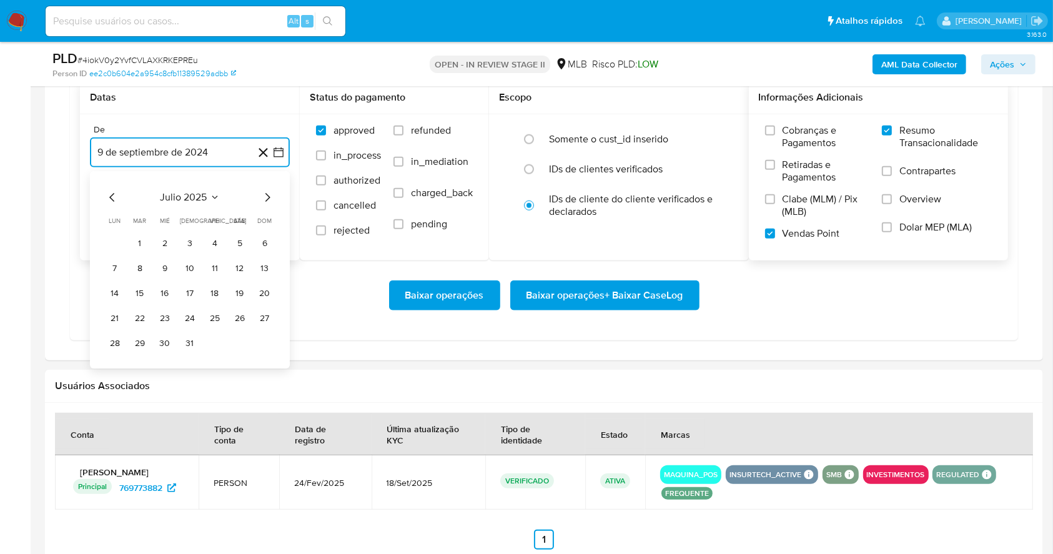
click at [267, 194] on icon "Mes siguiente" at bounding box center [267, 197] width 5 height 9
click at [217, 239] on button "1" at bounding box center [215, 244] width 20 height 20
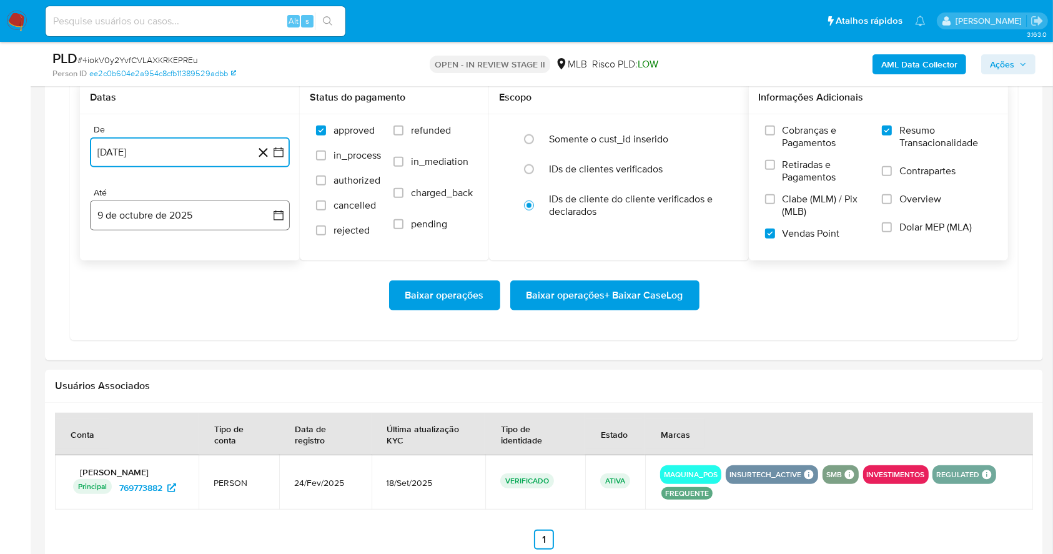
click at [207, 212] on button "9 de octubre de 2025" at bounding box center [190, 215] width 200 height 30
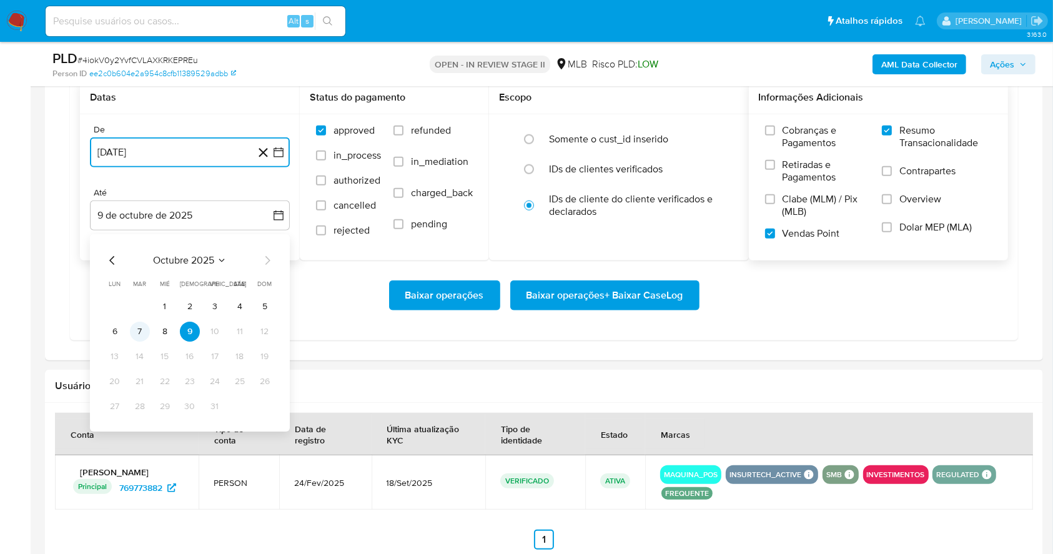
click at [142, 332] on button "7" at bounding box center [140, 332] width 20 height 20
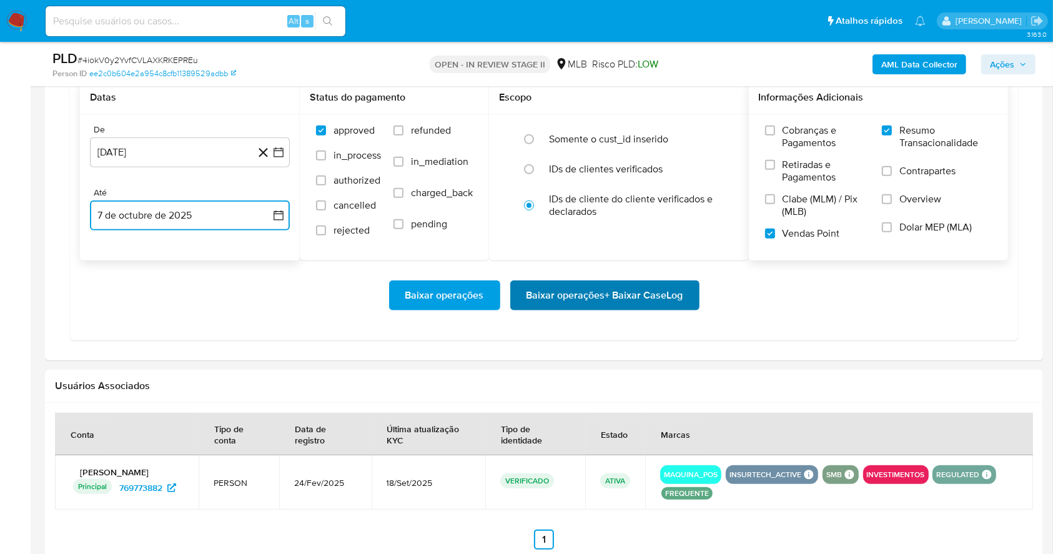
click at [633, 294] on span "Baixar operações + Baixar CaseLog" at bounding box center [605, 295] width 157 height 27
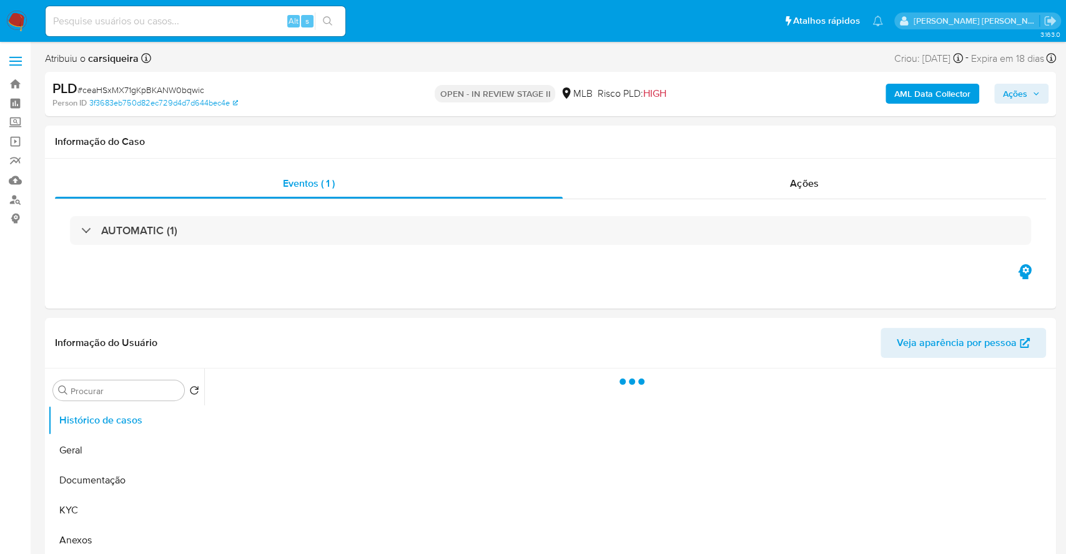
select select "10"
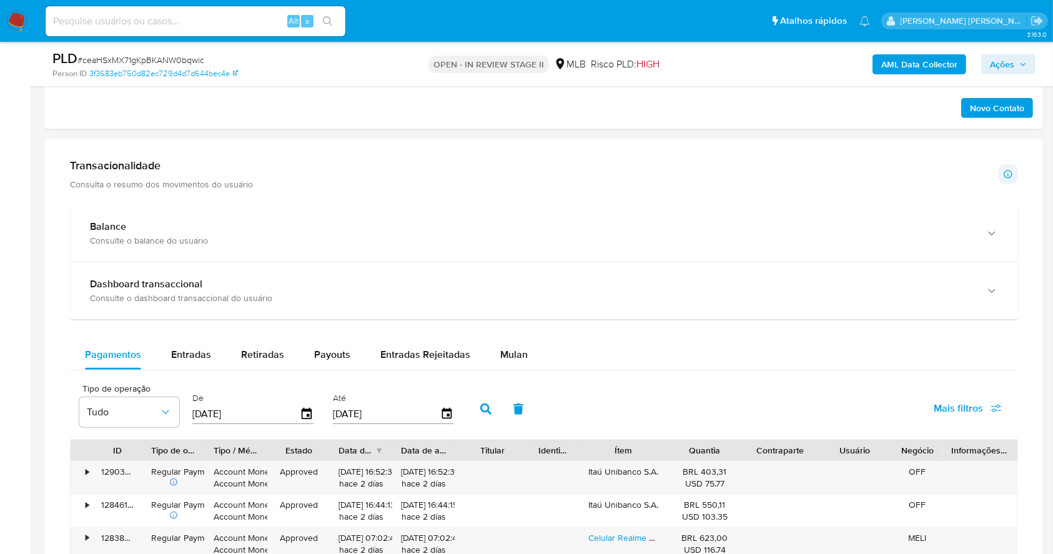
scroll to position [791, 0]
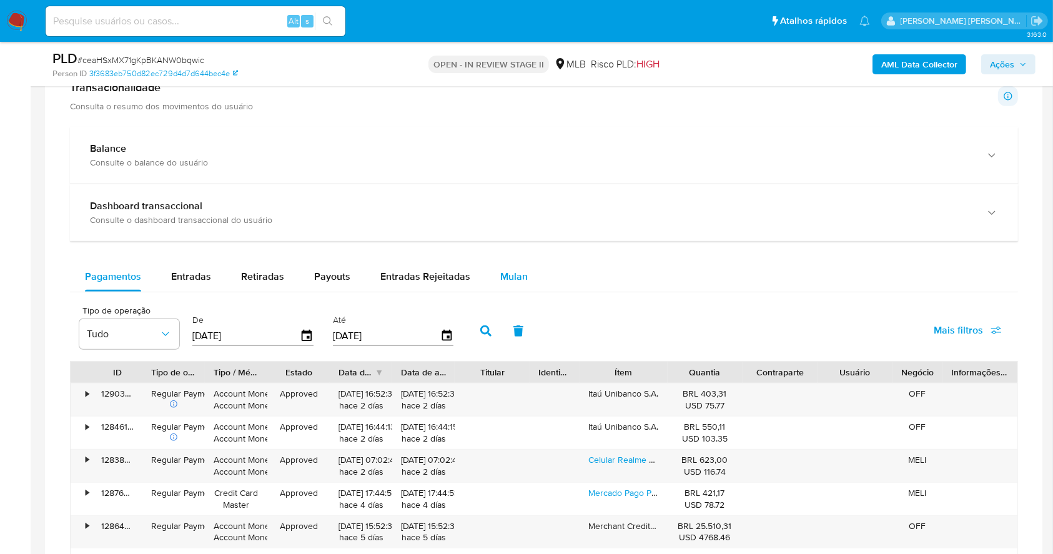
click at [500, 278] on span "Mulan" at bounding box center [513, 276] width 27 height 14
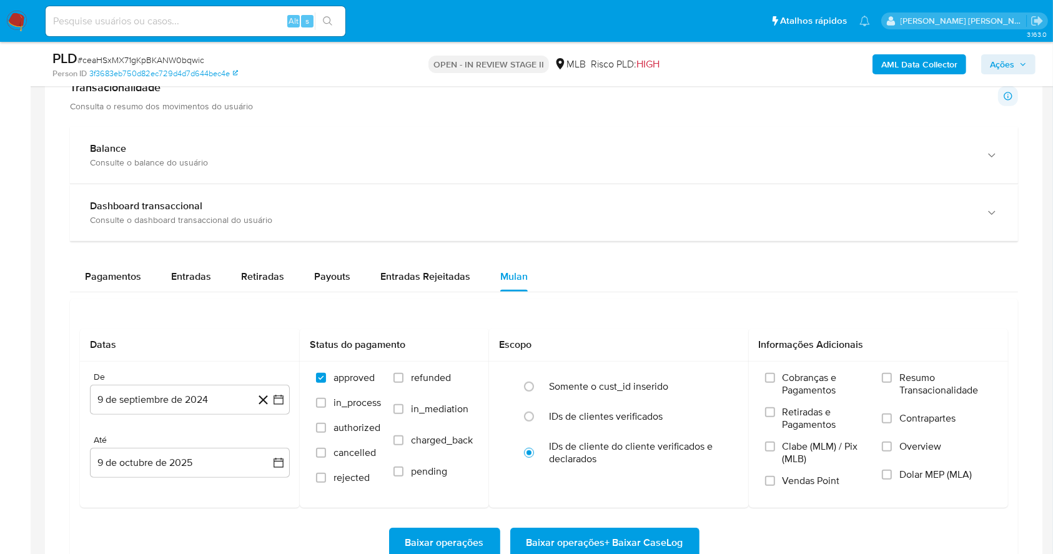
click at [686, 290] on div "Pagamentos Entradas Retiradas Payouts Entradas Rejeitadas Mulan" at bounding box center [544, 277] width 948 height 30
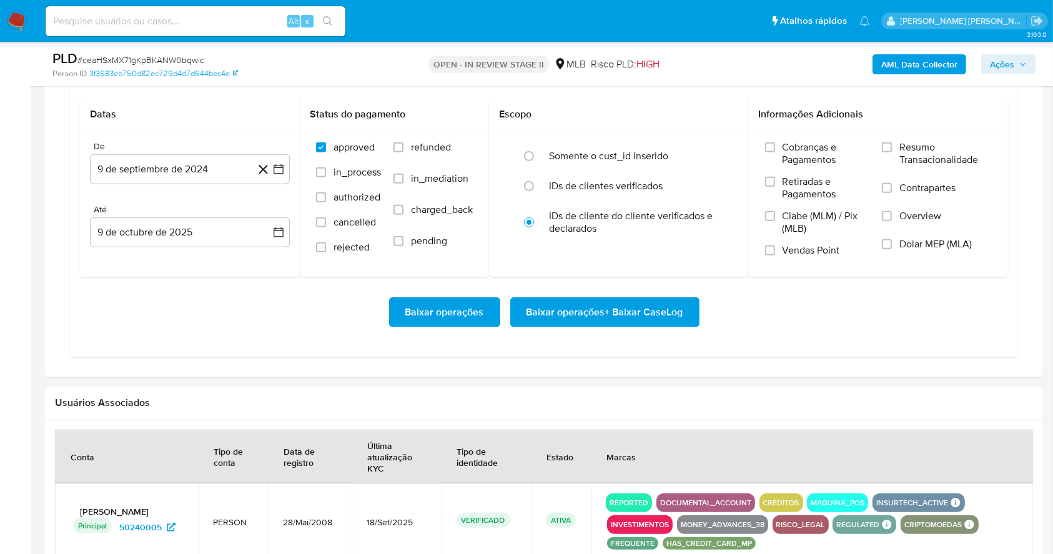
scroll to position [1024, 0]
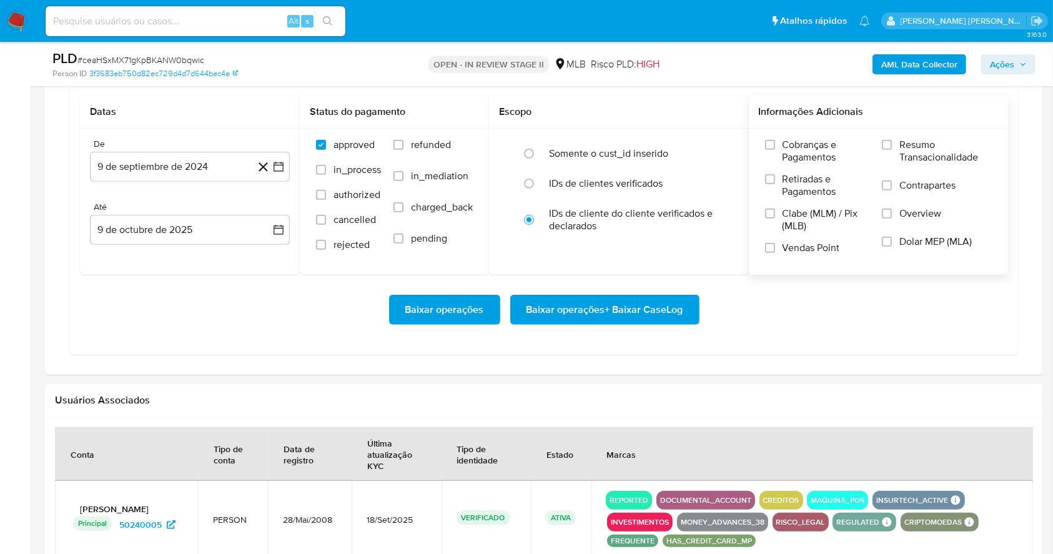
click at [892, 140] on span at bounding box center [887, 145] width 10 height 10
click at [892, 140] on input "Resumo Transacionalidade" at bounding box center [887, 145] width 10 height 10
click at [769, 250] on input "Vendas Point" at bounding box center [770, 248] width 10 height 10
click at [280, 174] on button "9 de septiembre de 2024" at bounding box center [190, 167] width 200 height 30
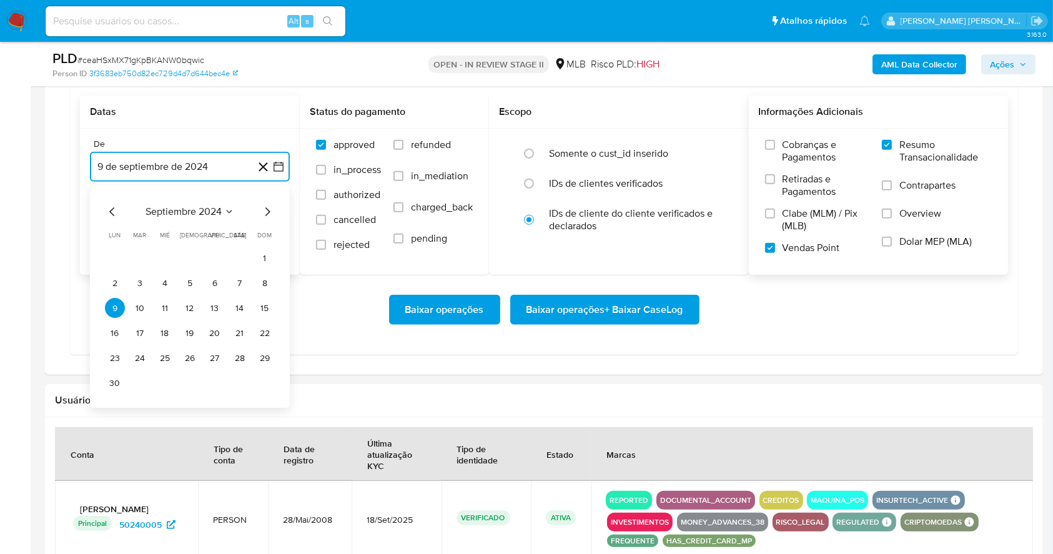
click at [270, 213] on icon "Mes siguiente" at bounding box center [267, 212] width 15 height 15
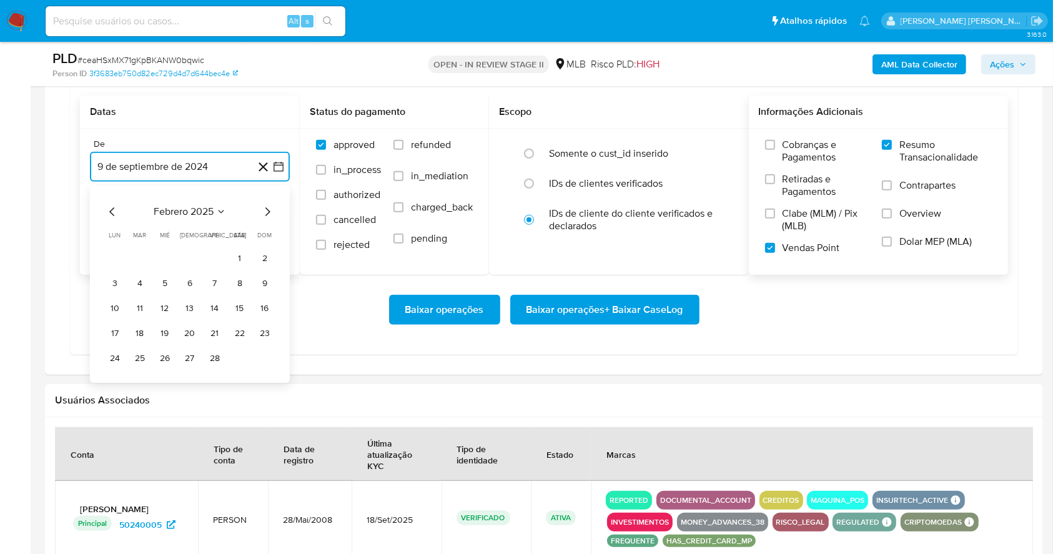
click at [270, 213] on icon "Mes siguiente" at bounding box center [267, 212] width 15 height 15
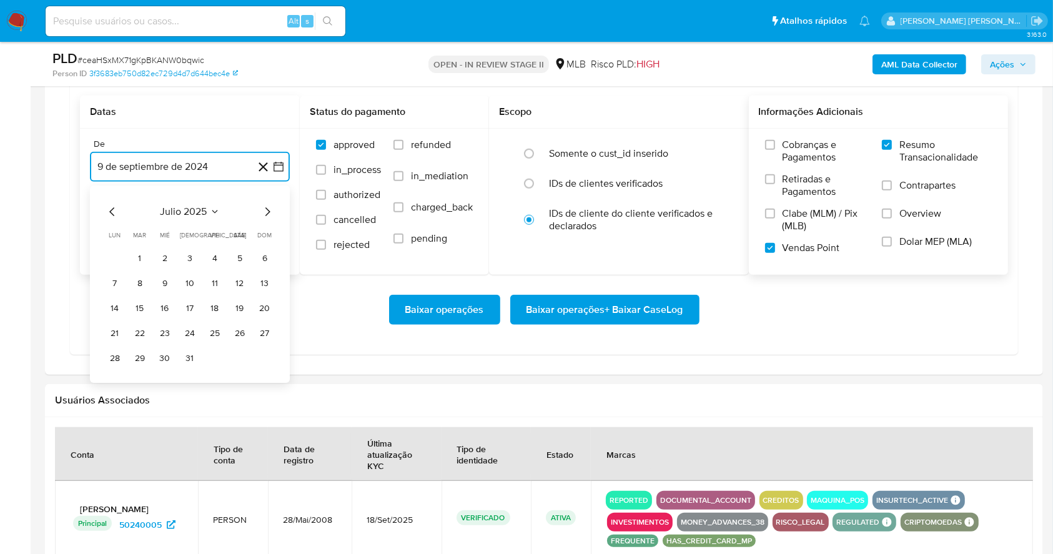
click at [270, 213] on icon "Mes siguiente" at bounding box center [267, 212] width 15 height 15
click at [219, 256] on button "1" at bounding box center [215, 259] width 20 height 20
click at [220, 235] on button "9 de octubre de 2025" at bounding box center [190, 230] width 200 height 30
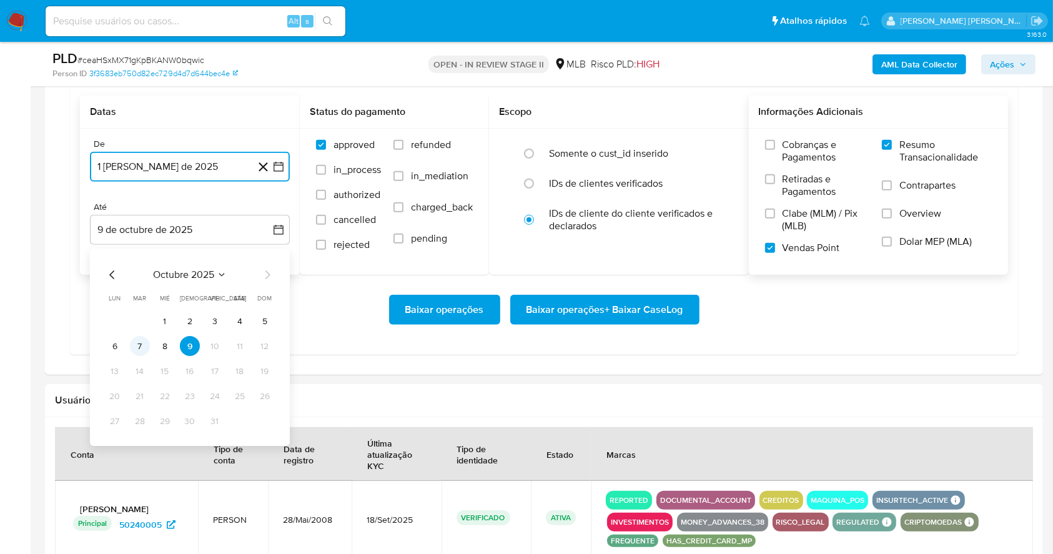
click at [136, 350] on button "7" at bounding box center [140, 347] width 20 height 20
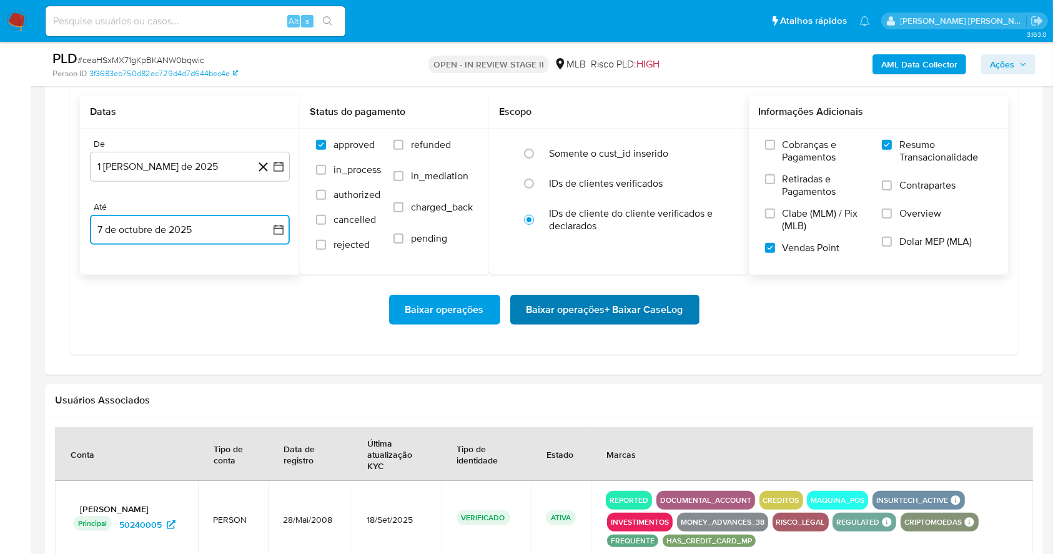
click at [602, 315] on span "Baixar operações + Baixar CaseLog" at bounding box center [605, 309] width 157 height 27
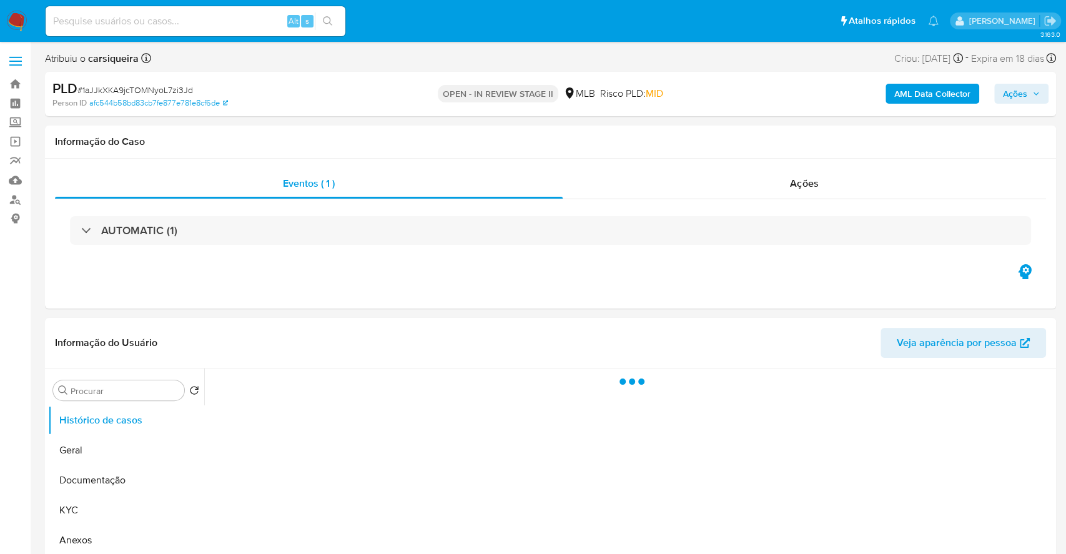
select select "10"
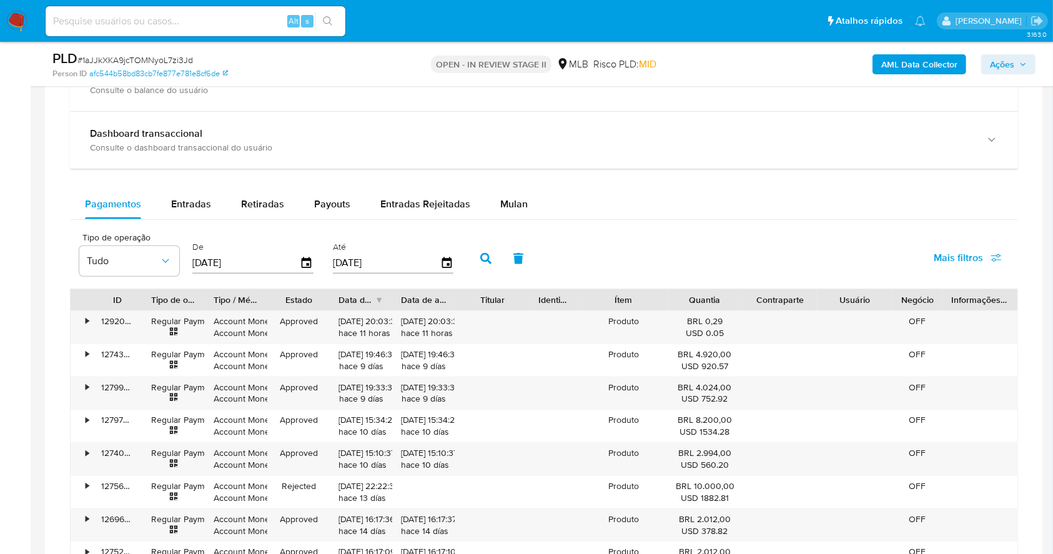
scroll to position [941, 0]
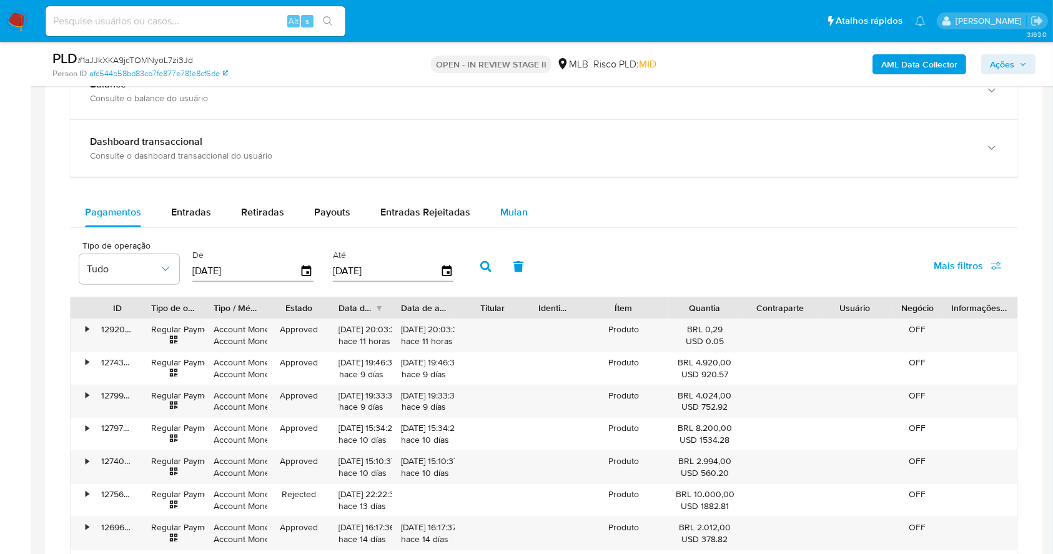
click at [512, 220] on div "Mulan" at bounding box center [513, 212] width 27 height 30
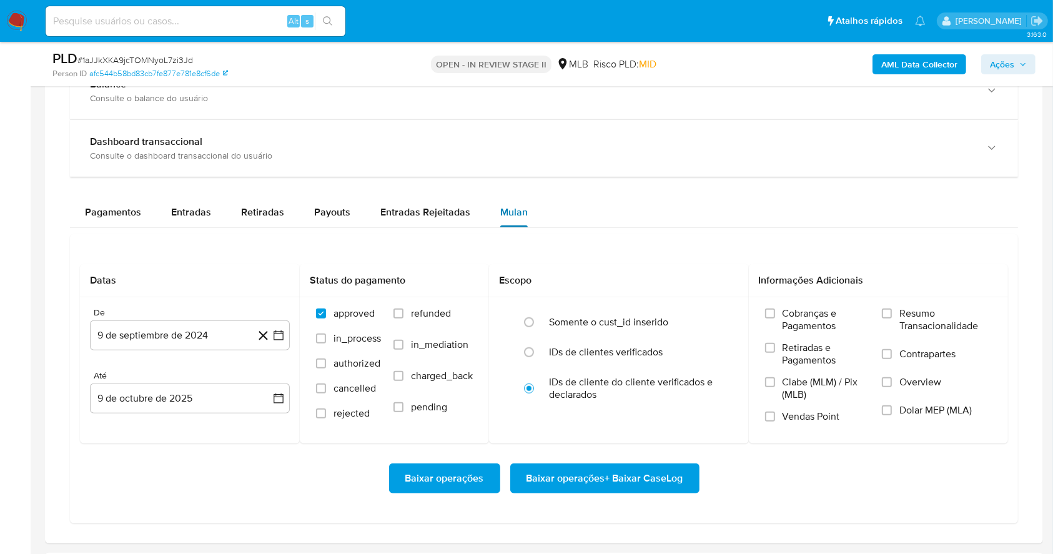
click at [512, 220] on div "Mulan" at bounding box center [513, 212] width 27 height 30
click at [600, 247] on div "Datas De 9 de septiembre de 2024 9-09-2024 Até 9 de octubre de 2025 9-10-2025 S…" at bounding box center [544, 378] width 948 height 289
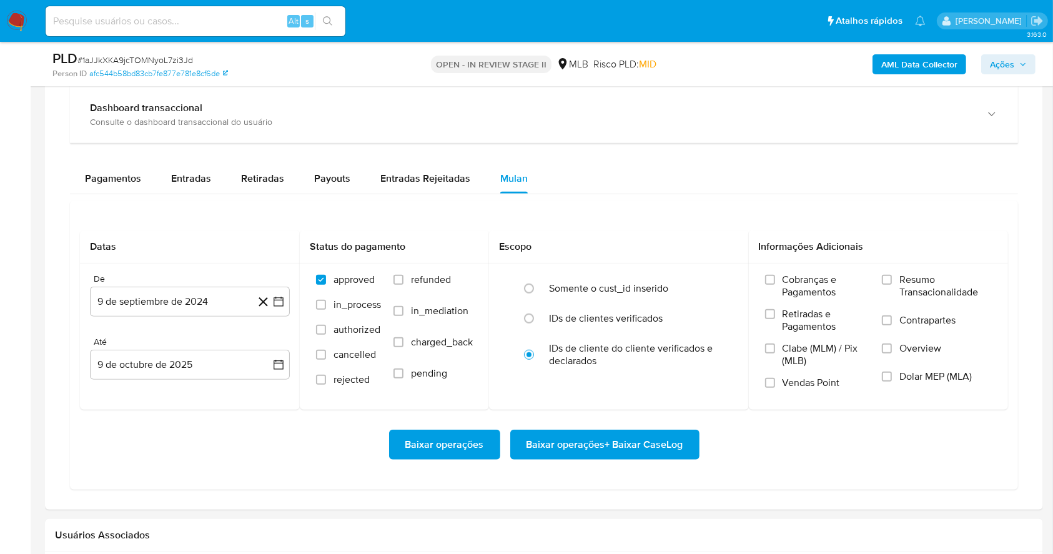
click at [600, 247] on div "Datas De 9 de septiembre de 2024 9-09-2024 Até 9 de octubre de 2025 9-10-2025 S…" at bounding box center [544, 344] width 948 height 289
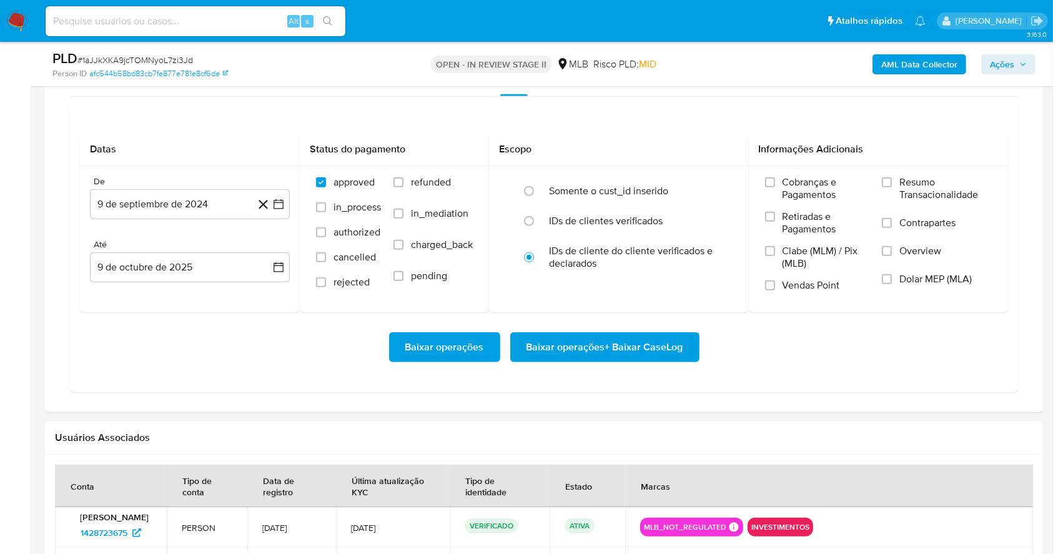
scroll to position [1074, 0]
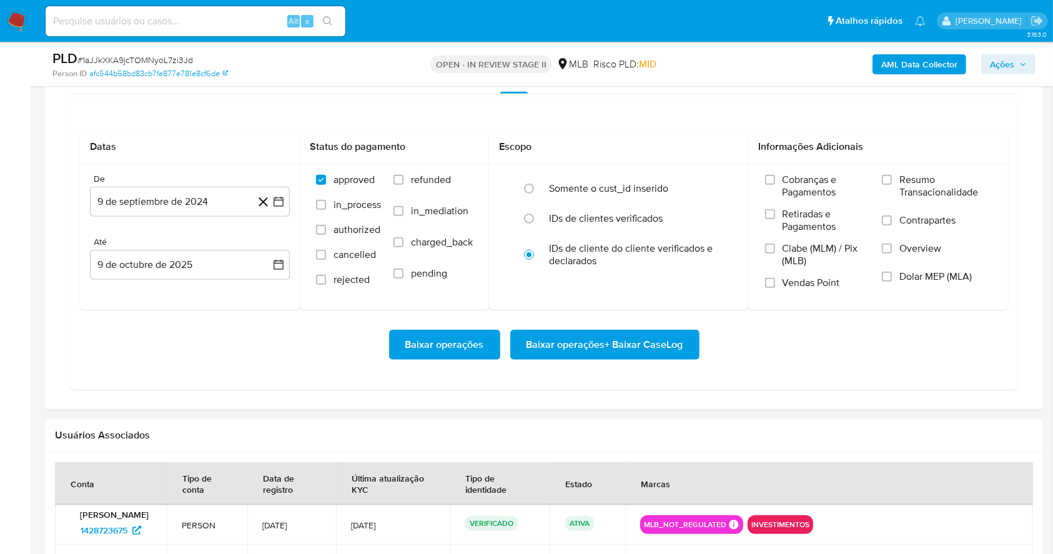
click at [600, 247] on label "IDs de cliente do cliente verificados e declarados" at bounding box center [632, 254] width 166 height 25
click at [539, 247] on input "radio" at bounding box center [529, 255] width 20 height 20
click at [519, 179] on input "radio" at bounding box center [529, 189] width 20 height 20
radio input "true"
click at [519, 209] on input "radio" at bounding box center [529, 219] width 20 height 20
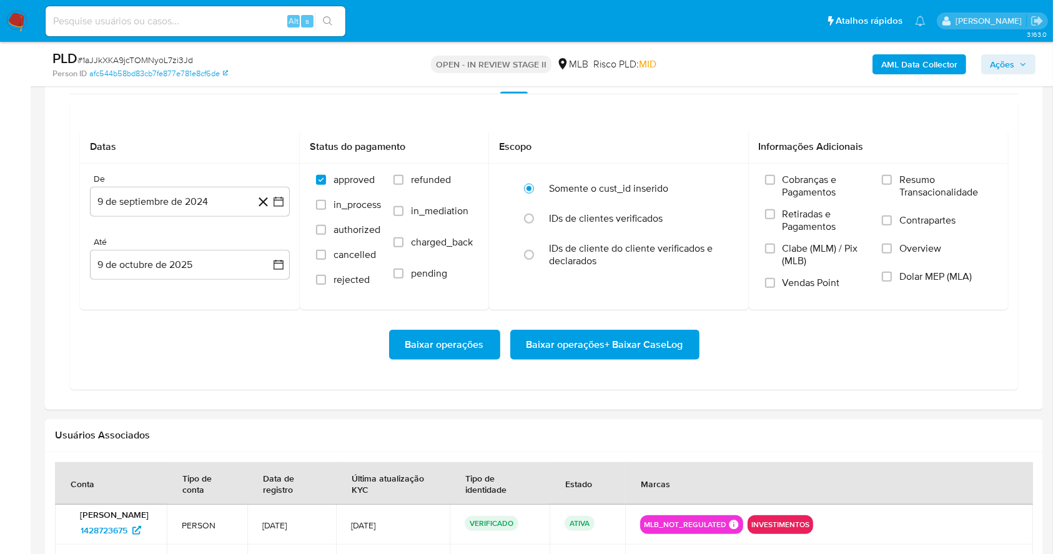
radio input "true"
click at [519, 245] on input "radio" at bounding box center [529, 255] width 20 height 20
radio input "true"
click at [519, 179] on input "radio" at bounding box center [529, 189] width 20 height 20
radio input "true"
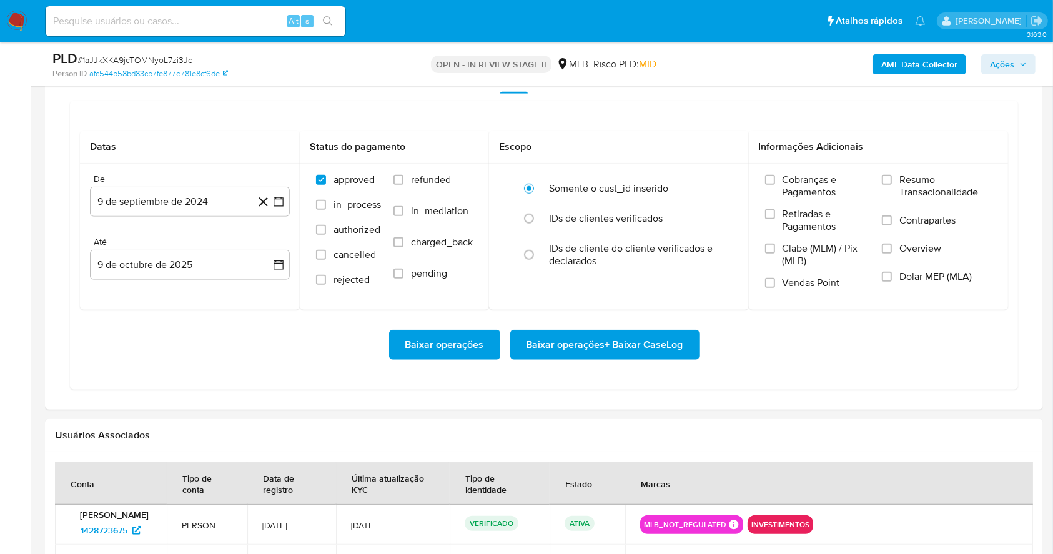
click at [519, 209] on input "radio" at bounding box center [529, 219] width 20 height 20
radio input "true"
click at [519, 245] on input "radio" at bounding box center [529, 255] width 20 height 20
radio input "true"
click at [849, 357] on div "Baixar operações Baixar operações + Baixar CaseLog" at bounding box center [544, 345] width 928 height 30
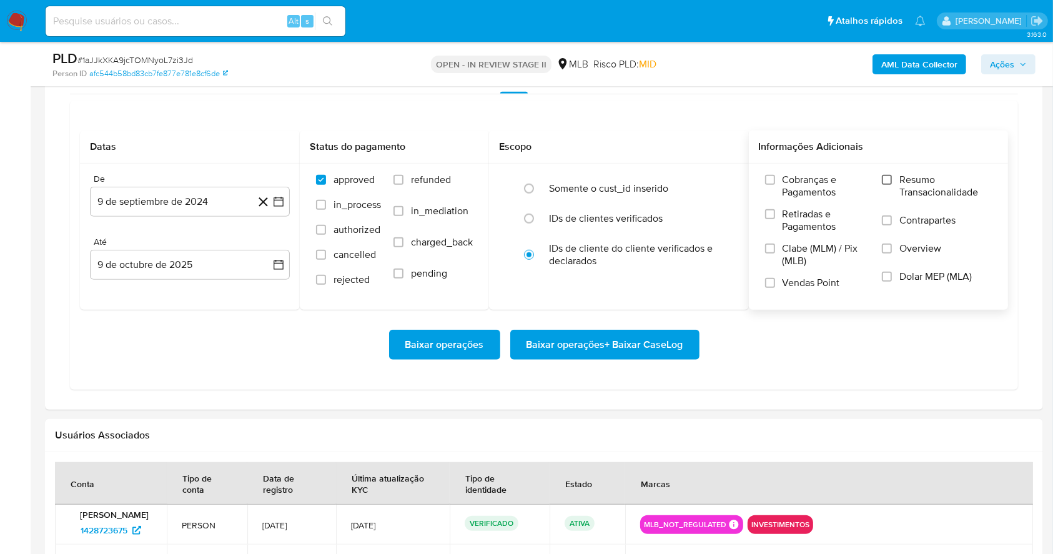
click at [883, 182] on input "Resumo Transacionalidade" at bounding box center [887, 180] width 10 height 10
click at [768, 284] on input "Vendas Point" at bounding box center [770, 283] width 10 height 10
drag, startPoint x: 1051, startPoint y: 347, endPoint x: 1057, endPoint y: 364, distance: 18.0
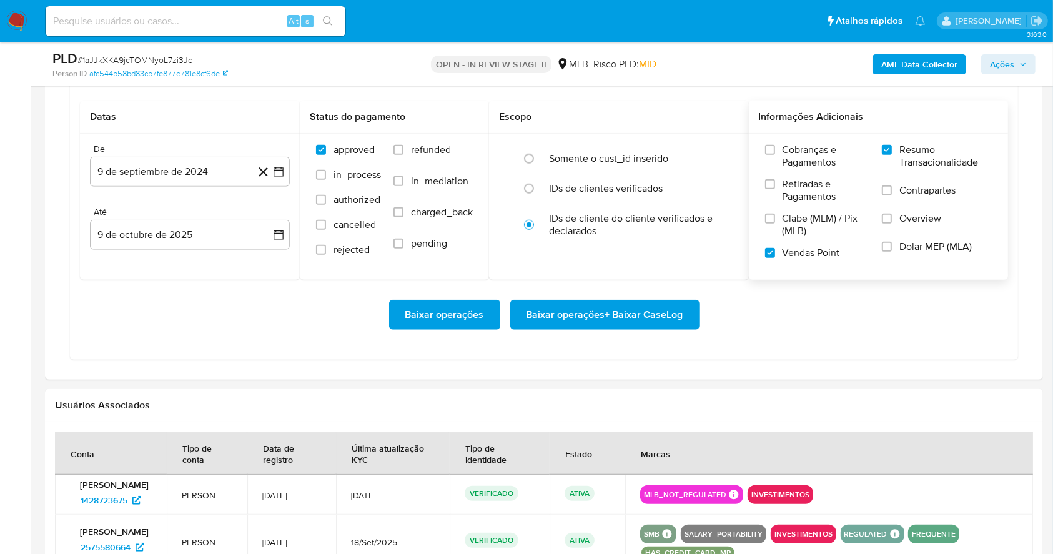
scroll to position [1129, 0]
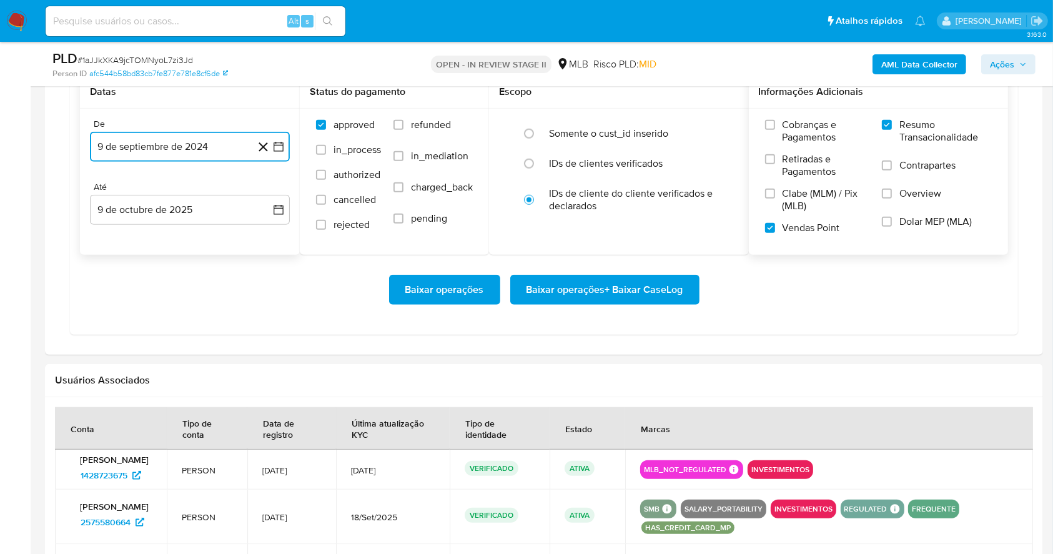
click at [273, 146] on icon "button" at bounding box center [278, 147] width 12 height 12
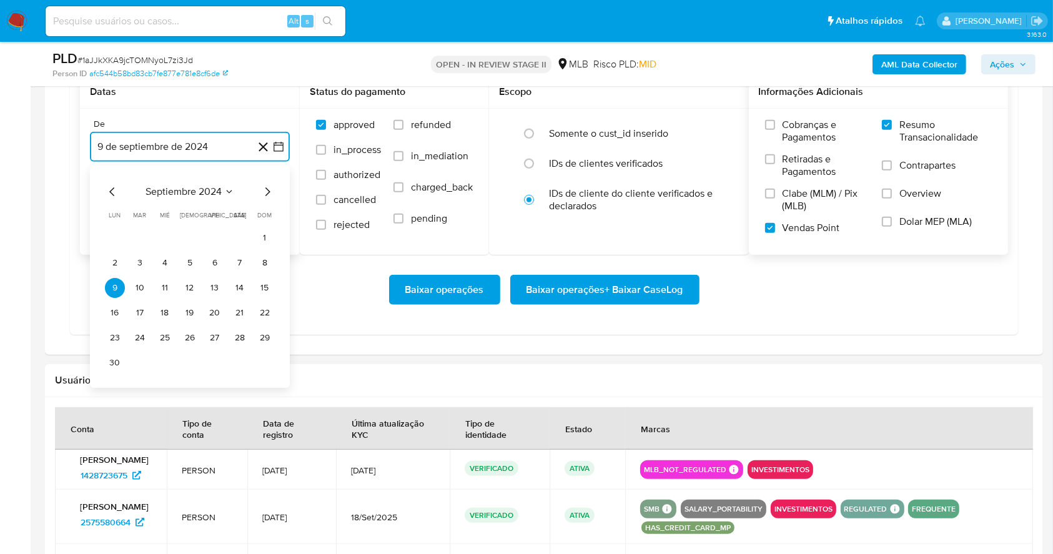
click at [266, 194] on icon "Mes siguiente" at bounding box center [267, 191] width 5 height 9
click at [267, 195] on icon "Mes siguiente" at bounding box center [267, 191] width 15 height 15
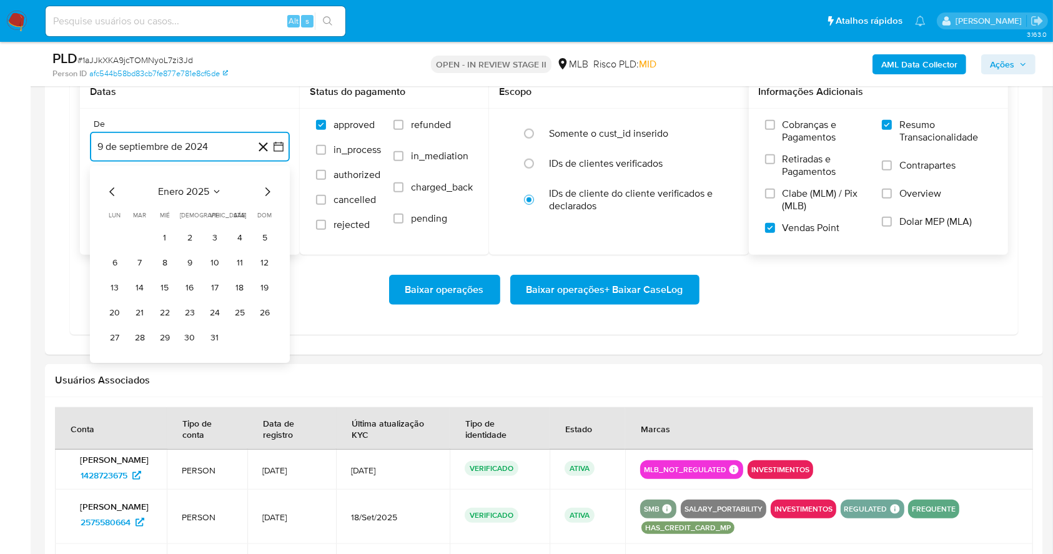
click at [267, 195] on icon "Mes siguiente" at bounding box center [267, 191] width 15 height 15
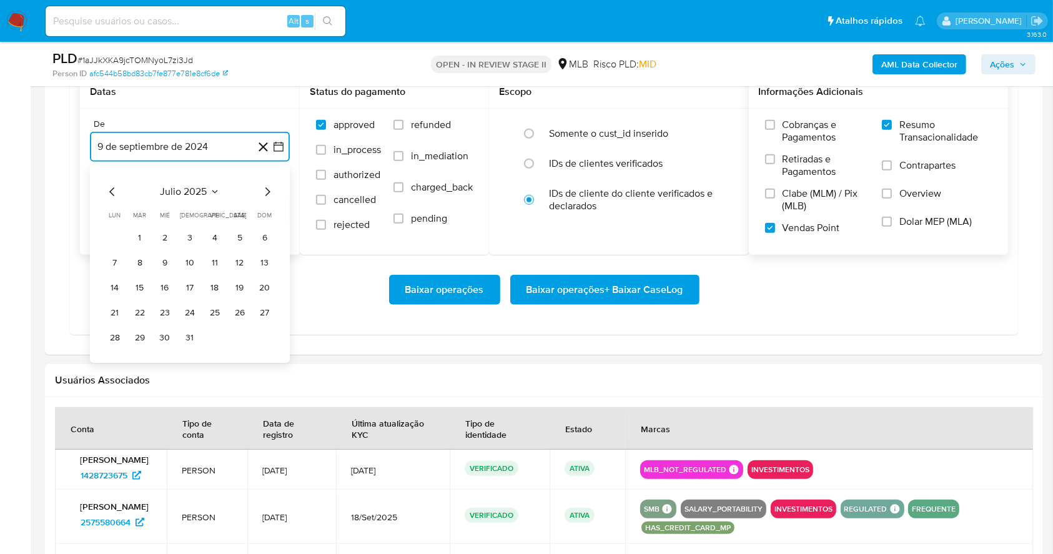
click at [267, 195] on icon "Mes siguiente" at bounding box center [267, 191] width 15 height 15
click at [224, 230] on td "1" at bounding box center [215, 238] width 20 height 20
click at [215, 237] on button "1" at bounding box center [215, 238] width 20 height 20
click at [209, 206] on button "9 de octubre de 2025" at bounding box center [190, 210] width 200 height 30
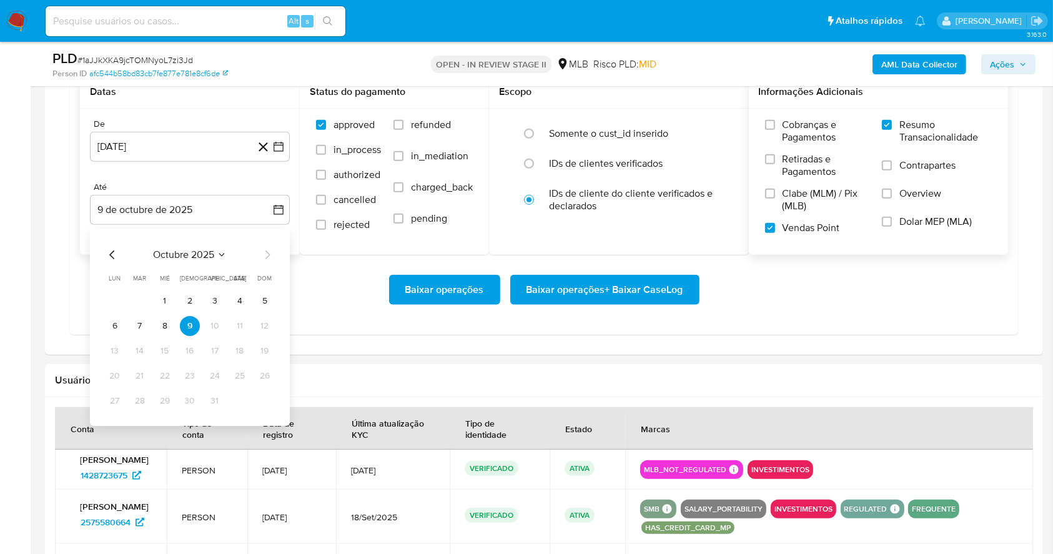
click at [150, 322] on tr "6 7 8 9 10 11 12" at bounding box center [190, 326] width 170 height 20
click at [146, 322] on button "7" at bounding box center [140, 326] width 20 height 20
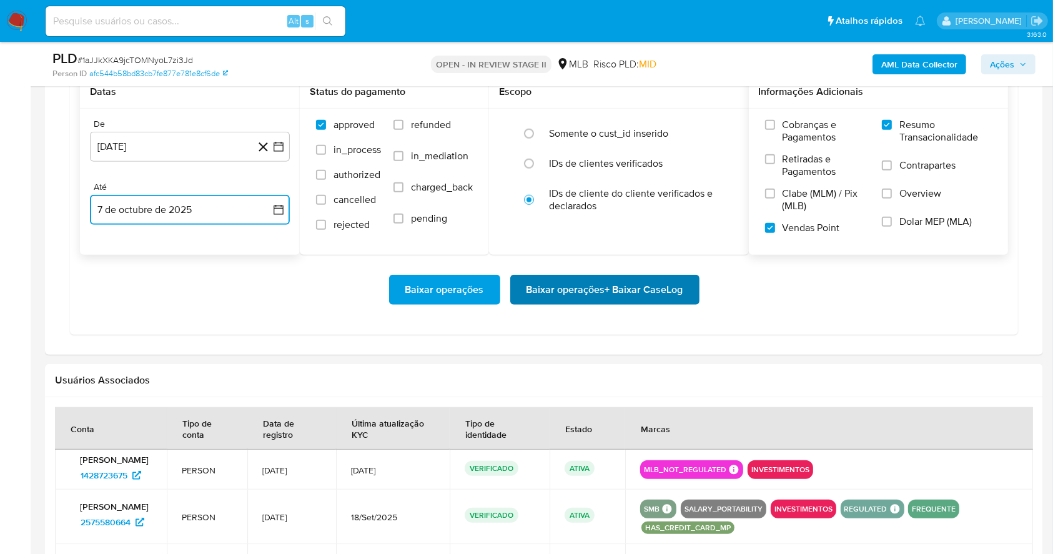
click at [575, 287] on span "Baixar operações + Baixar CaseLog" at bounding box center [605, 289] width 157 height 27
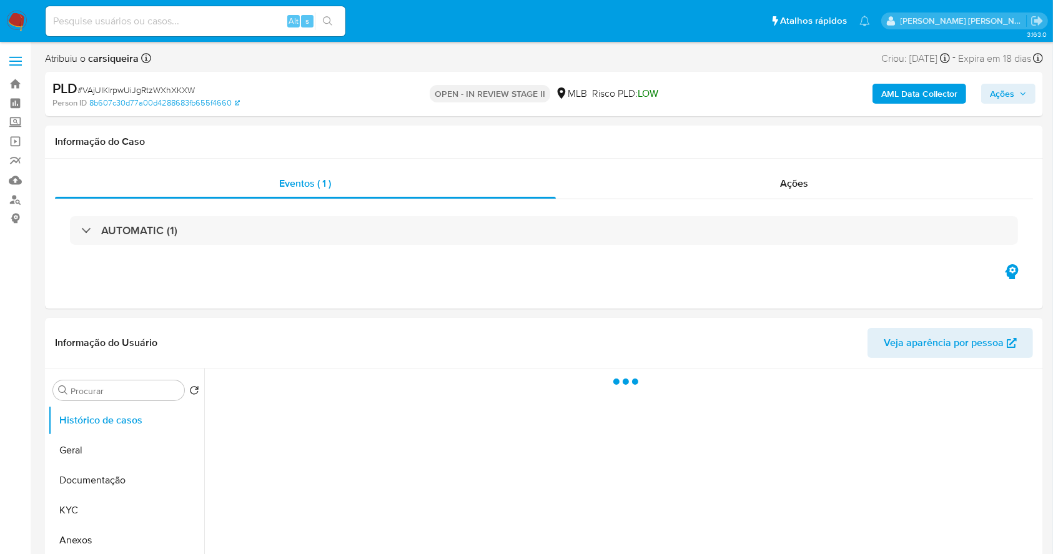
select select "10"
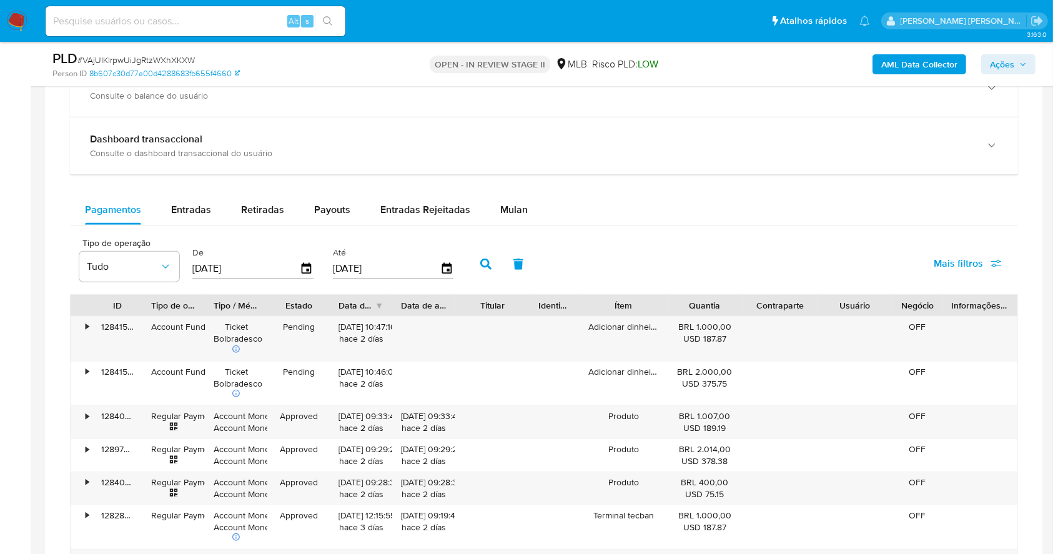
scroll to position [947, 0]
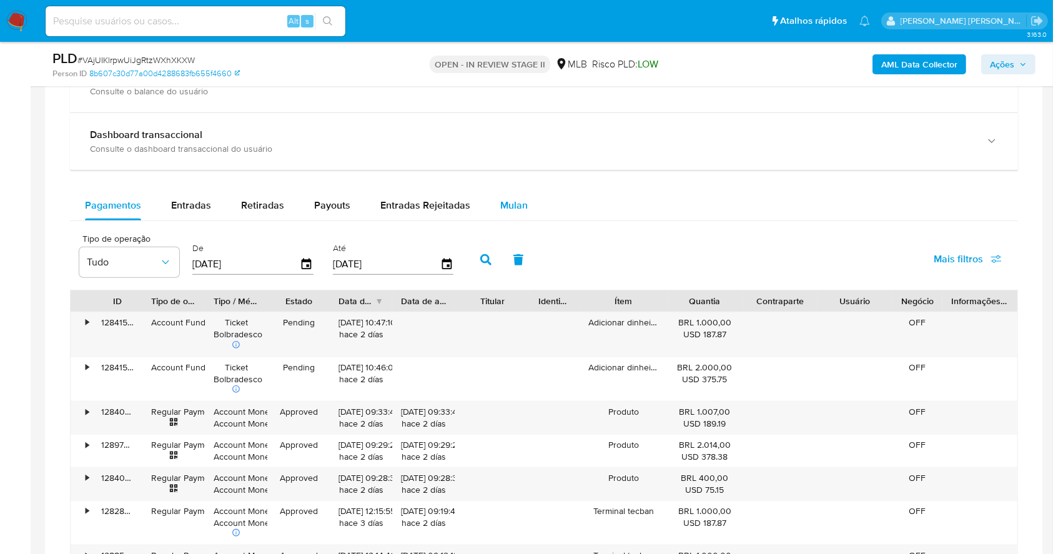
click at [520, 198] on span "Mulan" at bounding box center [513, 205] width 27 height 14
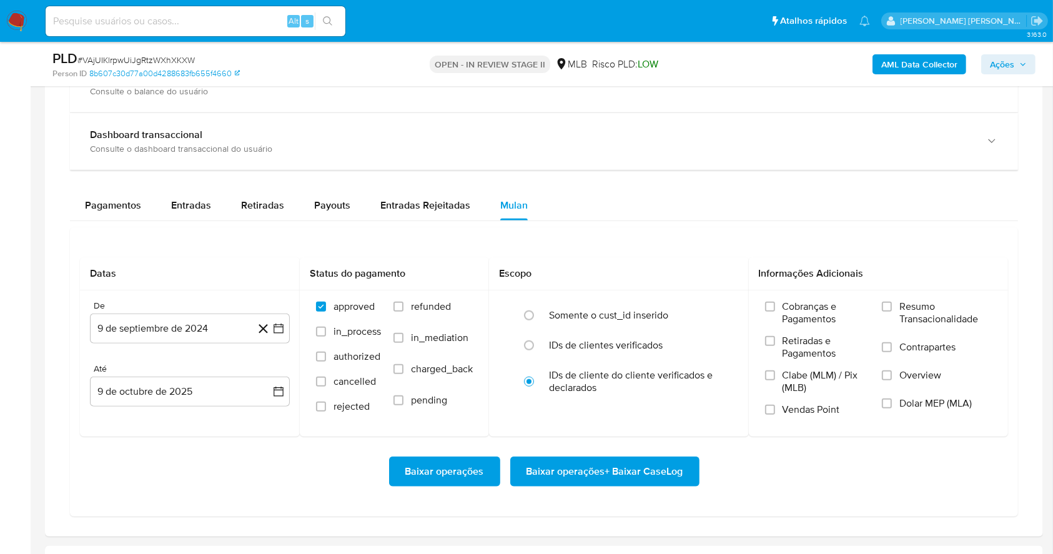
click at [635, 190] on div "Pagamentos Entradas Retiradas Payouts Entradas Rejeitadas Mulan" at bounding box center [544, 205] width 948 height 30
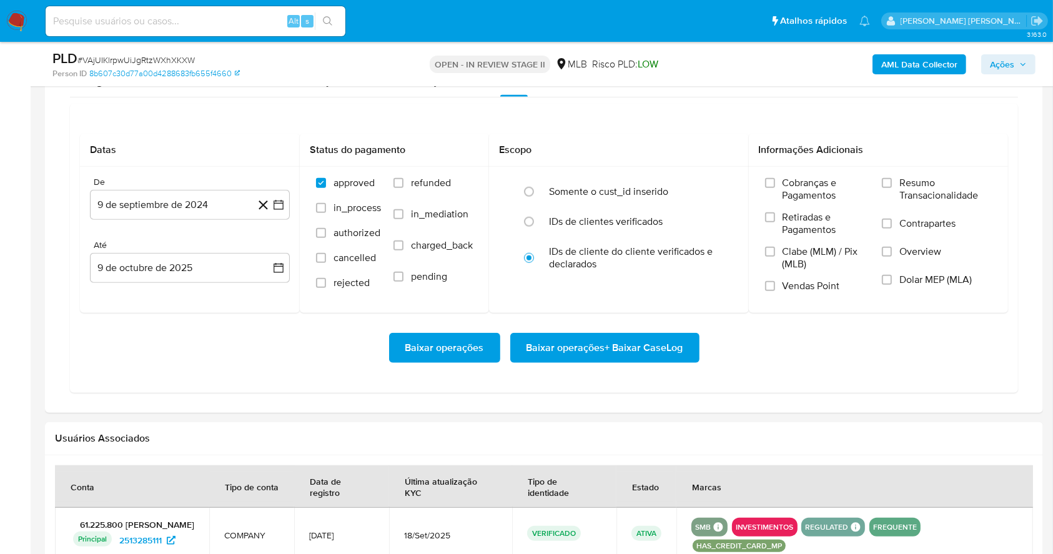
scroll to position [1081, 0]
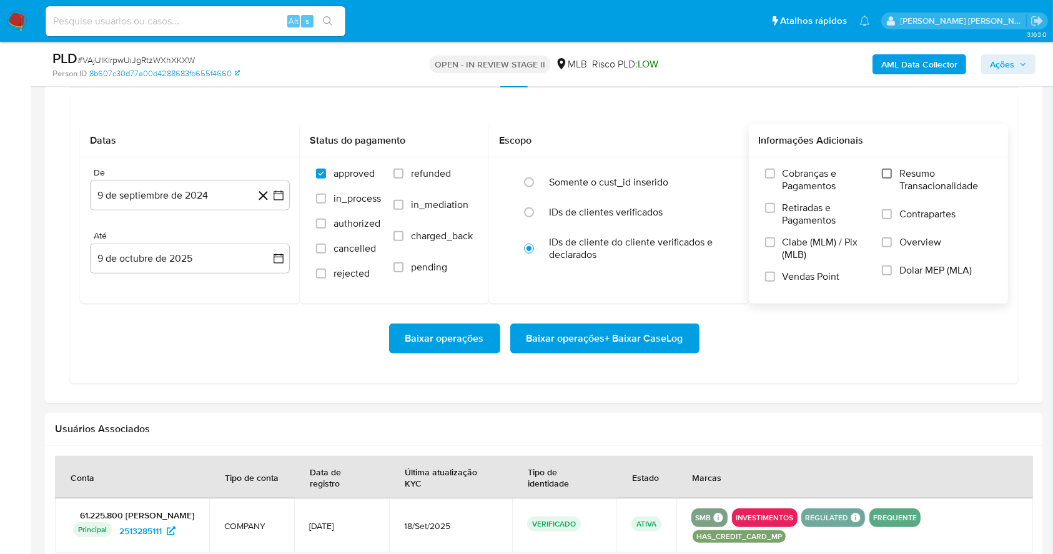
click at [884, 171] on input "Resumo Transacionalidade" at bounding box center [887, 174] width 10 height 10
click at [771, 272] on input "Vendas Point" at bounding box center [770, 277] width 10 height 10
click at [280, 197] on icon "button" at bounding box center [278, 195] width 12 height 12
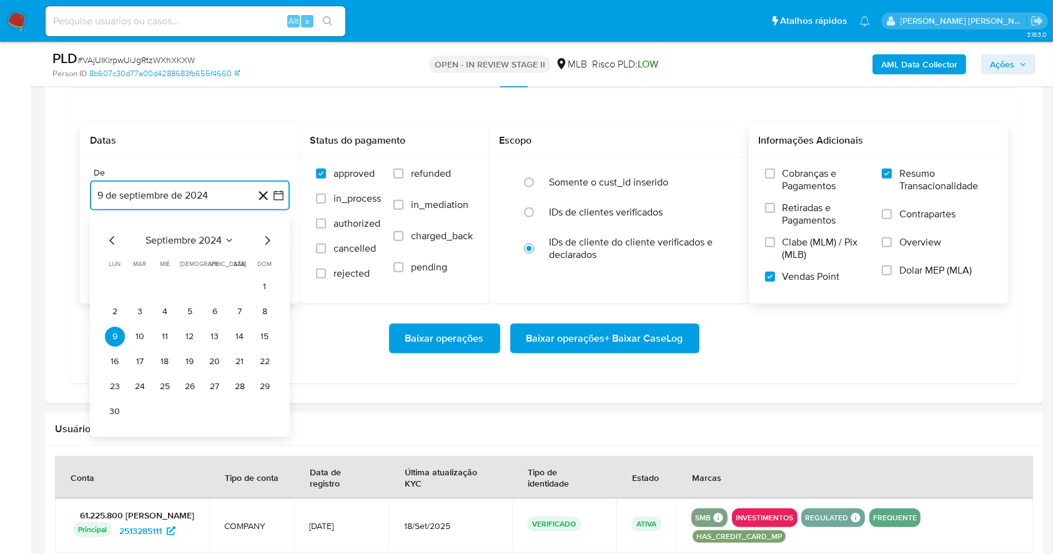
click at [267, 247] on icon "Mes siguiente" at bounding box center [267, 240] width 15 height 15
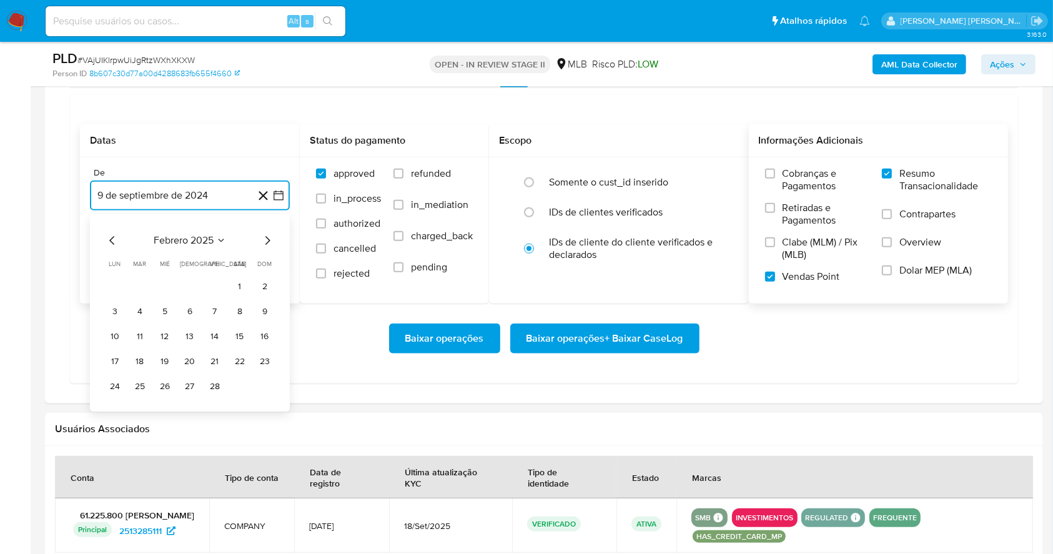
click at [267, 247] on icon "Mes siguiente" at bounding box center [267, 240] width 15 height 15
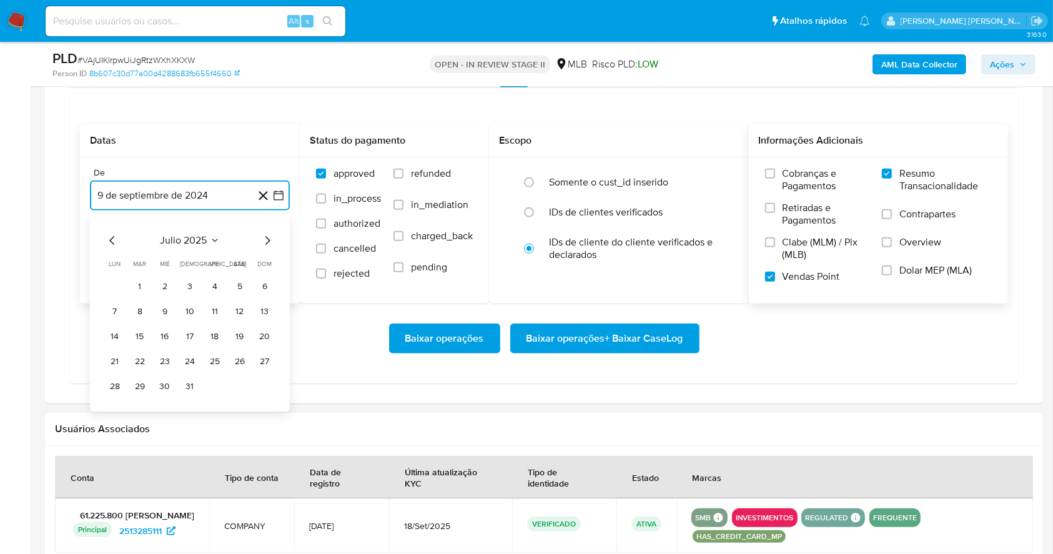
click at [267, 247] on icon "Mes siguiente" at bounding box center [267, 240] width 15 height 15
click at [221, 281] on tr "1 2 3" at bounding box center [190, 287] width 170 height 20
click at [221, 281] on button "1" at bounding box center [215, 287] width 20 height 20
click at [200, 247] on button "9 de octubre de 2025" at bounding box center [190, 259] width 200 height 30
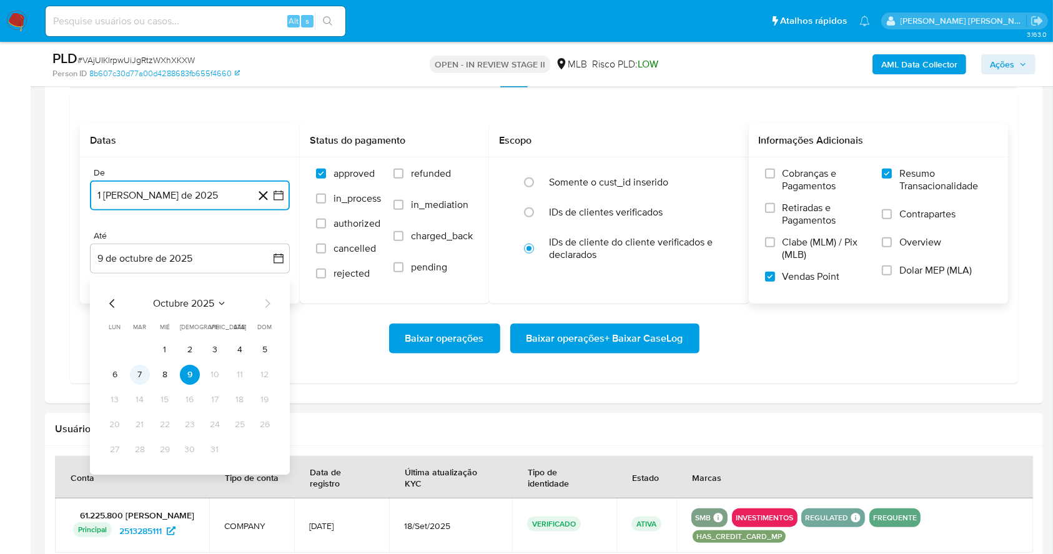
click at [136, 377] on button "7" at bounding box center [140, 375] width 20 height 20
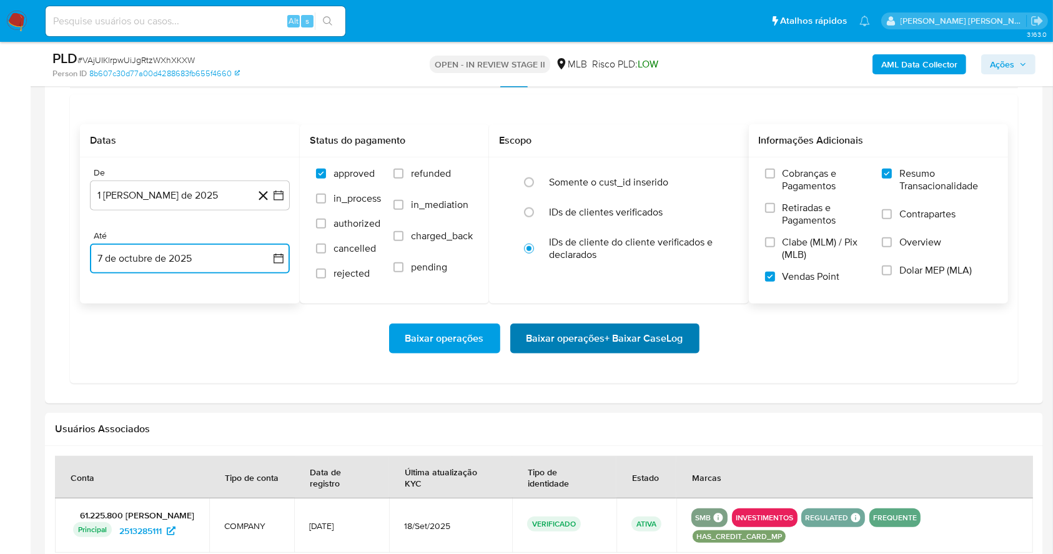
click at [632, 334] on span "Baixar operações + Baixar CaseLog" at bounding box center [605, 338] width 157 height 27
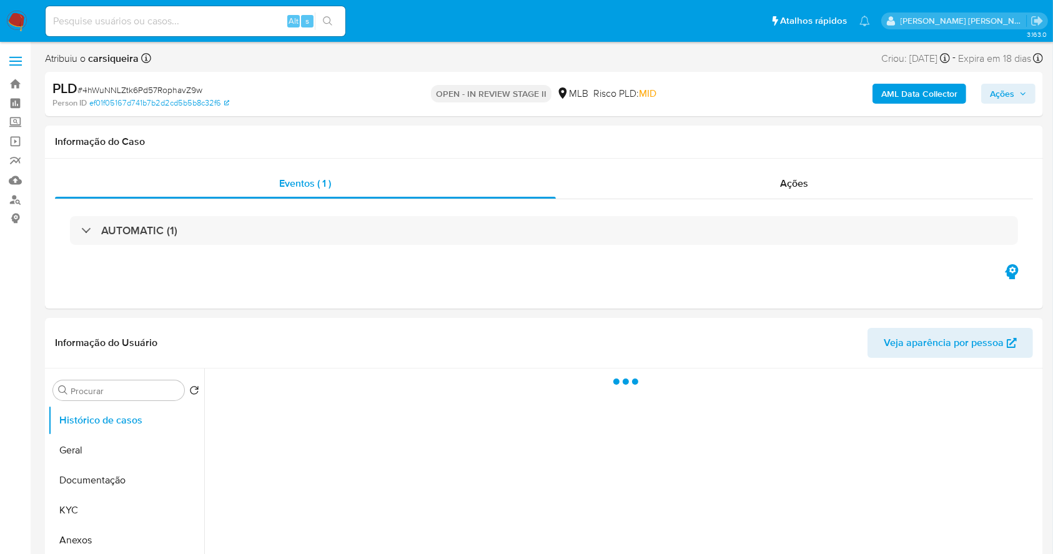
select select "10"
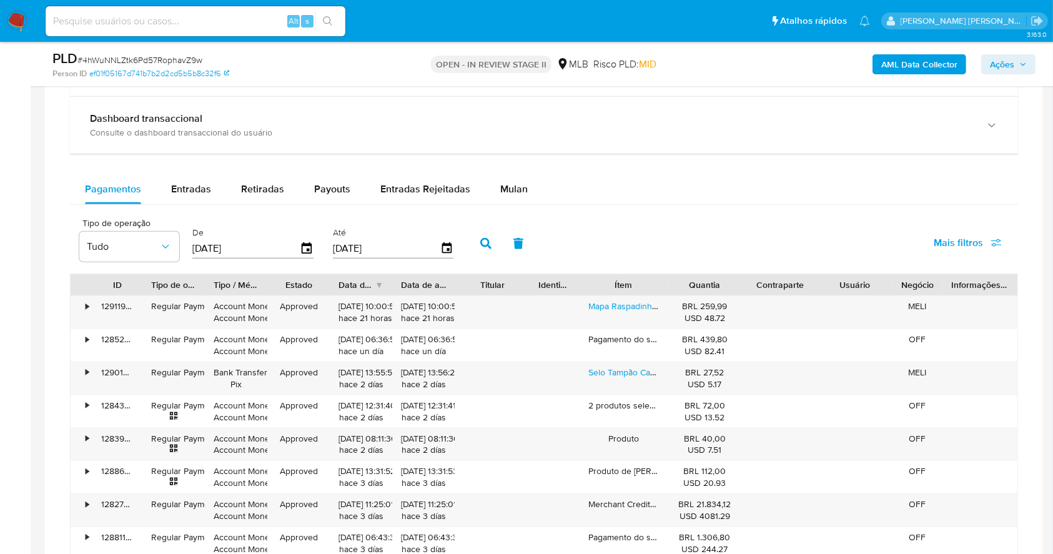
scroll to position [871, 0]
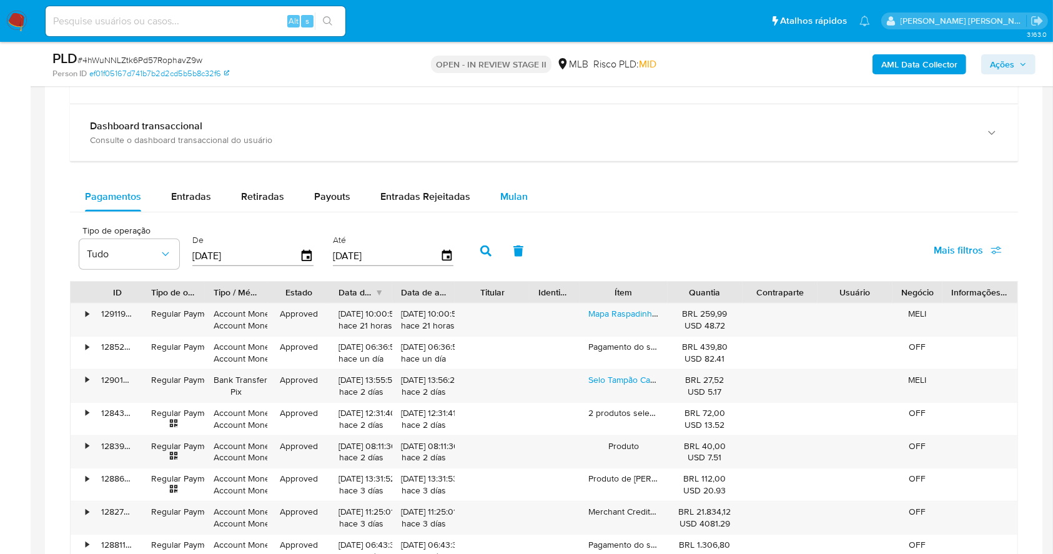
drag, startPoint x: 518, startPoint y: 199, endPoint x: 503, endPoint y: 200, distance: 15.0
click at [503, 200] on span "Mulan" at bounding box center [513, 196] width 27 height 14
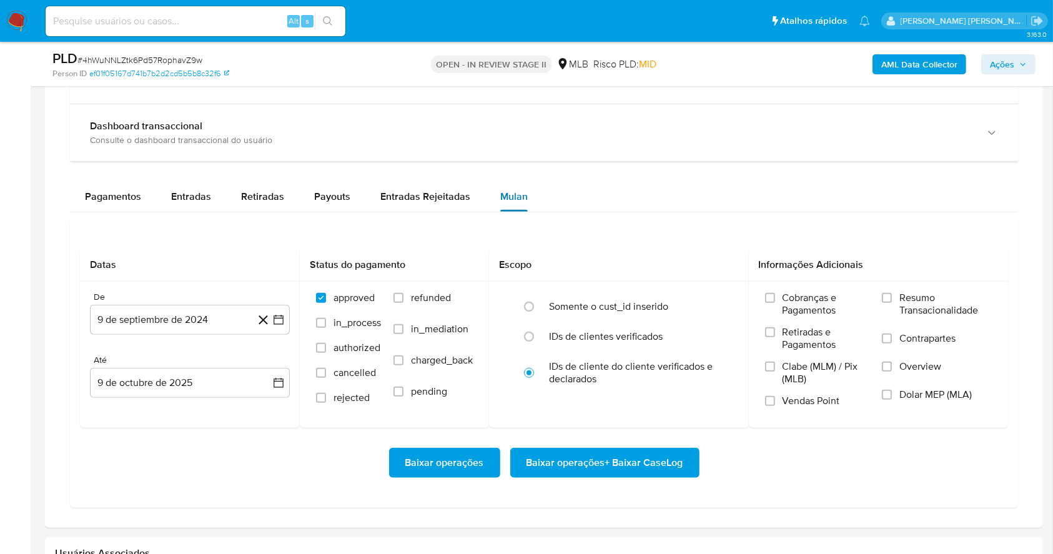
click at [503, 200] on span "Mulan" at bounding box center [513, 196] width 27 height 14
click at [623, 243] on div "Datas De 9 de septiembre de 2024 [DATE] [GEOGRAPHIC_DATA] 9 de octubre de 2025 …" at bounding box center [544, 363] width 948 height 289
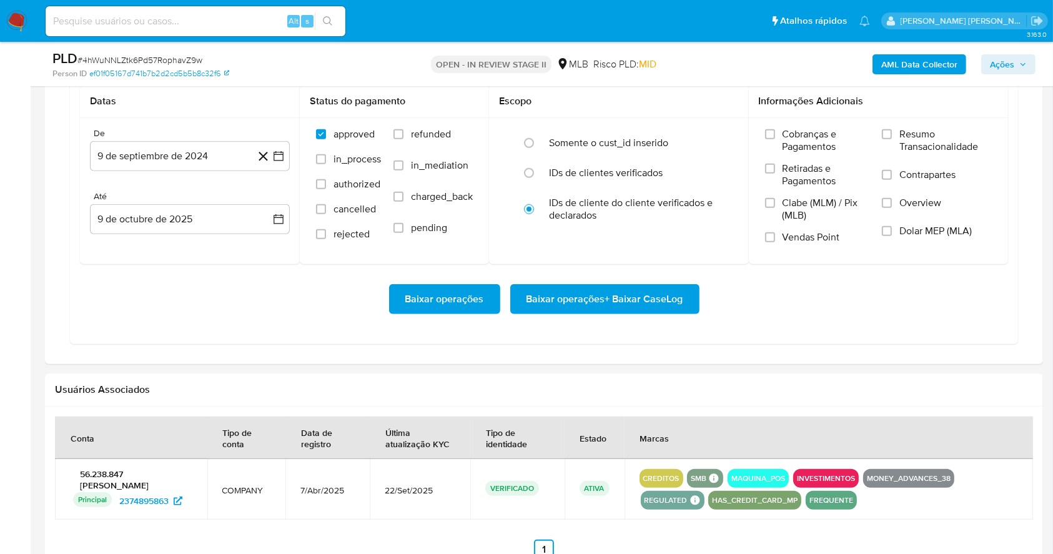
scroll to position [1038, 0]
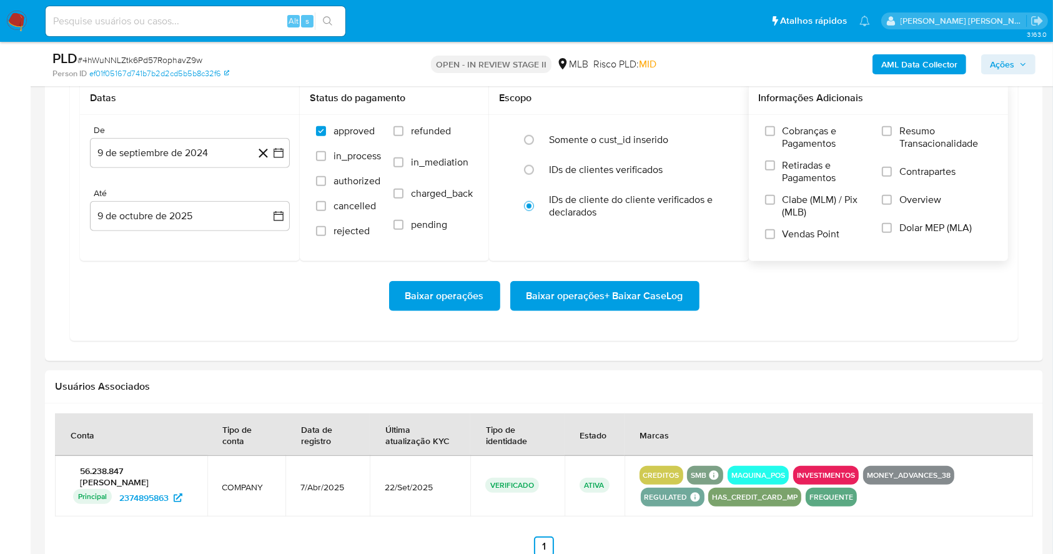
click at [889, 137] on label "Resumo Transacionalidade" at bounding box center [937, 145] width 110 height 41
click at [889, 136] on input "Resumo Transacionalidade" at bounding box center [887, 131] width 10 height 10
click at [771, 235] on input "Vendas Point" at bounding box center [770, 234] width 10 height 10
click at [272, 159] on button "9 de septiembre de 2024" at bounding box center [190, 153] width 200 height 30
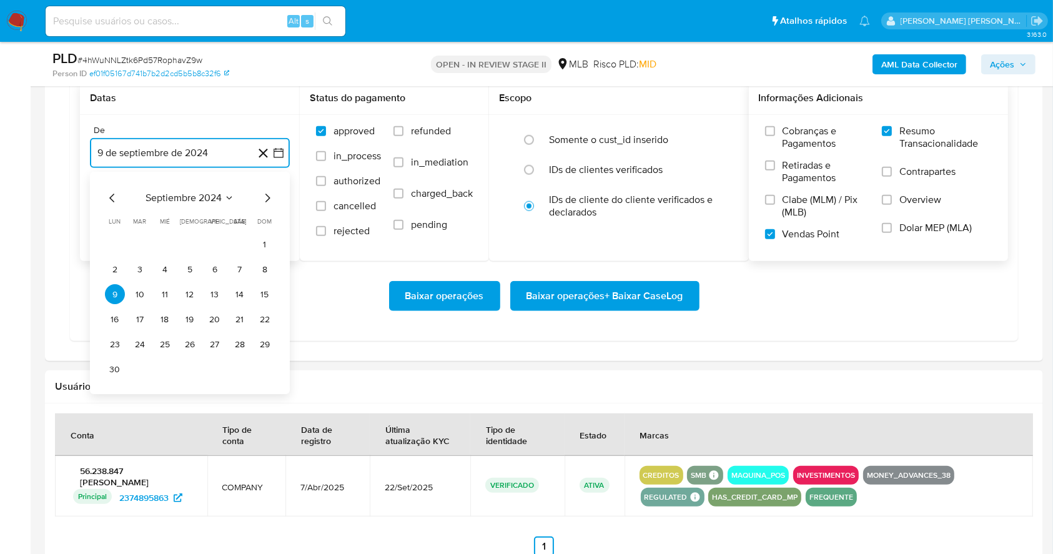
click at [264, 204] on icon "Mes siguiente" at bounding box center [267, 198] width 15 height 15
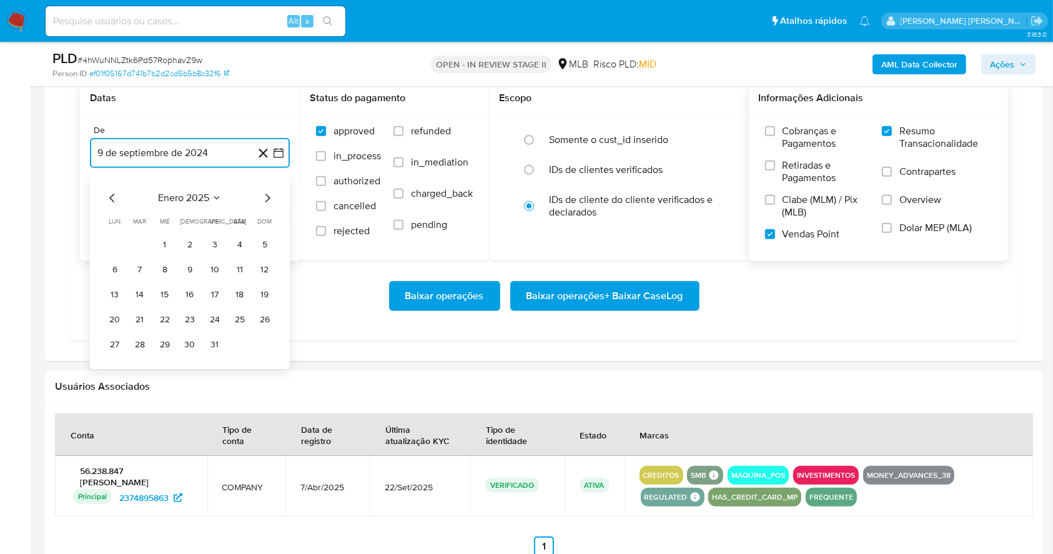
click at [264, 204] on icon "Mes siguiente" at bounding box center [267, 198] width 15 height 15
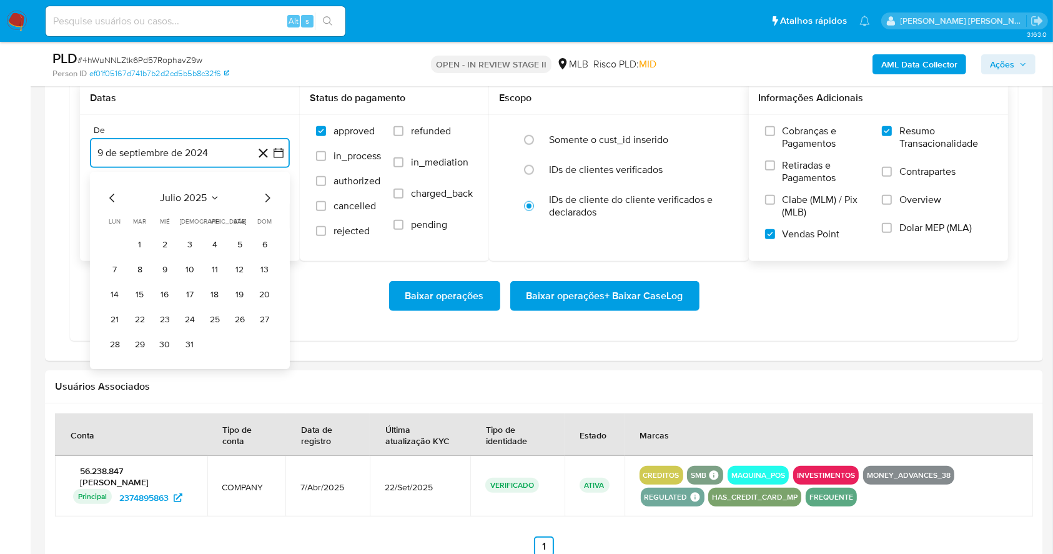
click at [264, 204] on icon "Mes siguiente" at bounding box center [267, 198] width 15 height 15
click at [117, 200] on icon "Mes anterior" at bounding box center [112, 198] width 15 height 15
click at [215, 238] on button "1" at bounding box center [215, 245] width 20 height 20
click at [243, 217] on button "9 de octubre de 2025" at bounding box center [190, 216] width 200 height 30
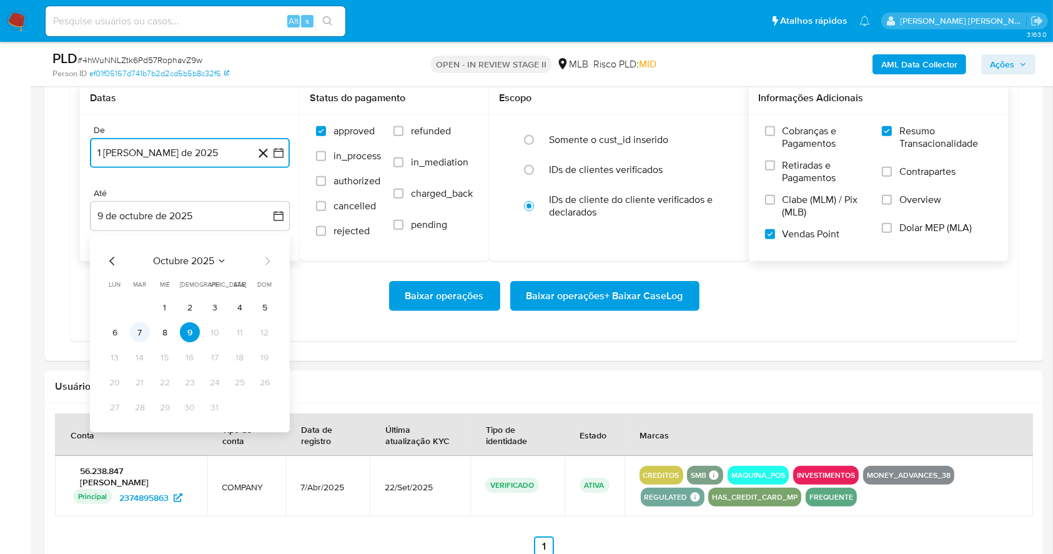
click at [143, 325] on button "7" at bounding box center [140, 333] width 20 height 20
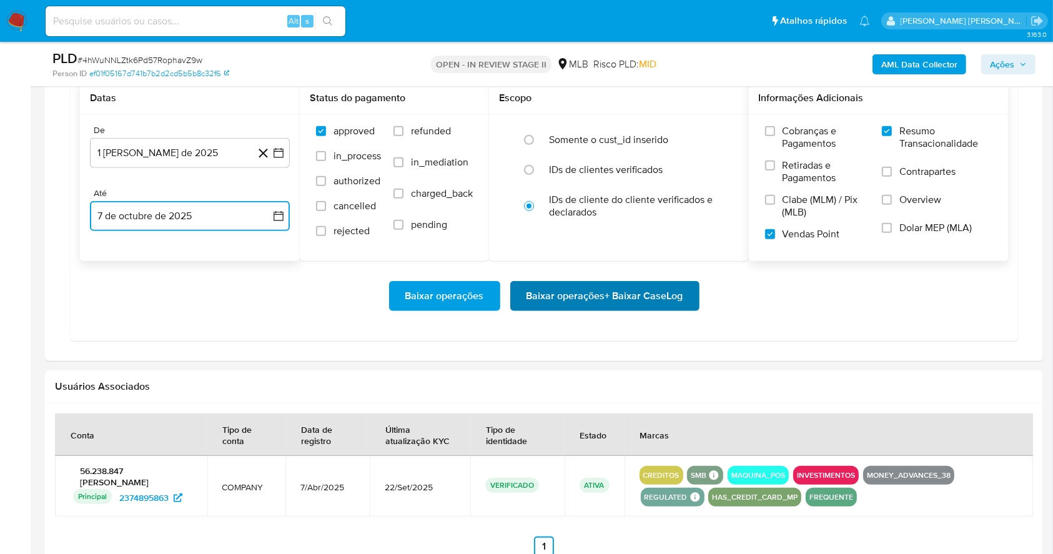
click at [671, 290] on span "Baixar operações + Baixar CaseLog" at bounding box center [605, 295] width 157 height 27
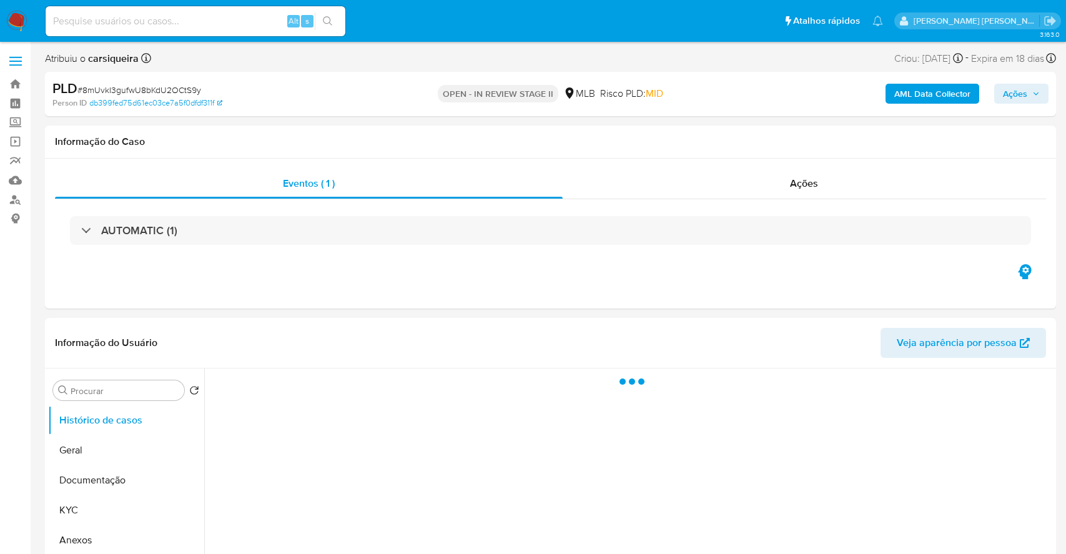
select select "10"
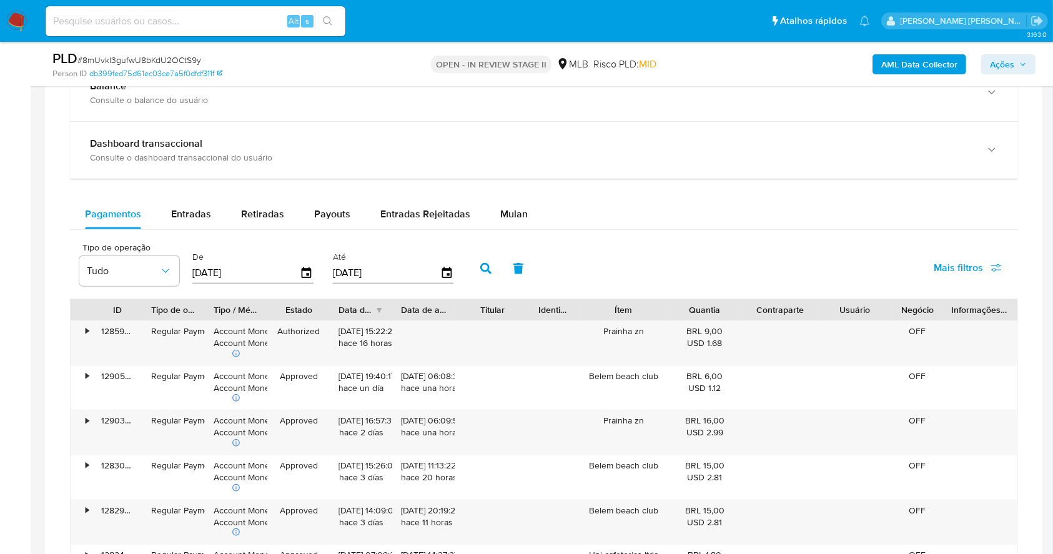
scroll to position [957, 0]
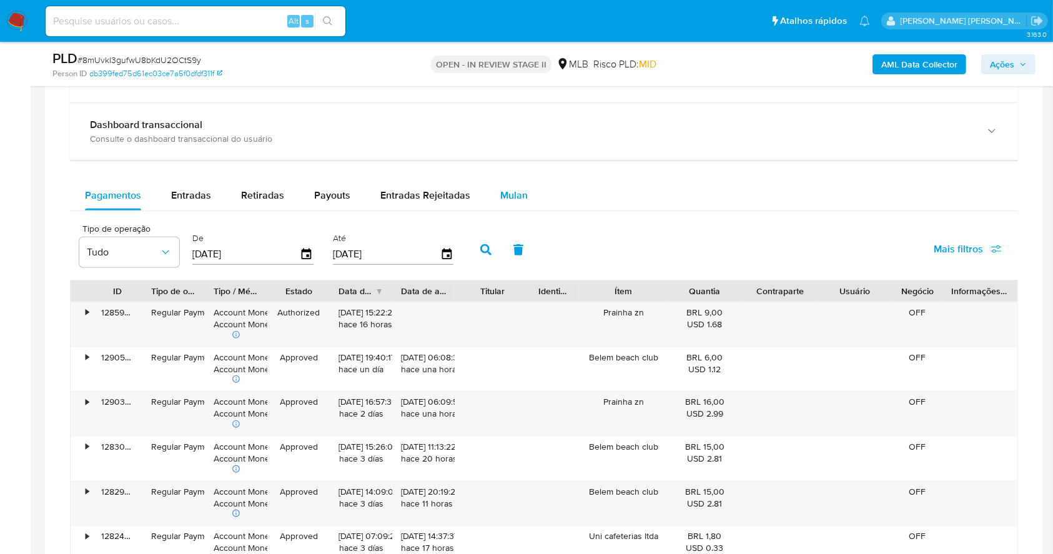
click at [517, 185] on div "Mulan" at bounding box center [513, 196] width 27 height 30
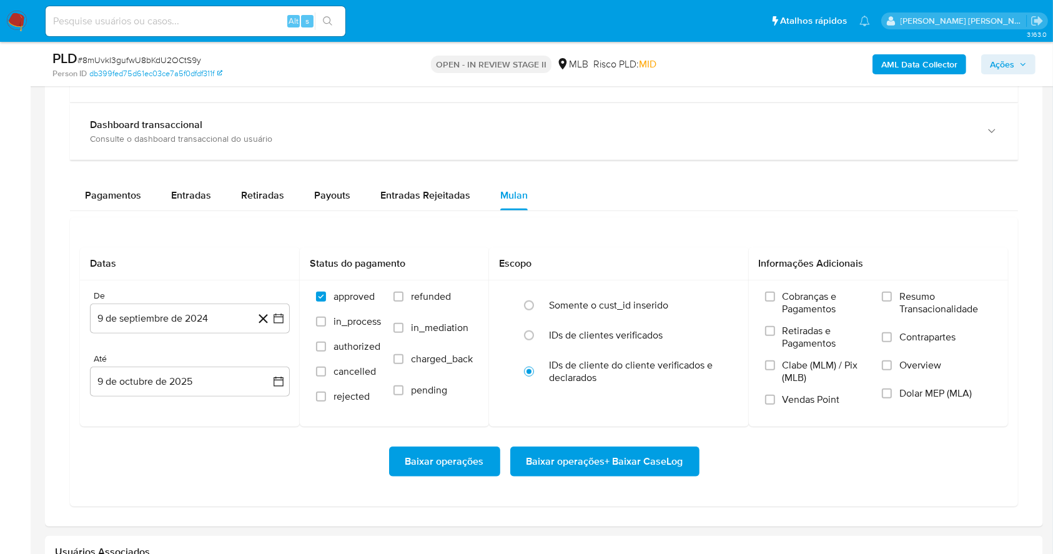
click at [629, 196] on div "Pagamentos Entradas Retiradas Payouts Entradas Rejeitadas Mulan" at bounding box center [544, 196] width 948 height 30
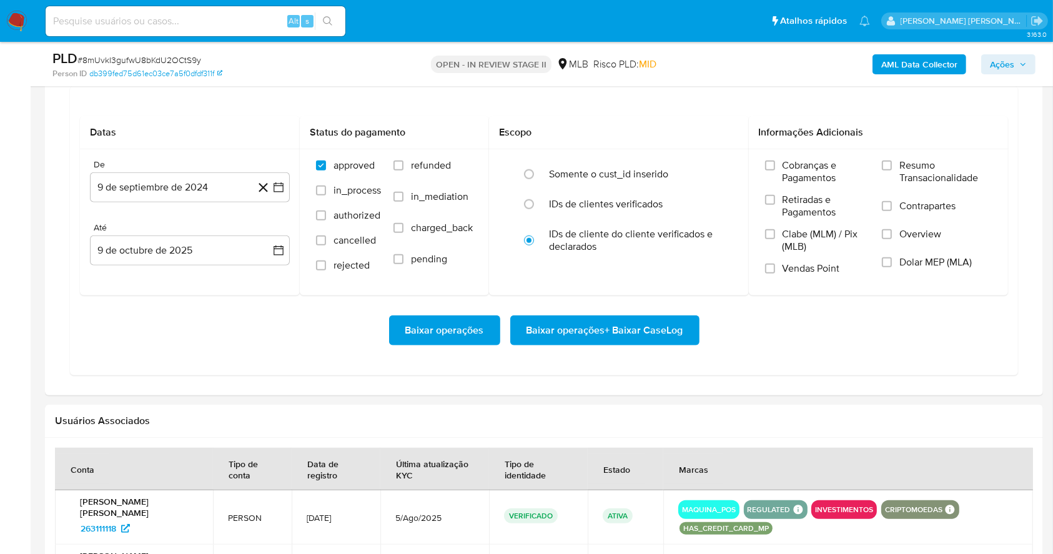
scroll to position [1091, 0]
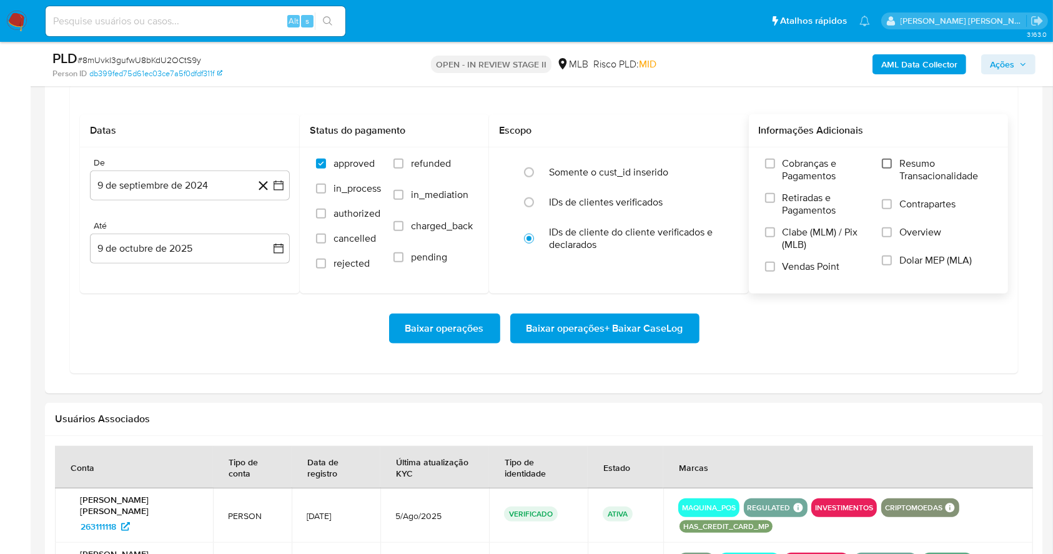
click at [884, 162] on input "Resumo Transacionalidade" at bounding box center [887, 164] width 10 height 10
click at [778, 265] on label "Vendas Point" at bounding box center [817, 271] width 105 height 22
click at [775, 265] on input "Vendas Point" at bounding box center [770, 267] width 10 height 10
click at [282, 182] on icon "button" at bounding box center [278, 185] width 12 height 12
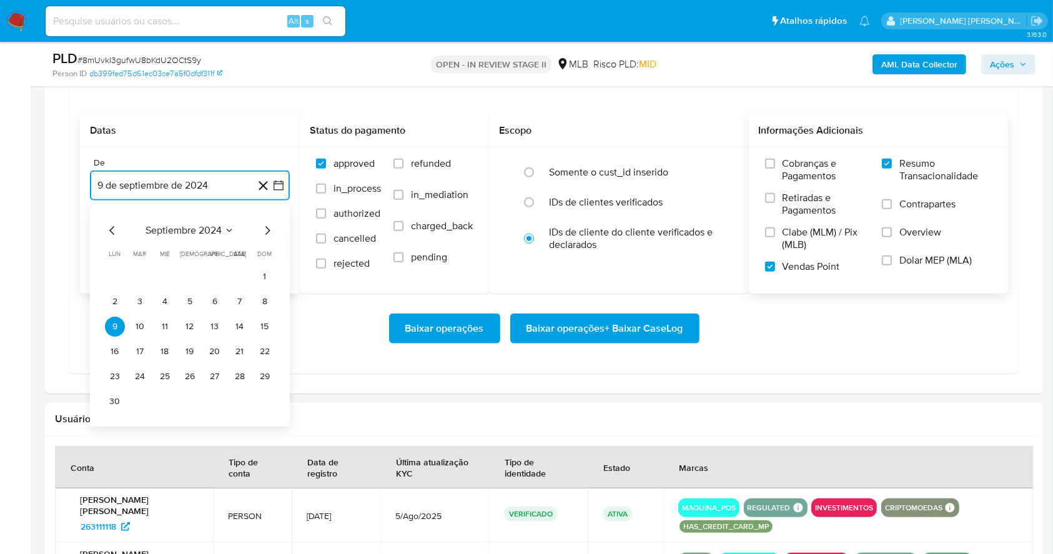
click at [270, 225] on icon "Mes siguiente" at bounding box center [267, 230] width 15 height 15
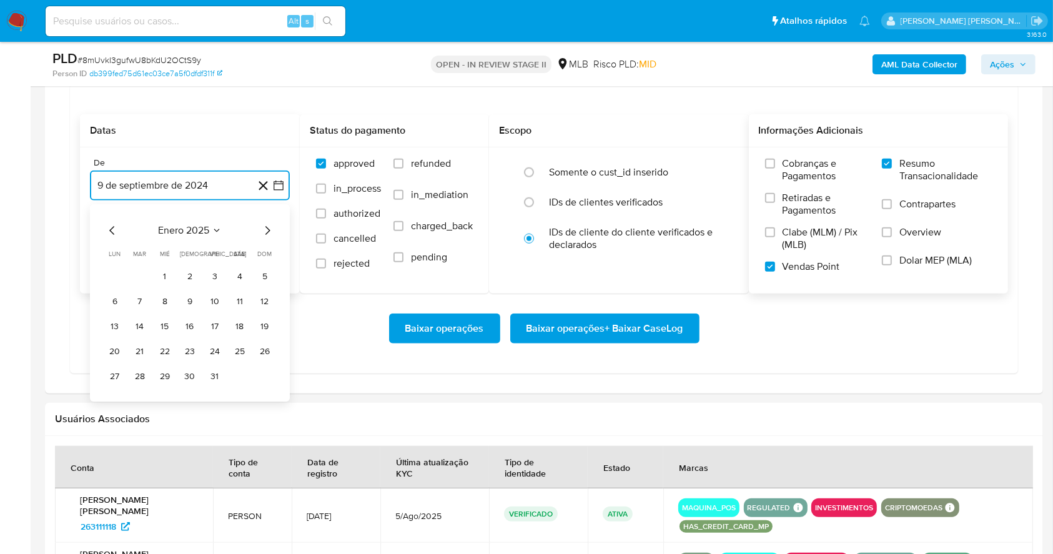
click at [270, 225] on icon "Mes siguiente" at bounding box center [267, 230] width 15 height 15
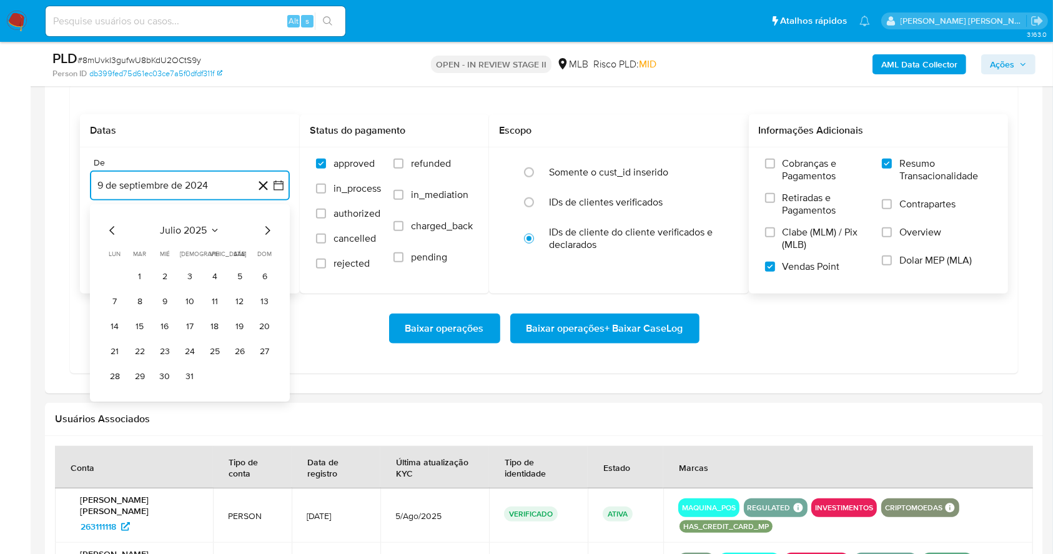
click at [270, 225] on icon "Mes siguiente" at bounding box center [267, 230] width 15 height 15
click at [210, 271] on button "1" at bounding box center [215, 277] width 20 height 20
click at [210, 250] on button "9 de octubre de 2025" at bounding box center [190, 249] width 200 height 30
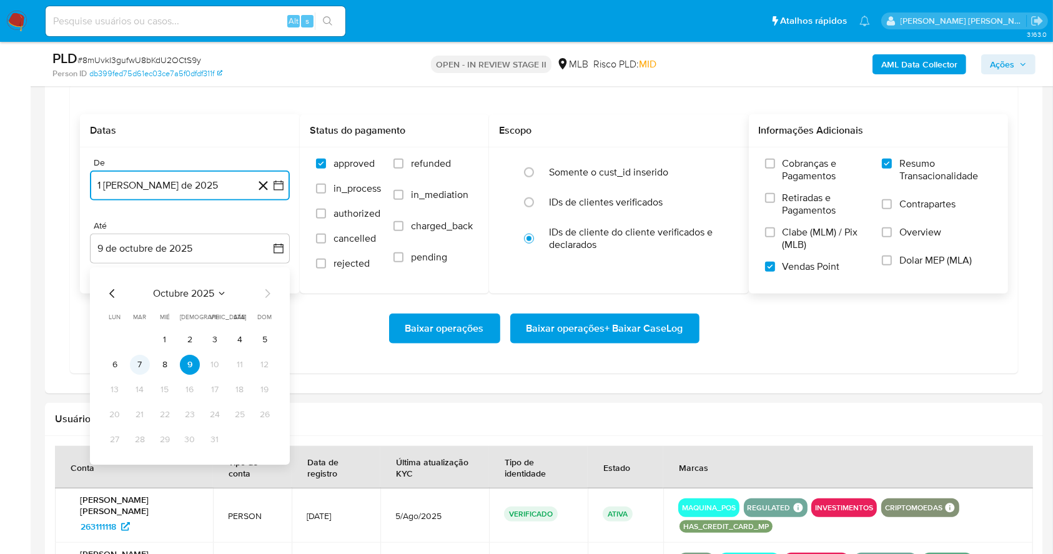
click at [146, 363] on button "7" at bounding box center [140, 365] width 20 height 20
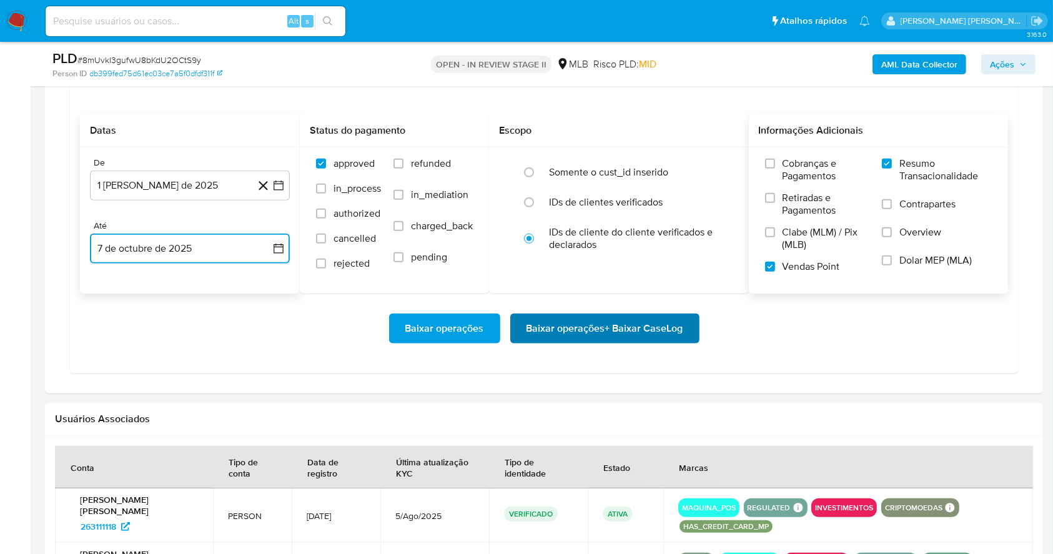
click at [634, 326] on span "Baixar operações + Baixar CaseLog" at bounding box center [605, 328] width 157 height 27
